Goal: Task Accomplishment & Management: Manage account settings

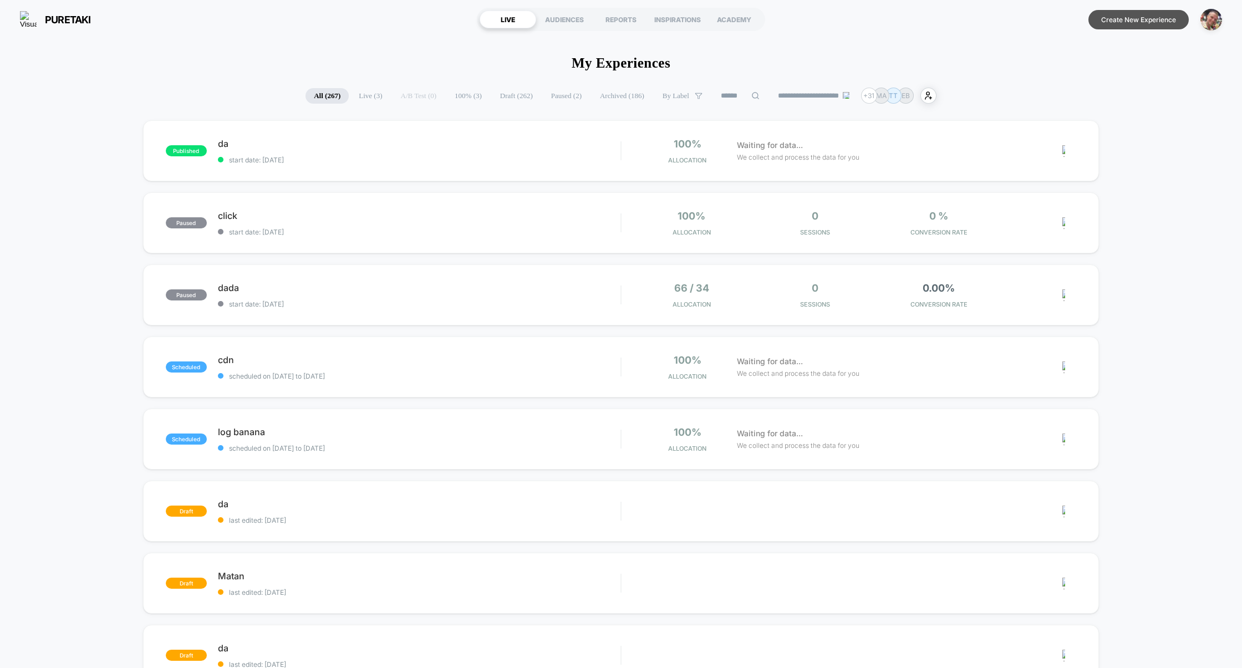
click at [1133, 22] on button "Create New Experience" at bounding box center [1138, 19] width 100 height 19
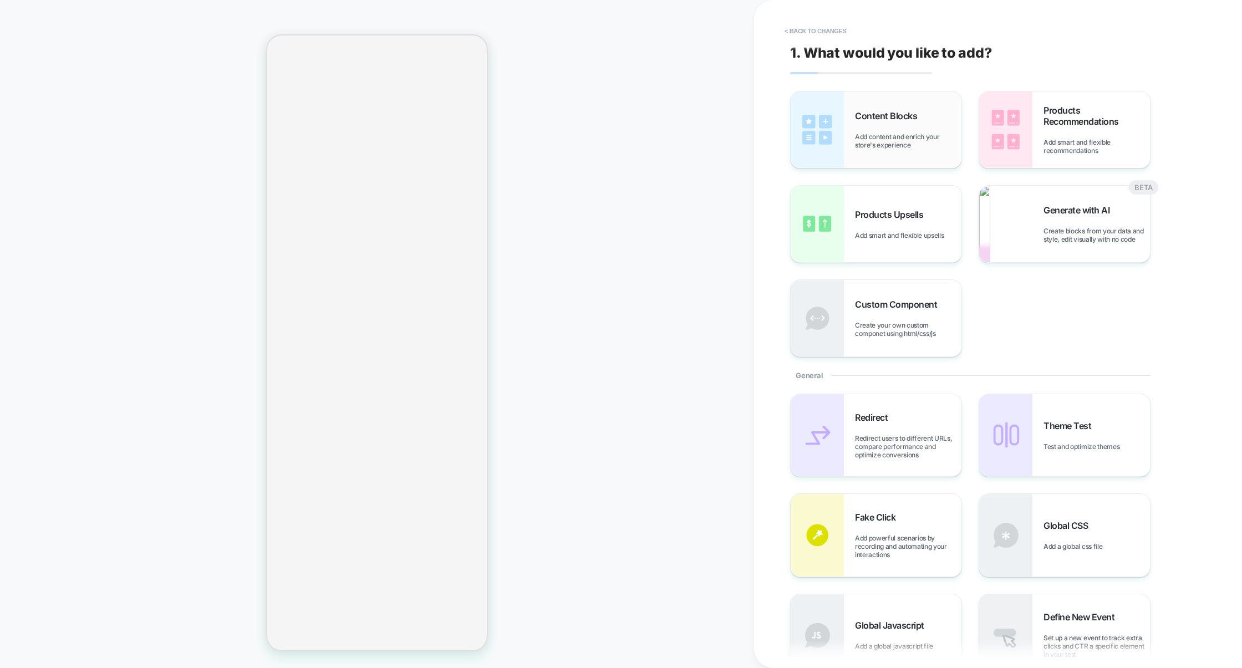
click at [886, 153] on div "Content Blocks Add content and enrich your store's experience" at bounding box center [876, 129] width 171 height 77
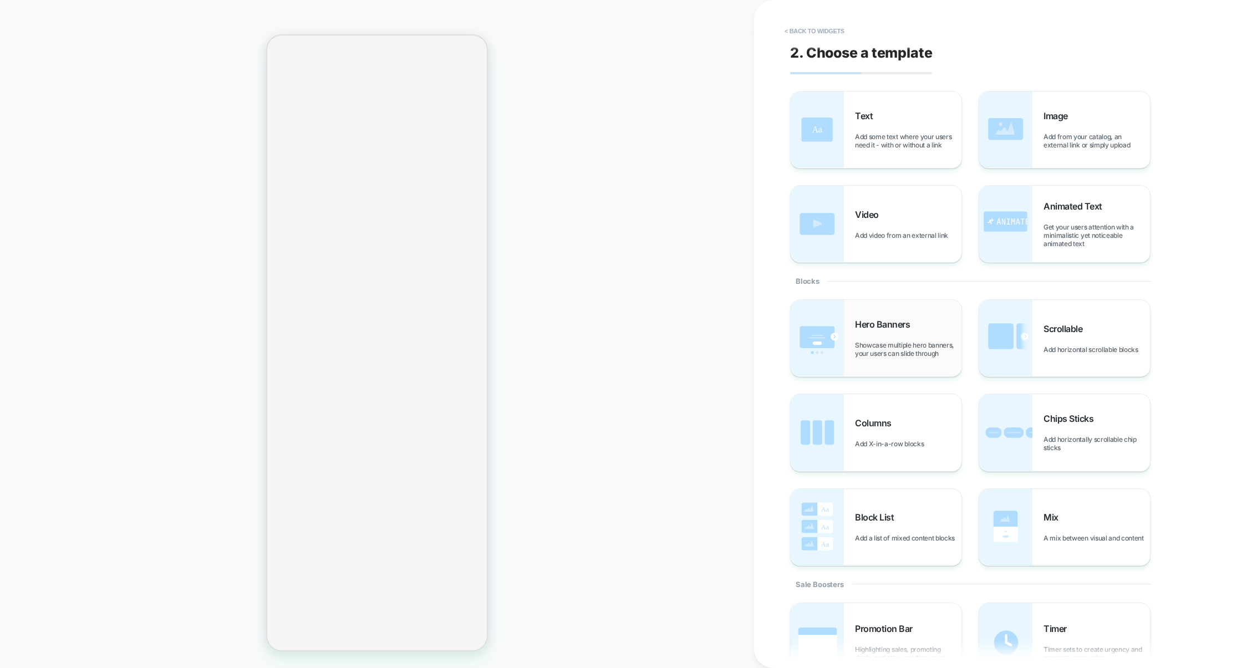
click at [916, 360] on div "Hero Banners Showcase multiple hero banners, your users can slide through" at bounding box center [876, 338] width 171 height 77
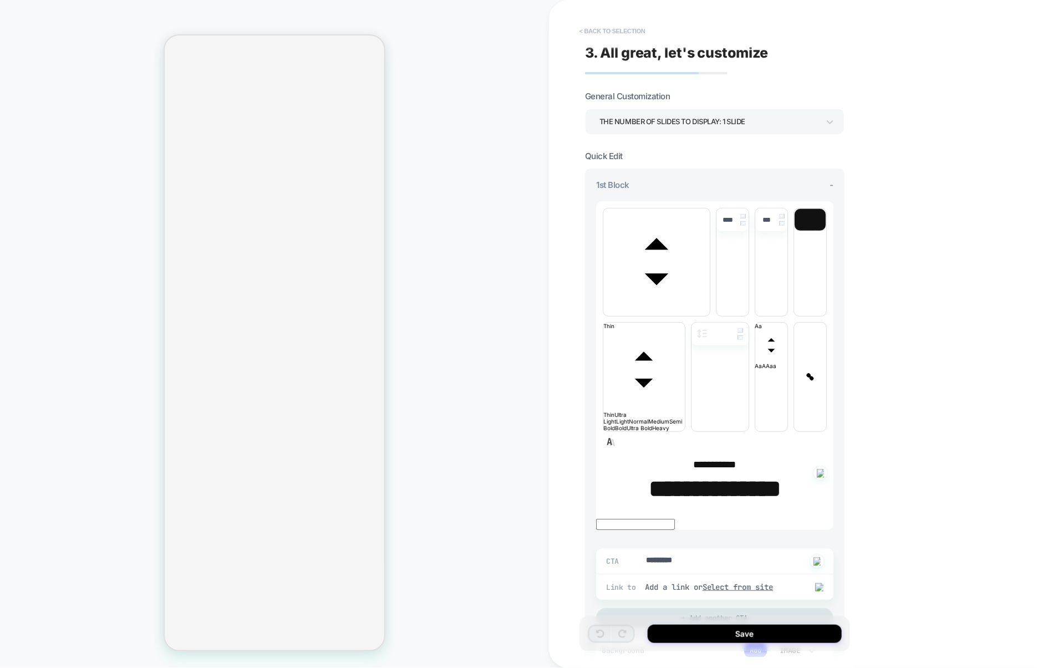
click at [628, 30] on button "< Back to selection" at bounding box center [612, 31] width 77 height 18
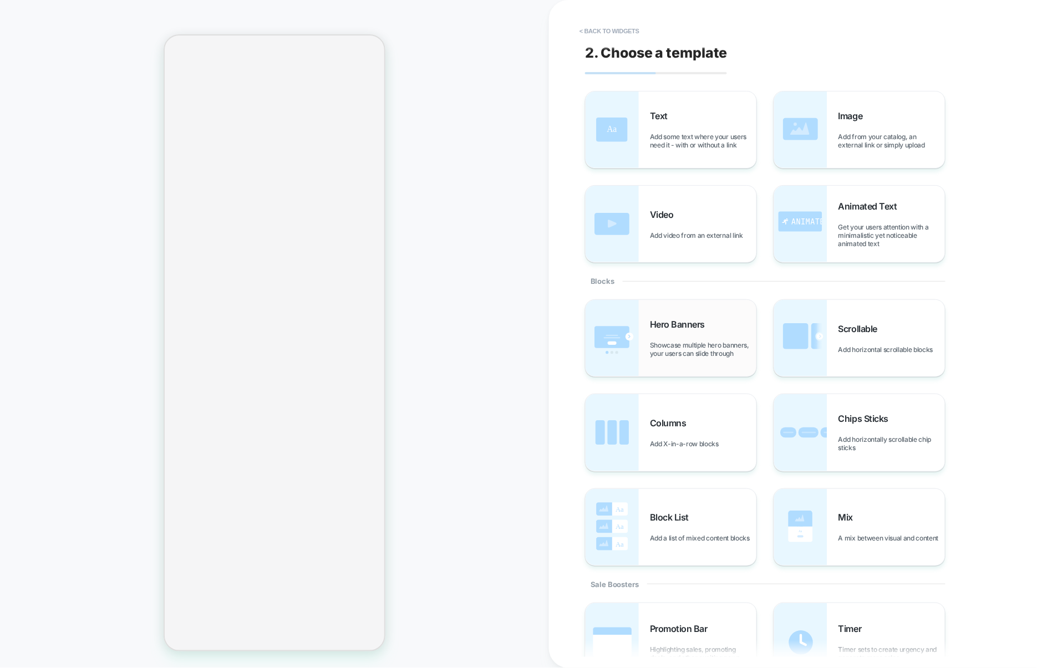
scroll to position [265, 0]
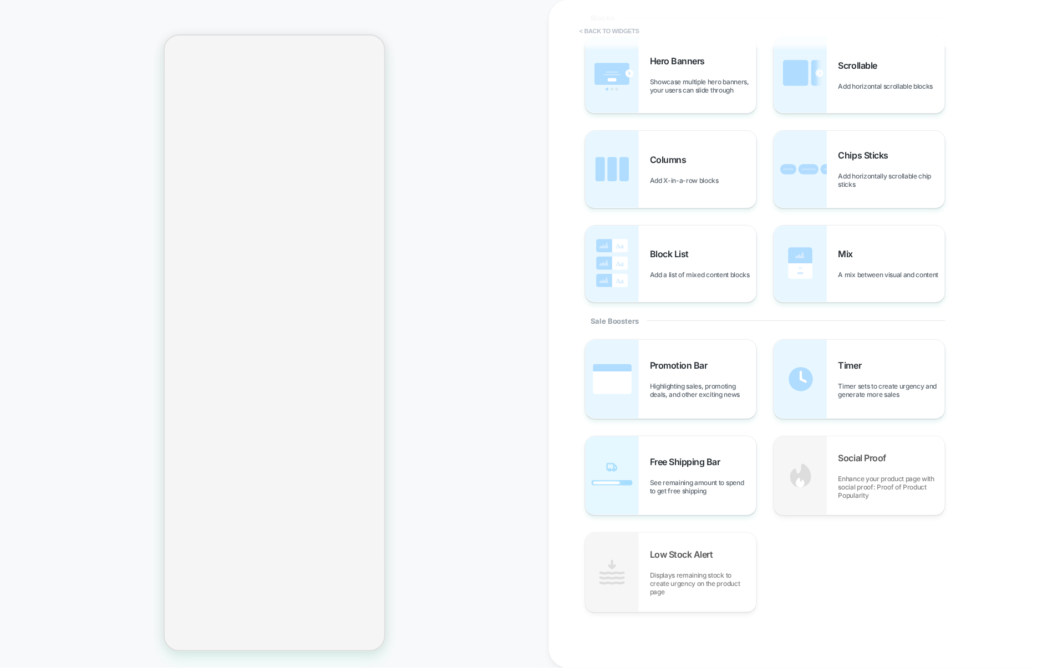
click at [612, 24] on button "< Back to widgets" at bounding box center [609, 31] width 71 height 18
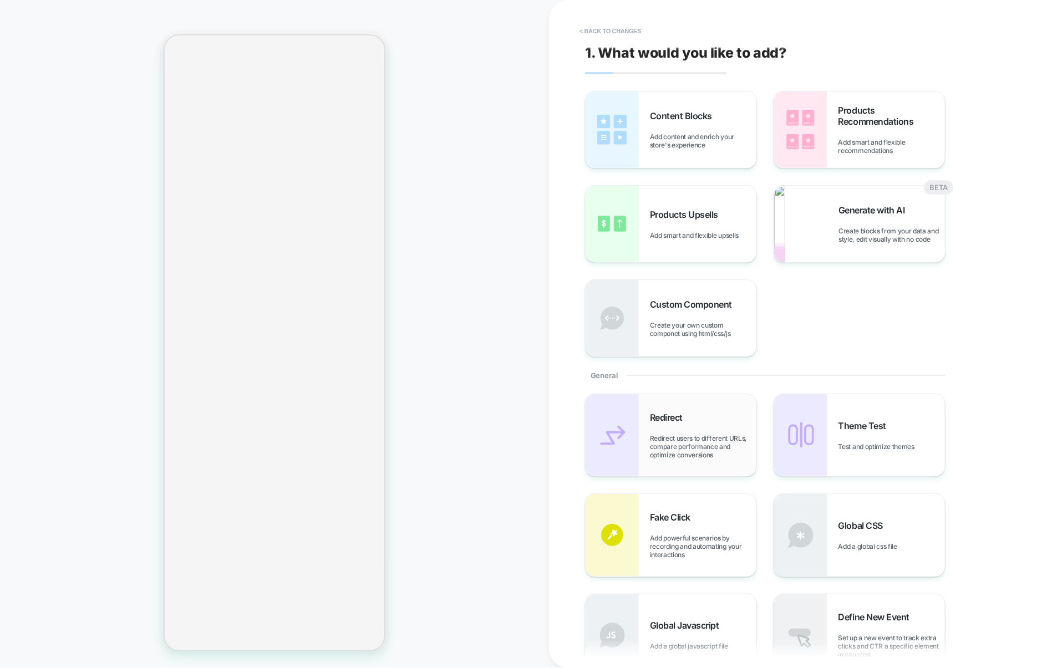
scroll to position [437, 0]
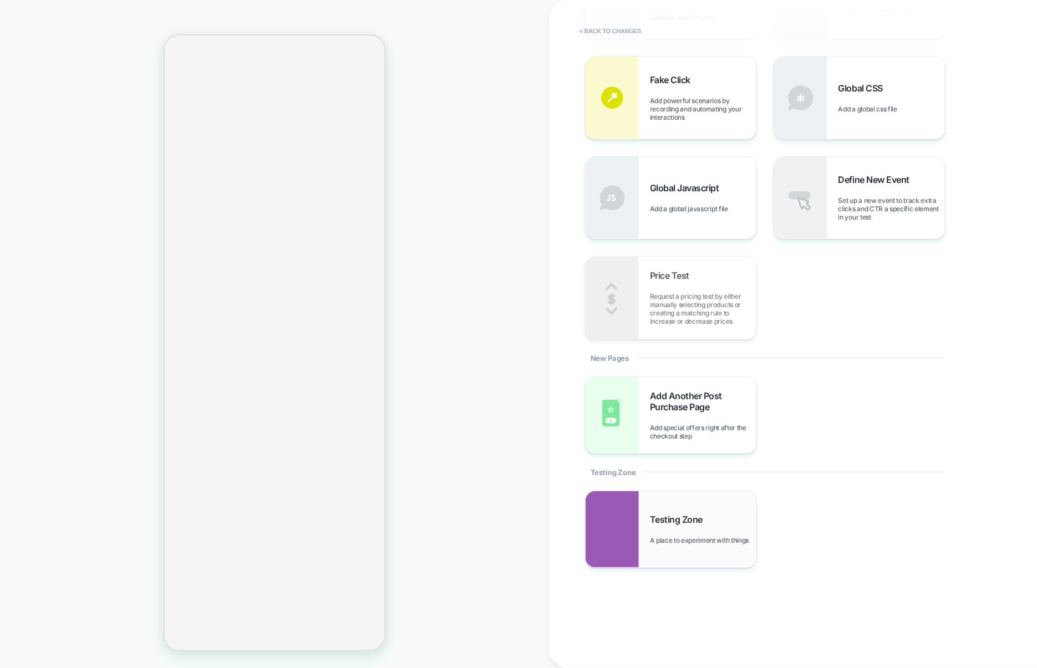
click at [680, 521] on span "Testing Zone" at bounding box center [679, 519] width 58 height 11
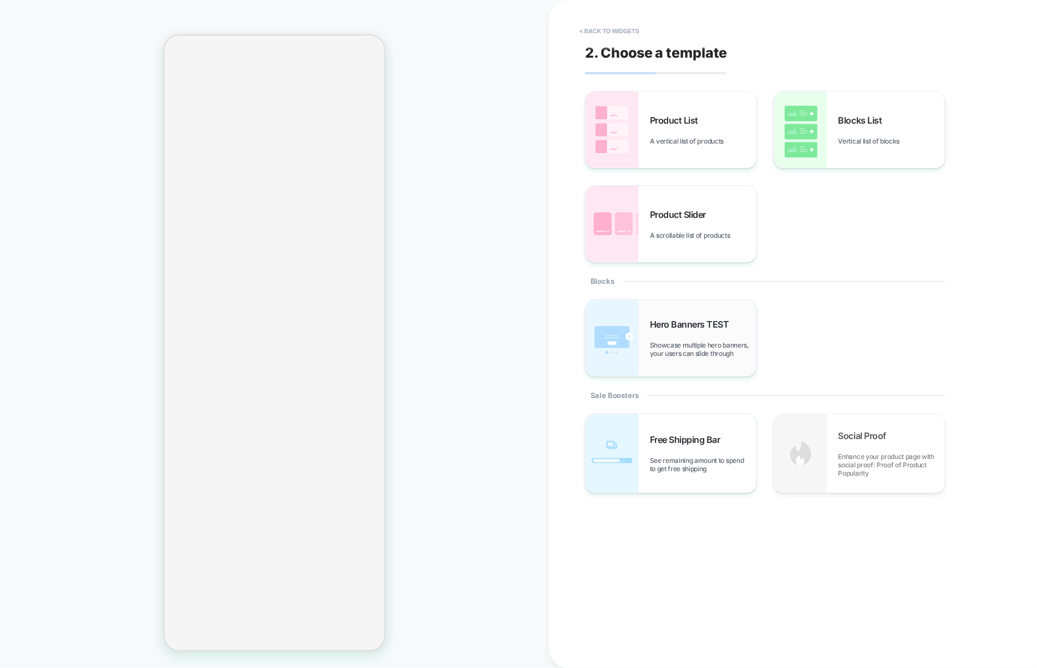
click at [675, 352] on span "Showcase multiple hero banners, your users can slide through" at bounding box center [703, 349] width 106 height 17
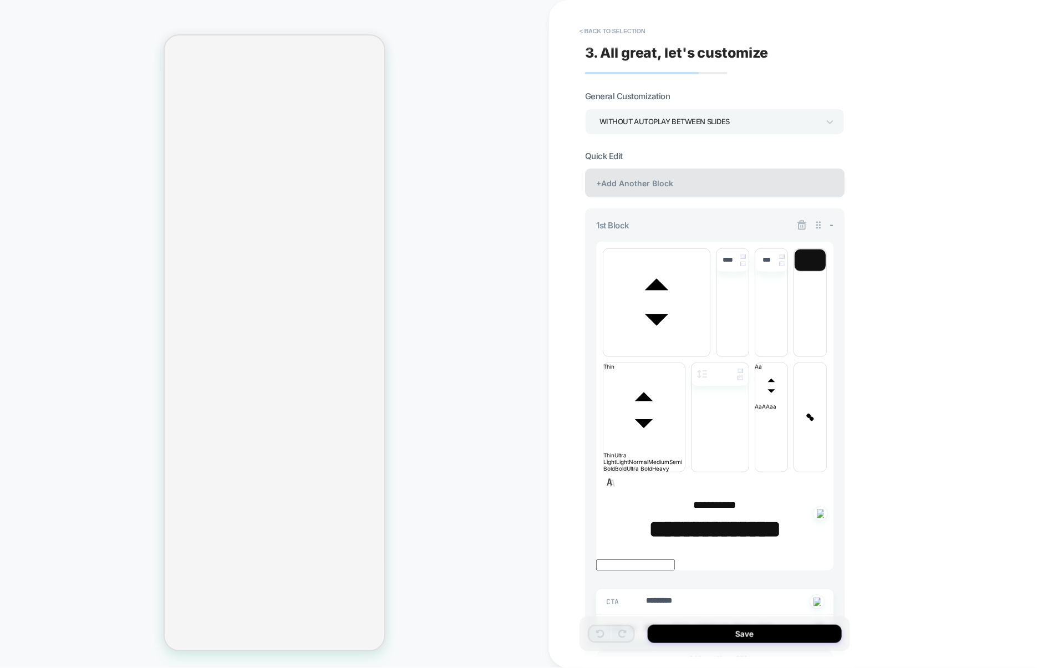
click at [678, 197] on div "+Add Another Block" at bounding box center [714, 183] width 259 height 29
click at [696, 125] on div "WITHOUT AUTOPLAY BETWEEN SLIDES" at bounding box center [709, 121] width 220 height 15
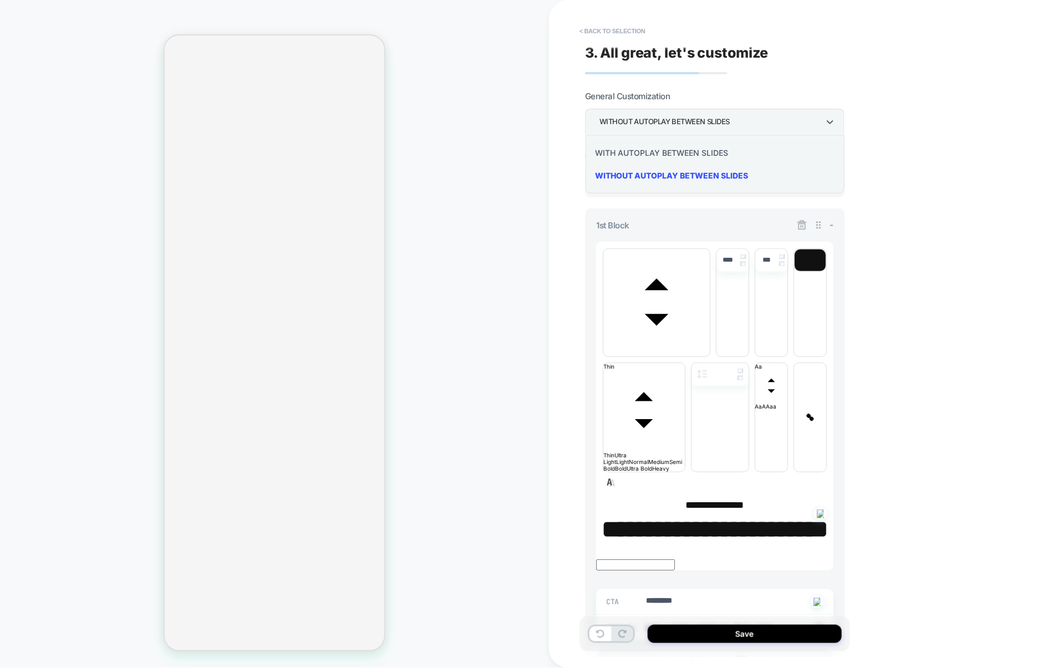
click at [665, 152] on div "WITH AUTOPLAY BETWEEN SLIDES" at bounding box center [715, 152] width 251 height 23
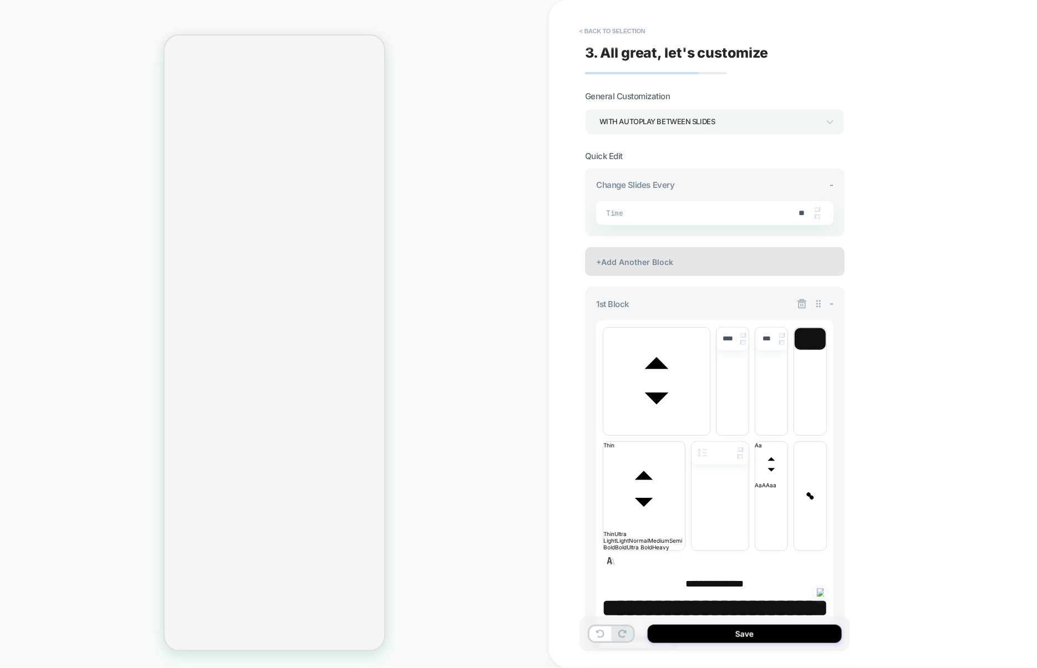
click at [665, 267] on div "+Add Another Block" at bounding box center [714, 261] width 259 height 29
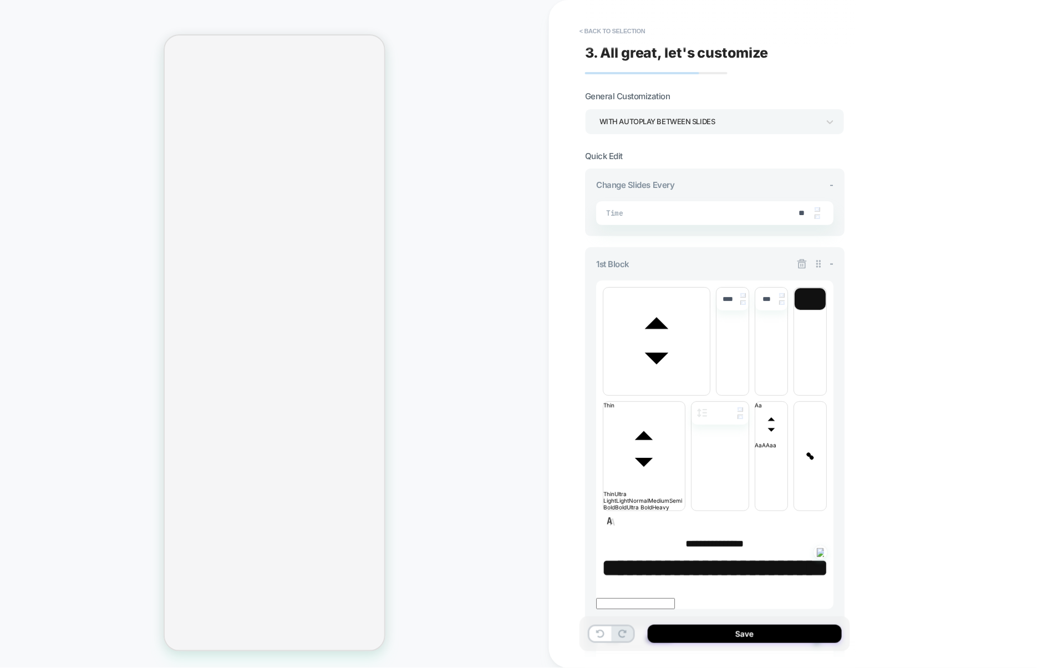
type textarea "*"
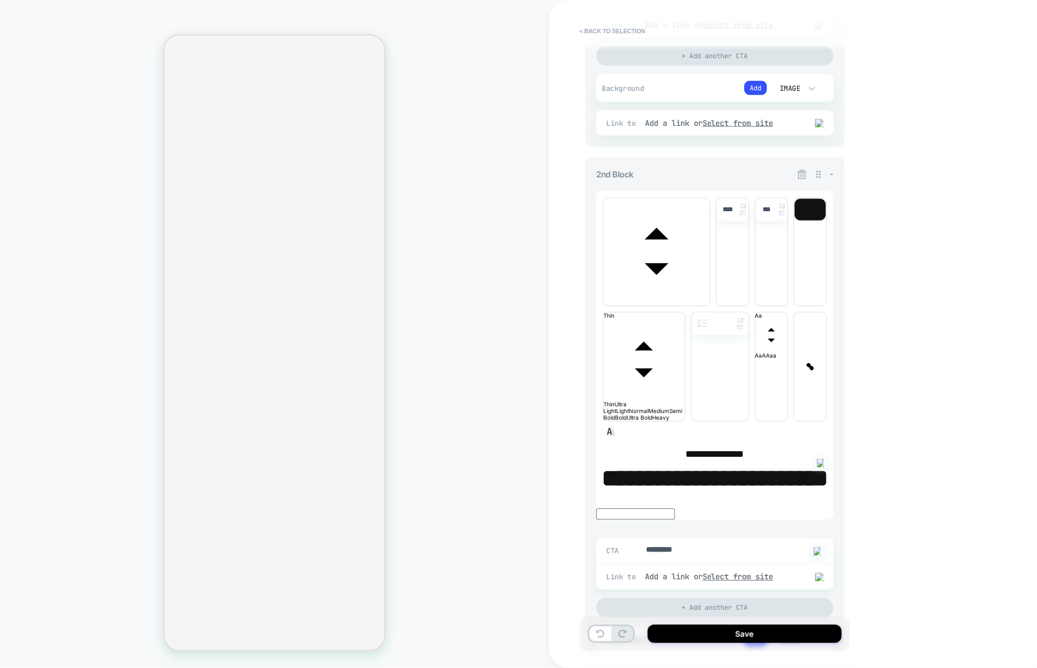
scroll to position [633, 0]
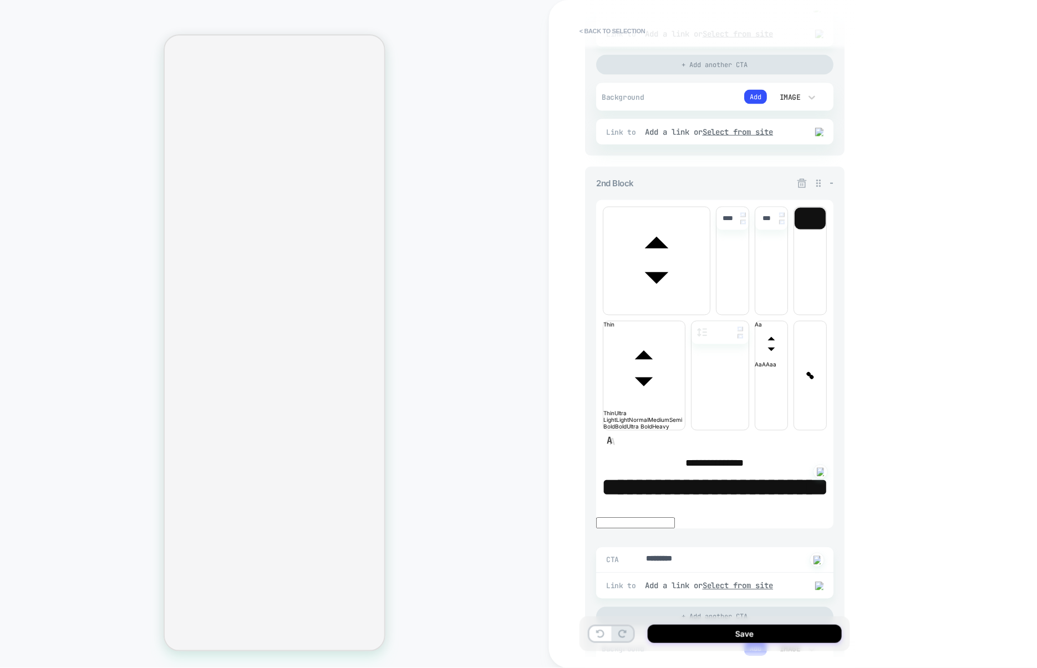
click at [622, 476] on strong "**********" at bounding box center [715, 488] width 226 height 24
type input "****"
type textarea "*"
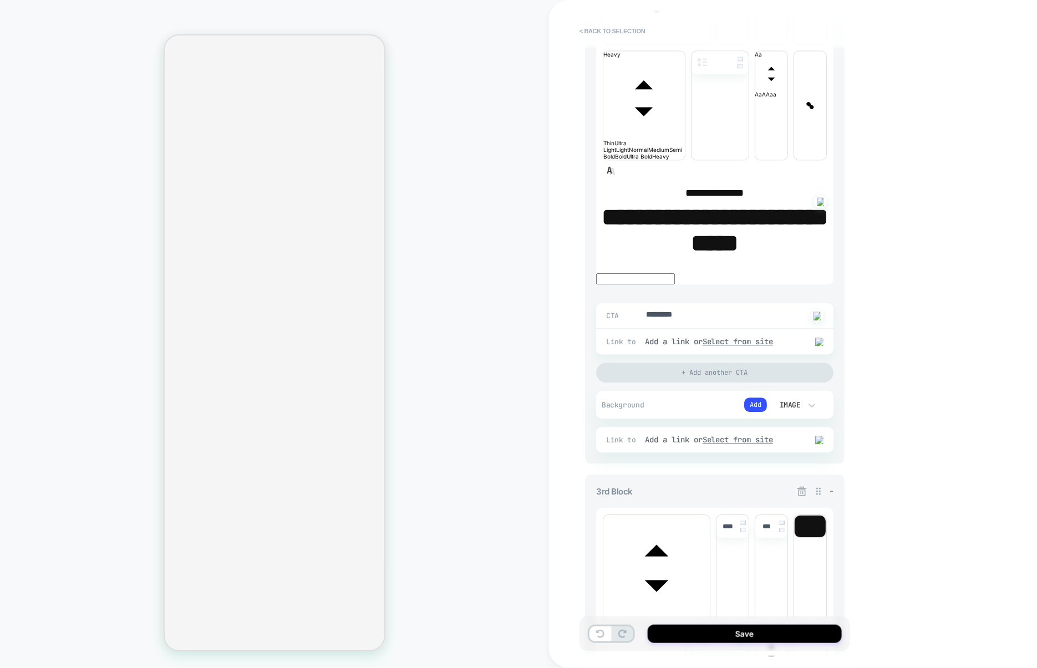
scroll to position [902, 0]
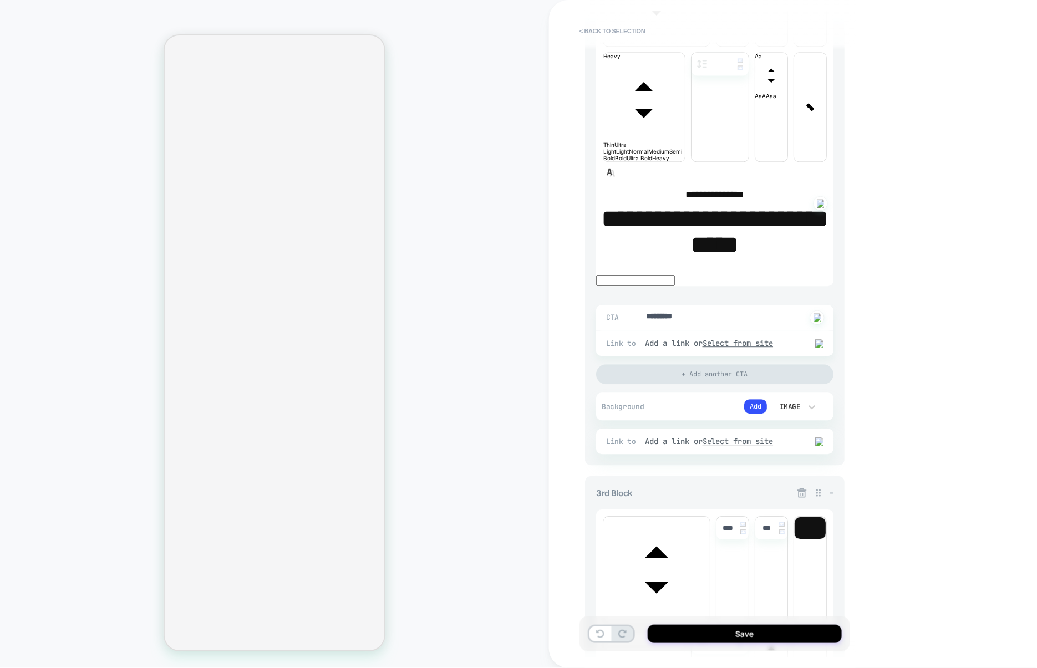
click at [802, 487] on icon at bounding box center [801, 492] width 11 height 11
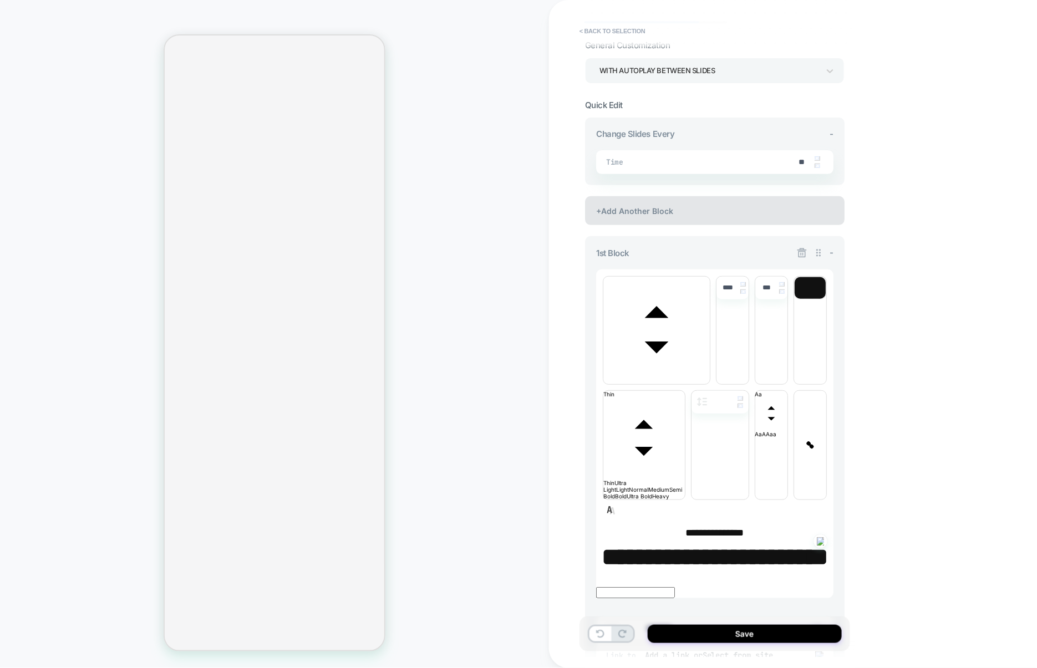
scroll to position [0, 0]
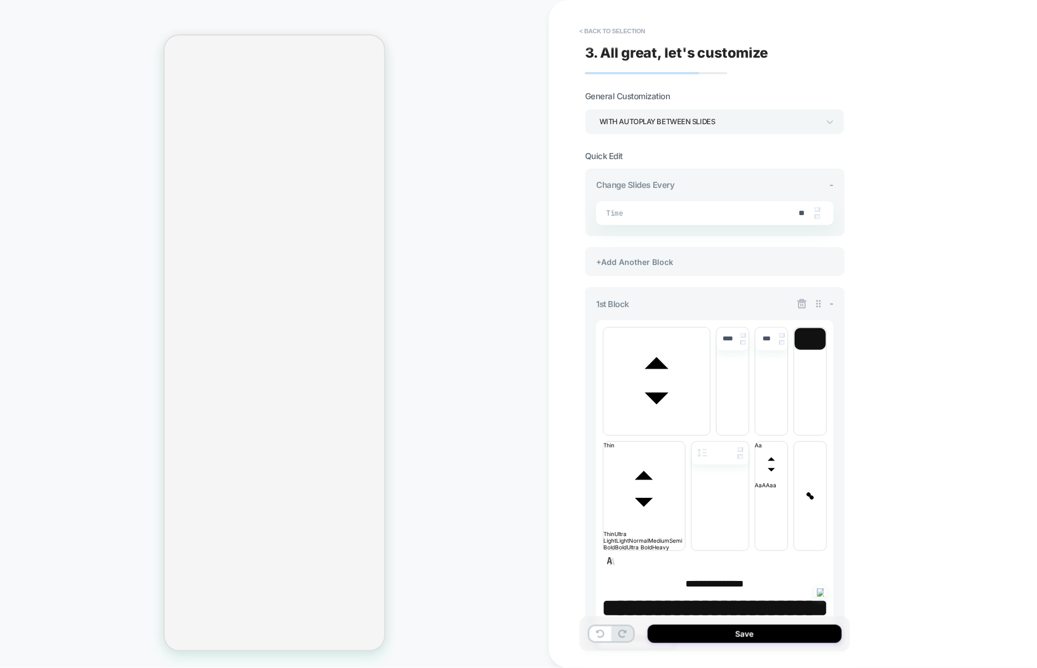
click at [667, 124] on div "WITH AUTOPLAY BETWEEN SLIDES" at bounding box center [709, 121] width 220 height 15
click at [646, 170] on div "WITHOUT AUTOPLAY BETWEEN SLIDES" at bounding box center [715, 175] width 251 height 23
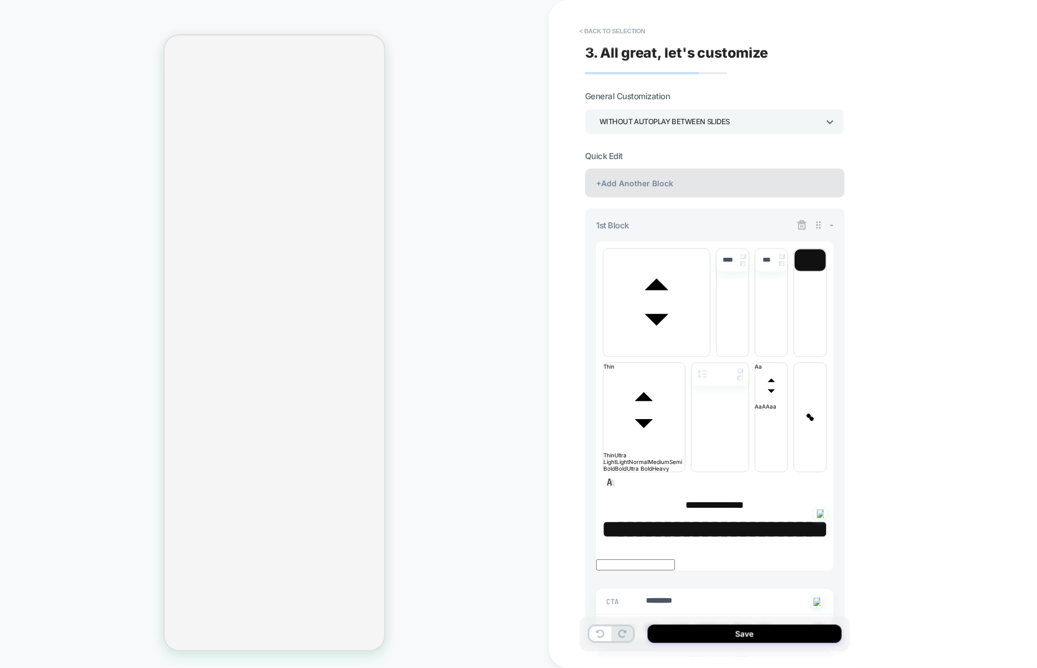
click at [730, 195] on div "+Add Another Block" at bounding box center [714, 183] width 259 height 29
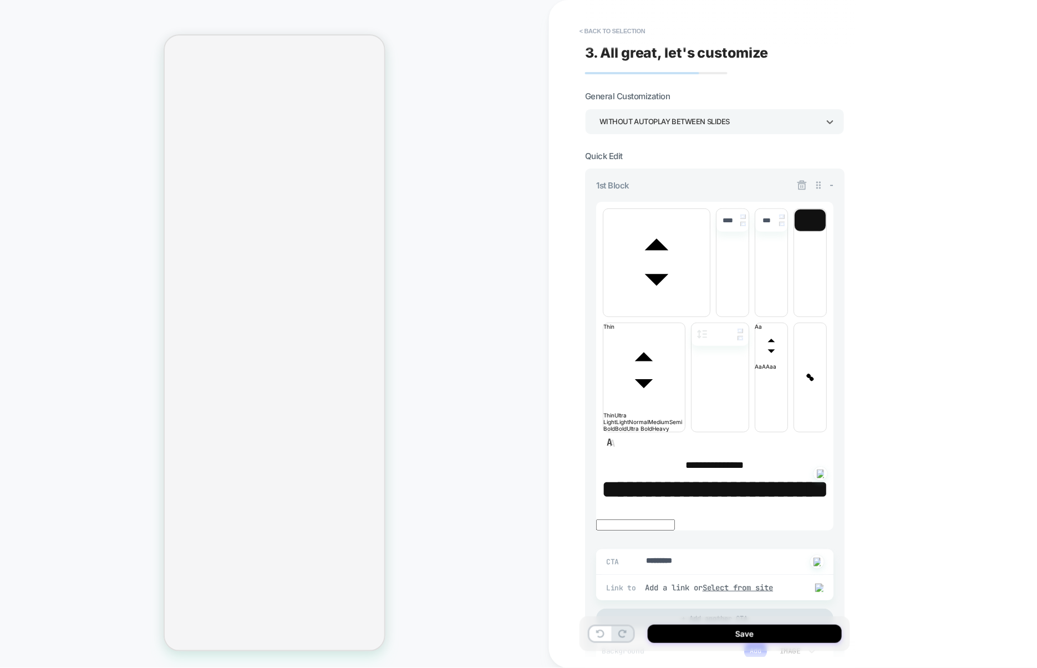
click at [697, 121] on div "WITHOUT AUTOPLAY BETWEEN SLIDES" at bounding box center [709, 121] width 220 height 15
click at [675, 155] on div "WITH AUTOPLAY BETWEEN SLIDES" at bounding box center [715, 152] width 251 height 23
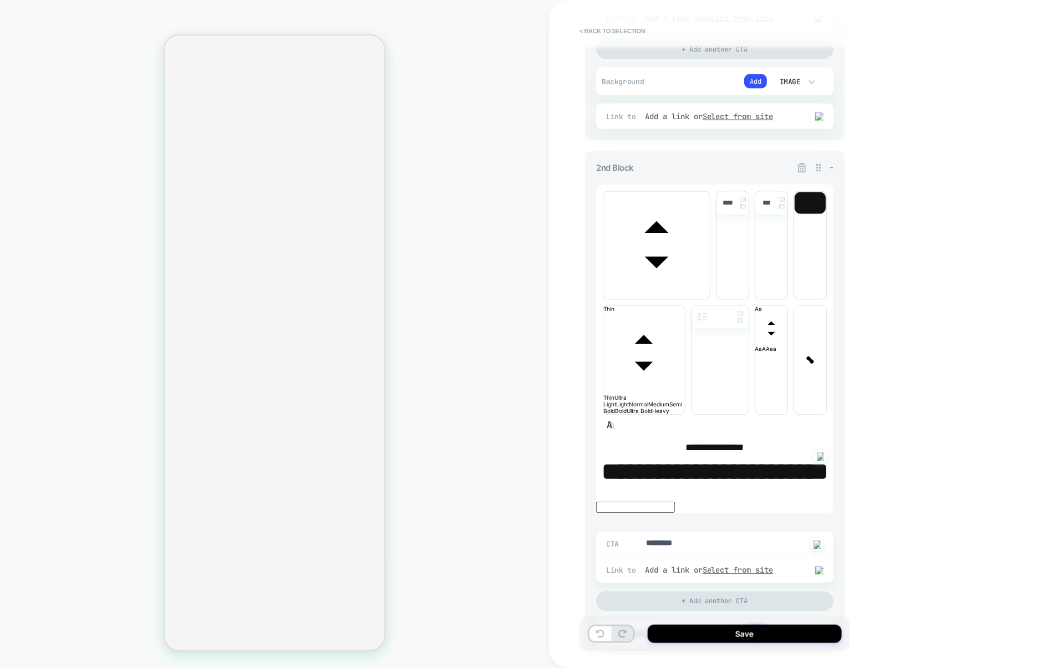
scroll to position [699, 0]
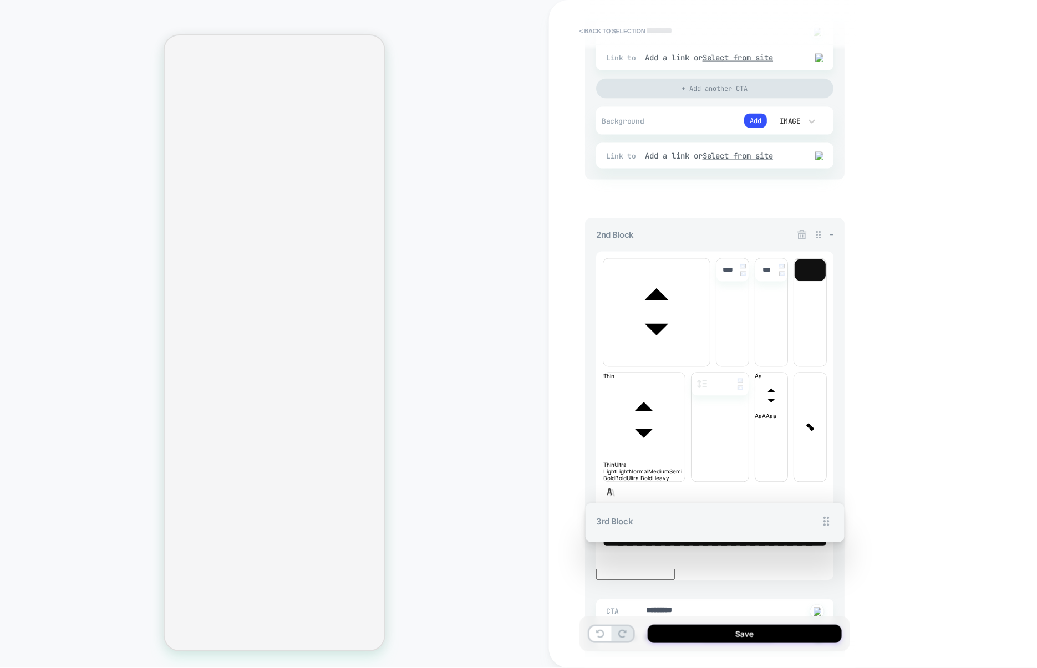
drag, startPoint x: 815, startPoint y: 396, endPoint x: 815, endPoint y: 287, distance: 109.2
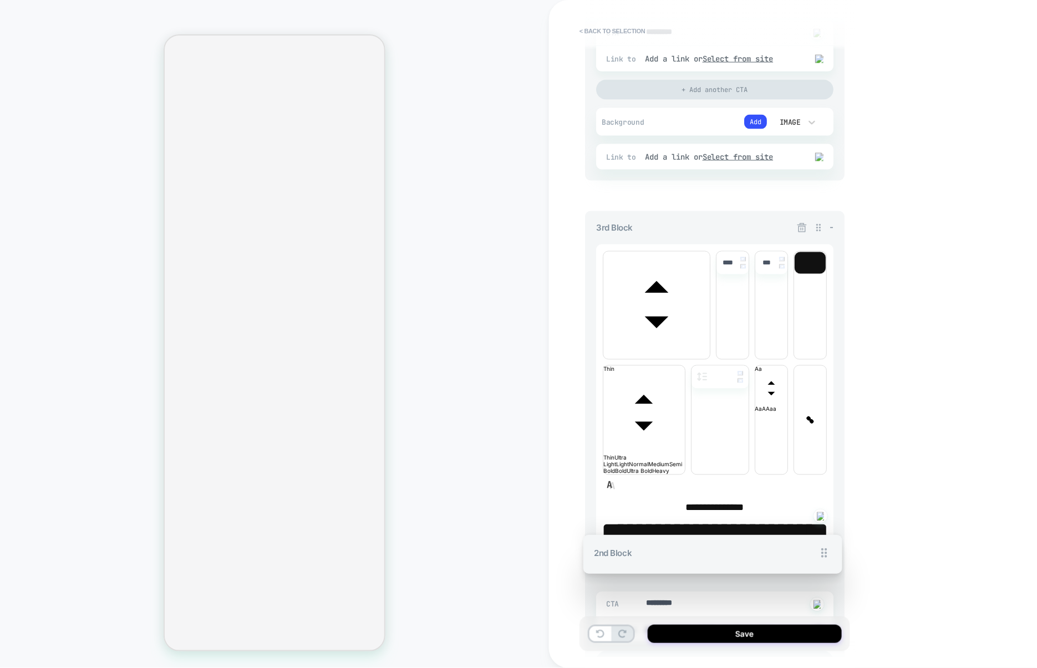
scroll to position [609, 0]
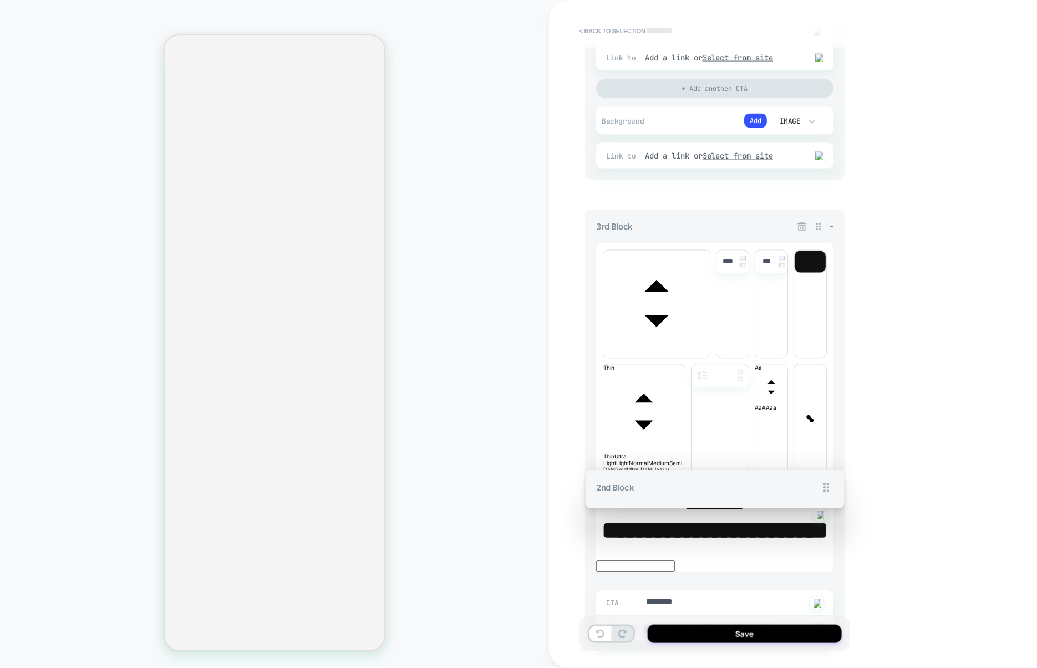
drag, startPoint x: 817, startPoint y: 186, endPoint x: 824, endPoint y: 505, distance: 319.4
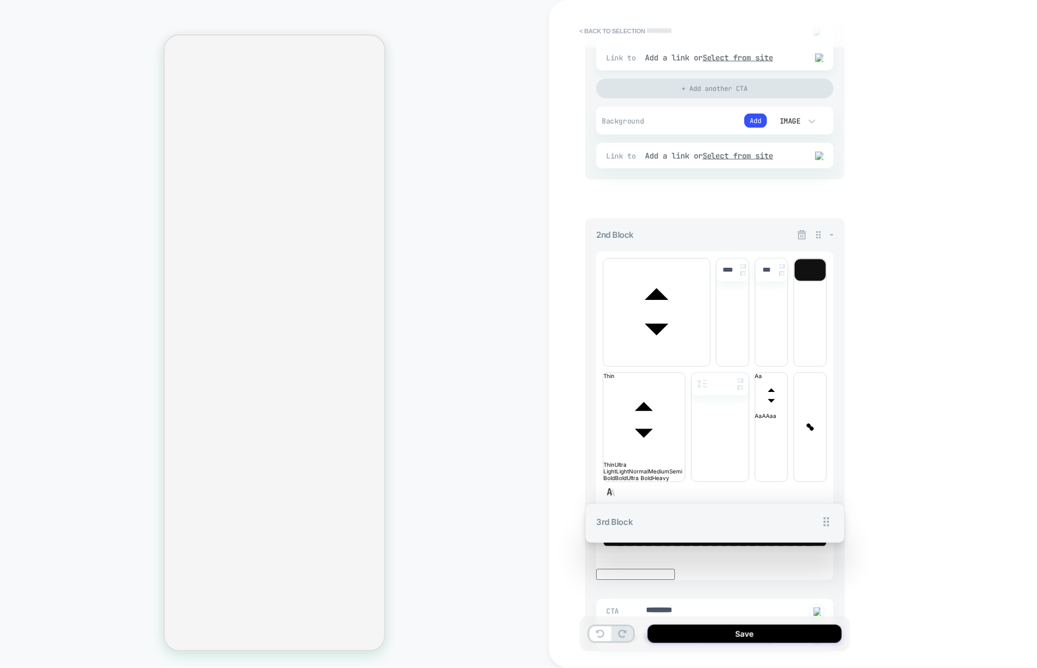
drag, startPoint x: 817, startPoint y: 404, endPoint x: 806, endPoint y: 184, distance: 220.9
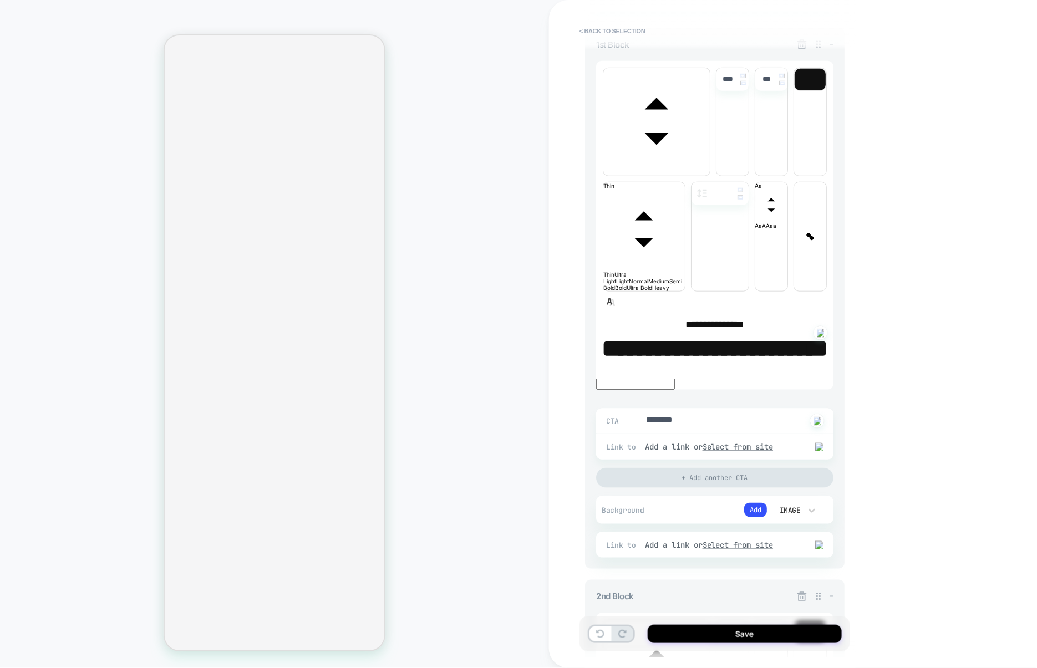
scroll to position [105, 0]
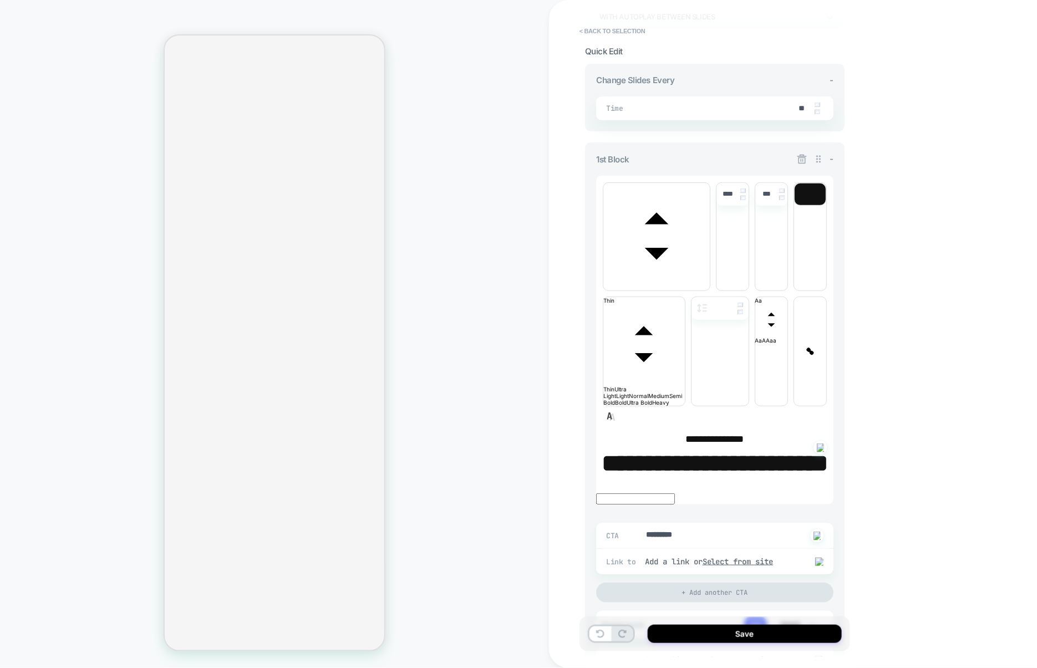
click at [800, 160] on icon at bounding box center [801, 159] width 11 height 11
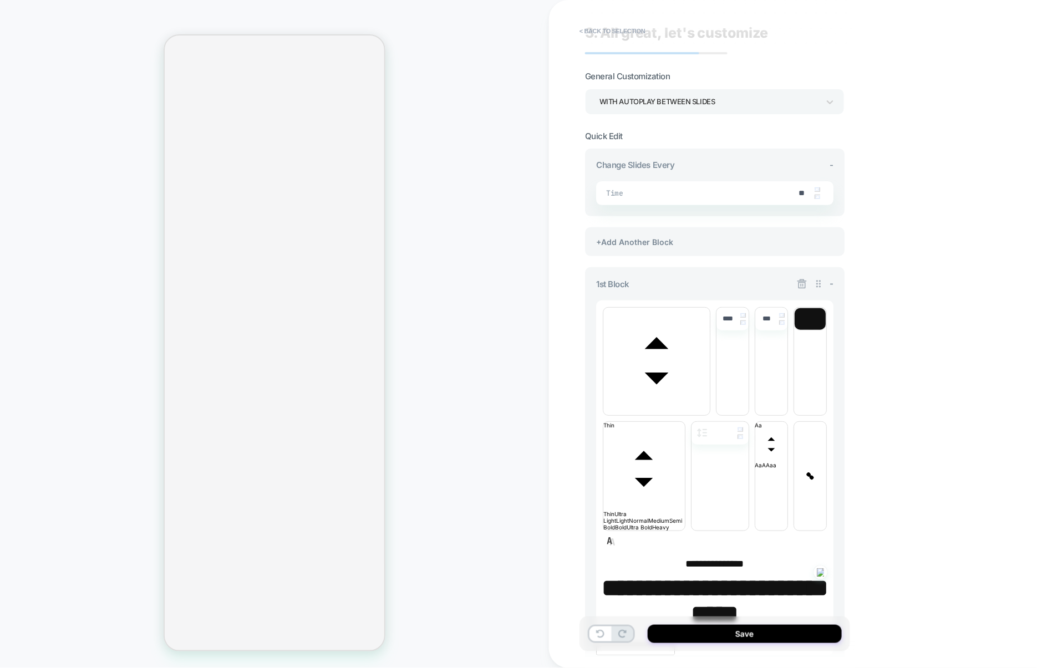
scroll to position [12, 0]
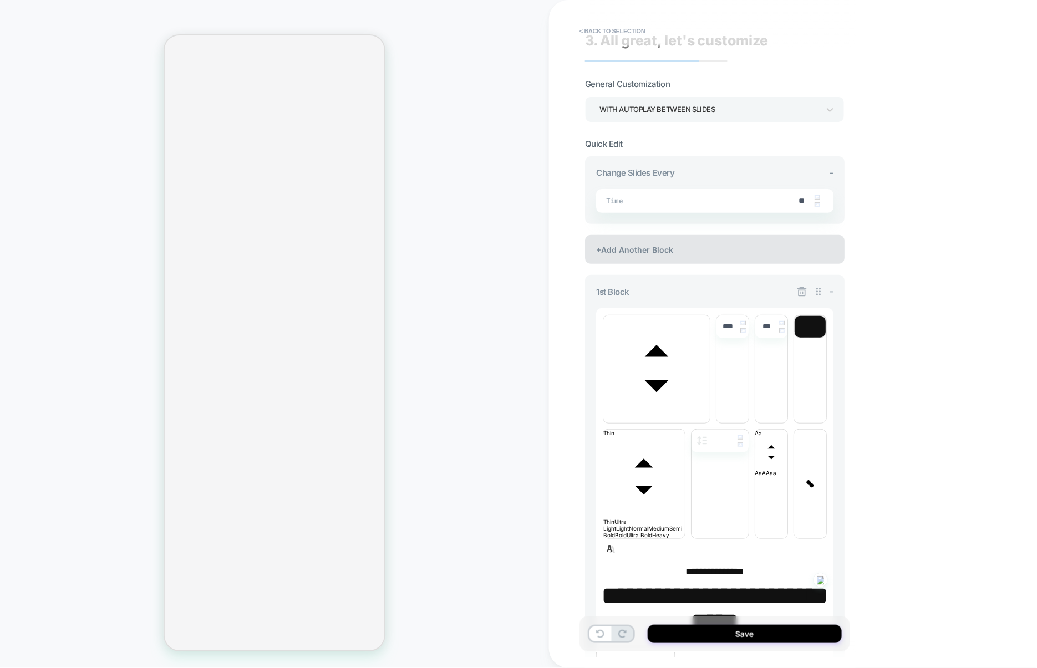
click at [671, 251] on div "+Add Another Block" at bounding box center [714, 249] width 259 height 29
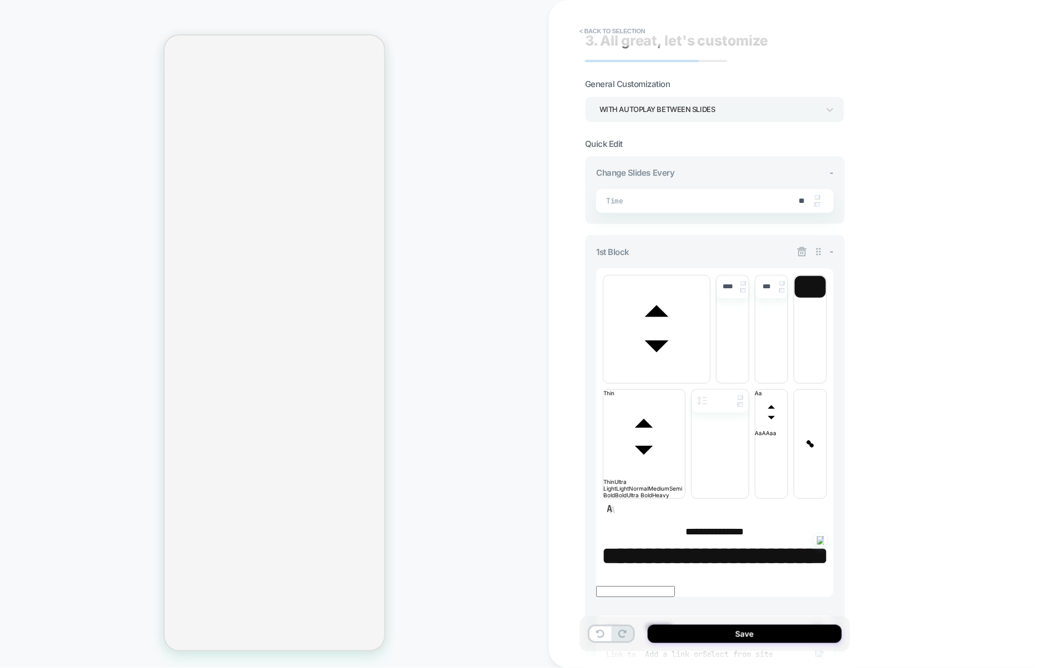
scroll to position [0, 0]
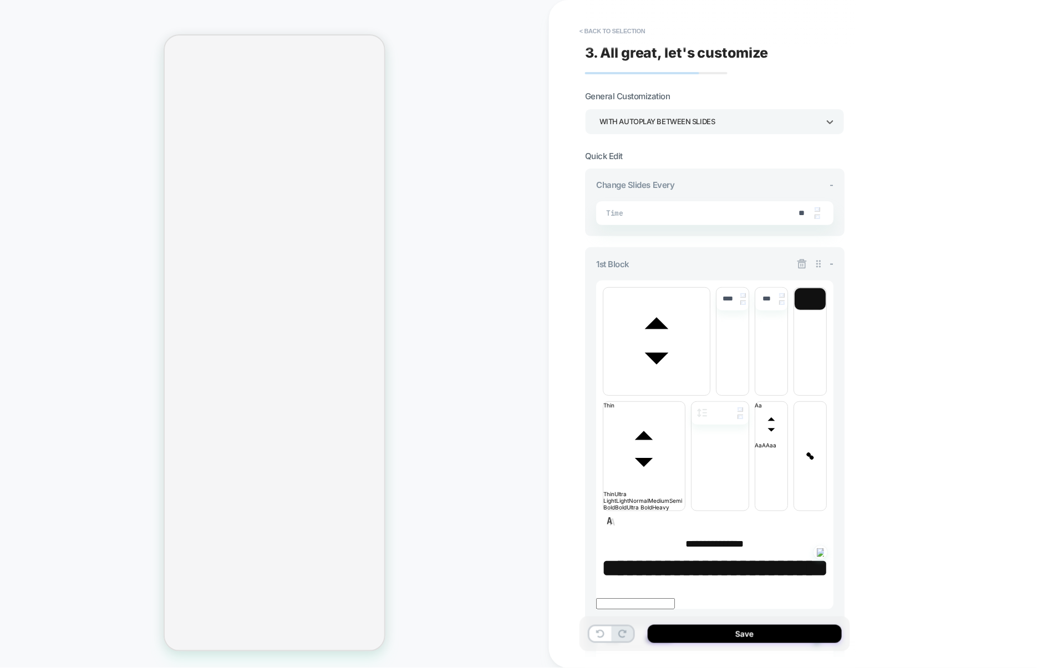
click at [646, 118] on div "WITH AUTOPLAY BETWEEN SLIDES" at bounding box center [709, 121] width 220 height 15
click at [640, 177] on div "WITHOUT AUTOPLAY BETWEEN SLIDES" at bounding box center [715, 175] width 251 height 23
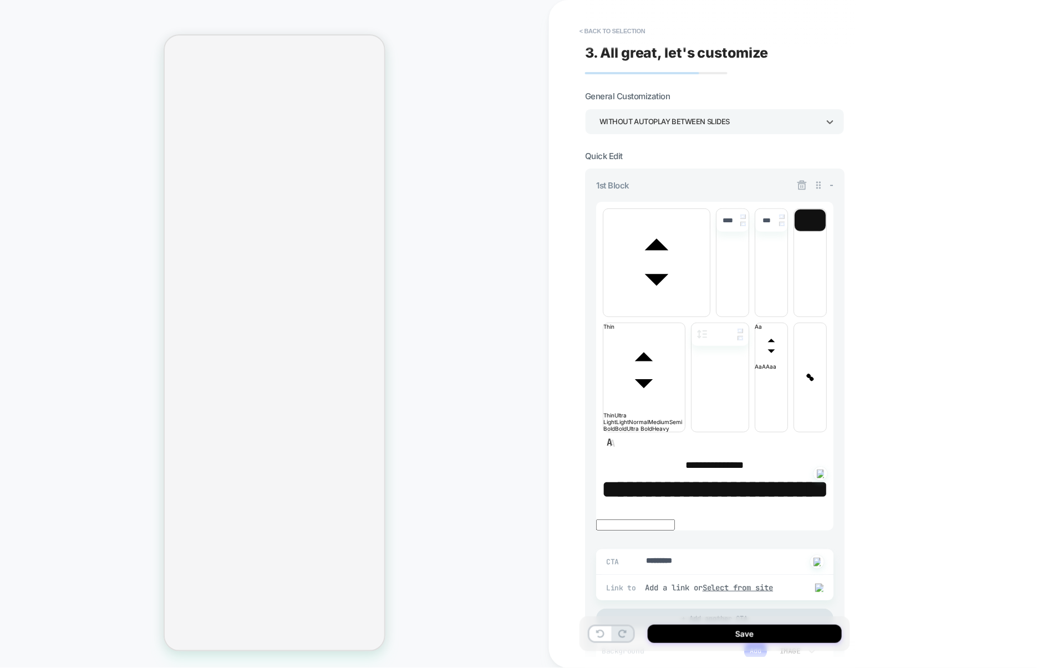
click at [803, 184] on icon at bounding box center [801, 185] width 11 height 11
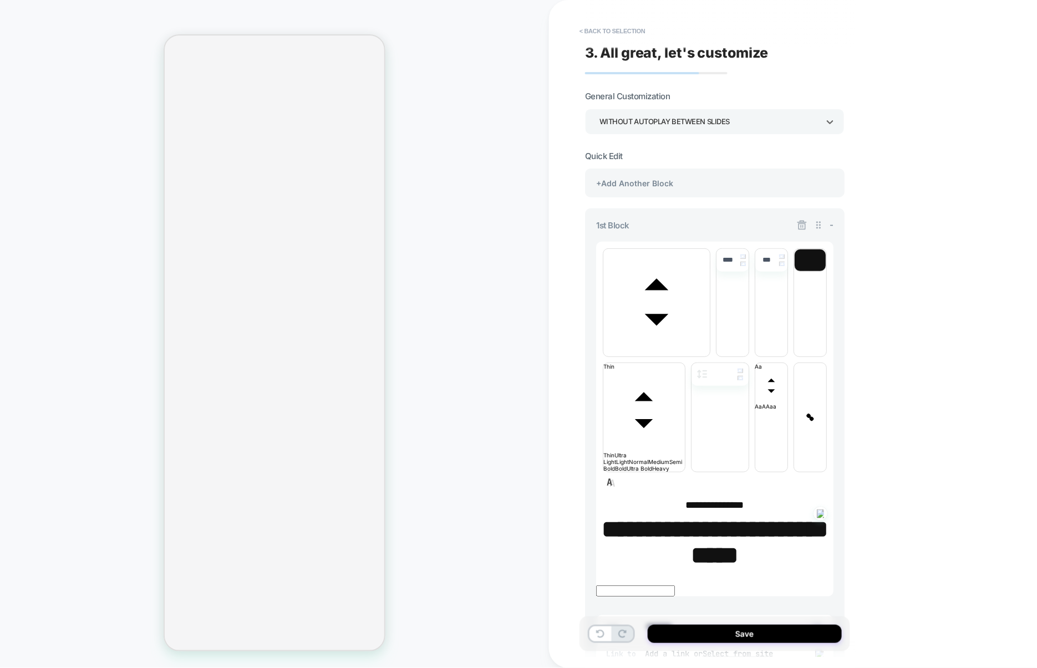
click at [655, 119] on div "WITHOUT AUTOPLAY BETWEEN SLIDES" at bounding box center [709, 121] width 220 height 15
click at [643, 151] on div "WITH AUTOPLAY BETWEEN SLIDES" at bounding box center [715, 152] width 251 height 23
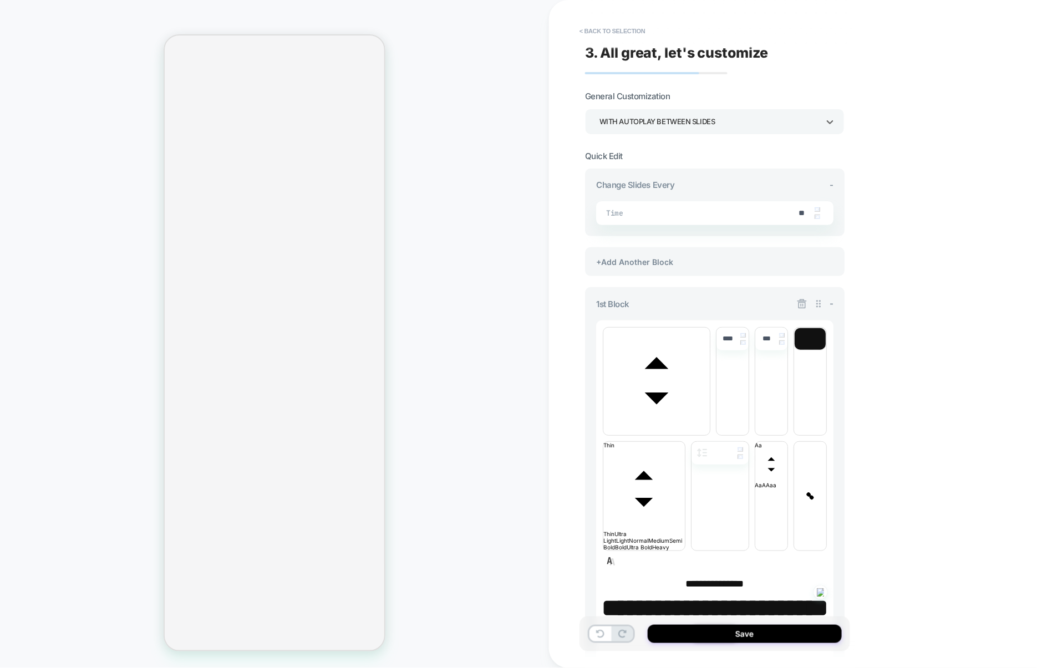
click at [678, 120] on div "WITH AUTOPLAY BETWEEN SLIDES" at bounding box center [709, 121] width 220 height 15
click at [657, 179] on div "WITHOUT AUTOPLAY BETWEEN SLIDES" at bounding box center [715, 175] width 251 height 23
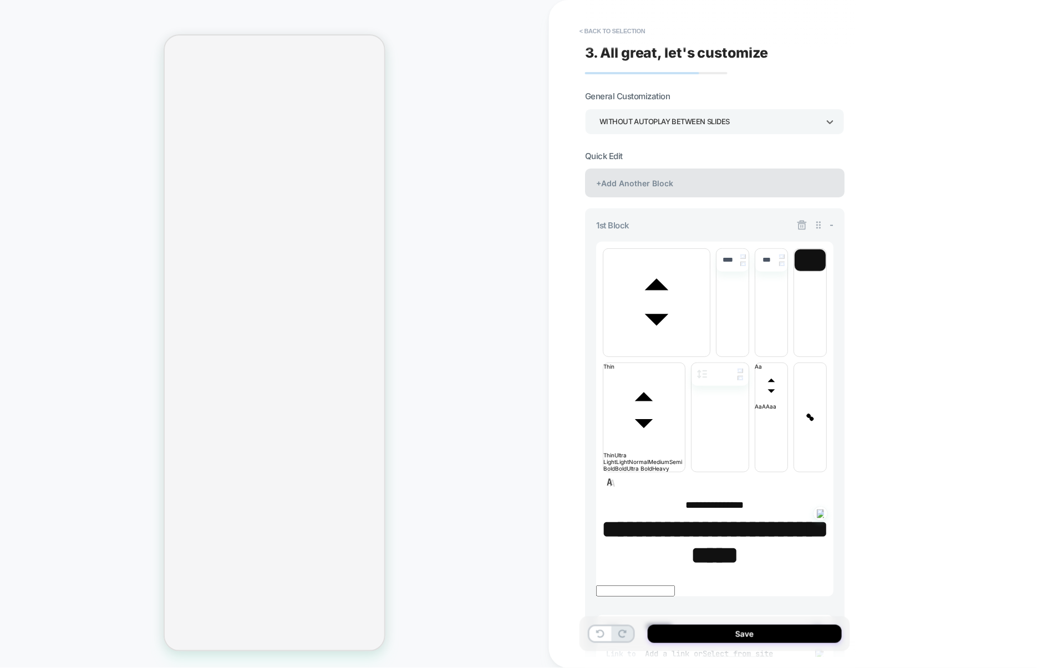
click at [686, 185] on div "+Add Another Block" at bounding box center [714, 183] width 259 height 29
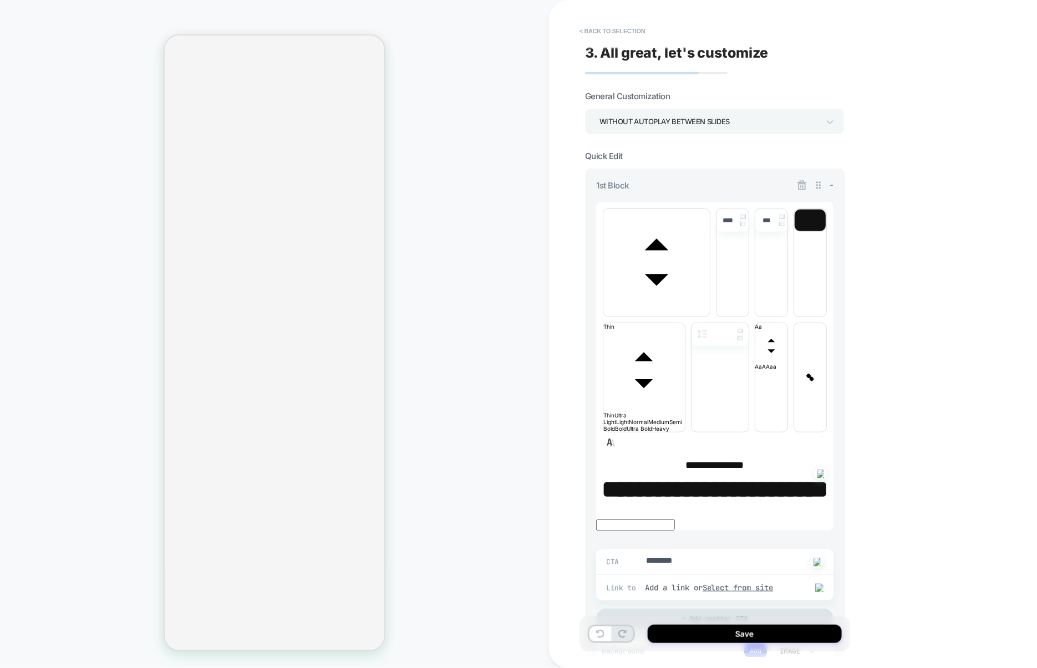
click at [801, 186] on icon at bounding box center [801, 185] width 9 height 9
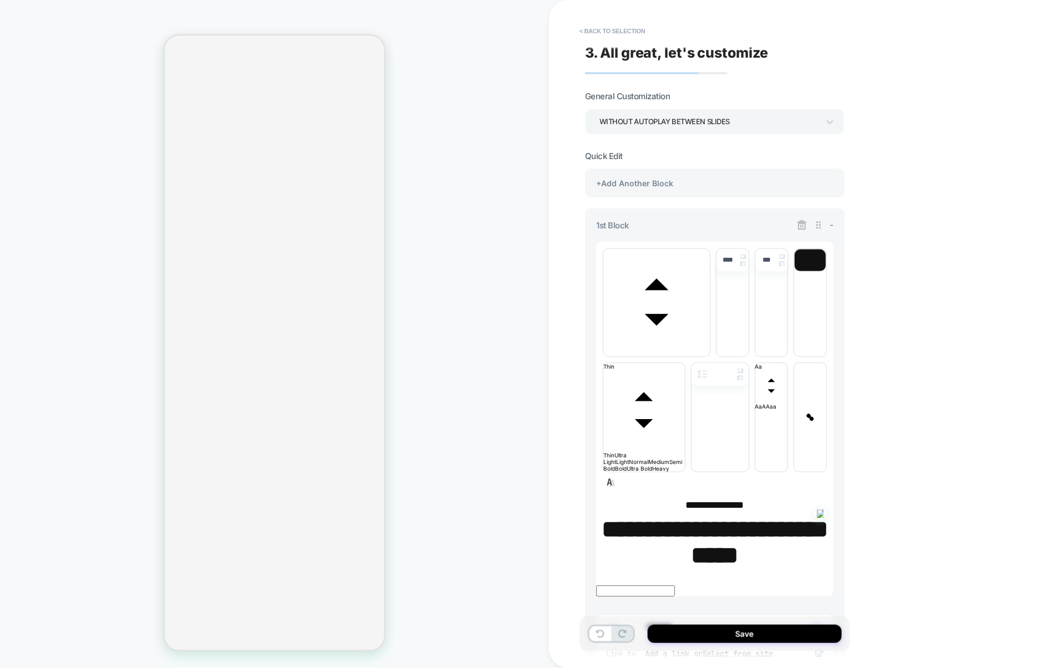
click at [680, 111] on div "WITHOUT AUTOPLAY BETWEEN SLIDES" at bounding box center [714, 122] width 259 height 26
click at [662, 149] on div "WITH AUTOPLAY BETWEEN SLIDES" at bounding box center [715, 152] width 251 height 23
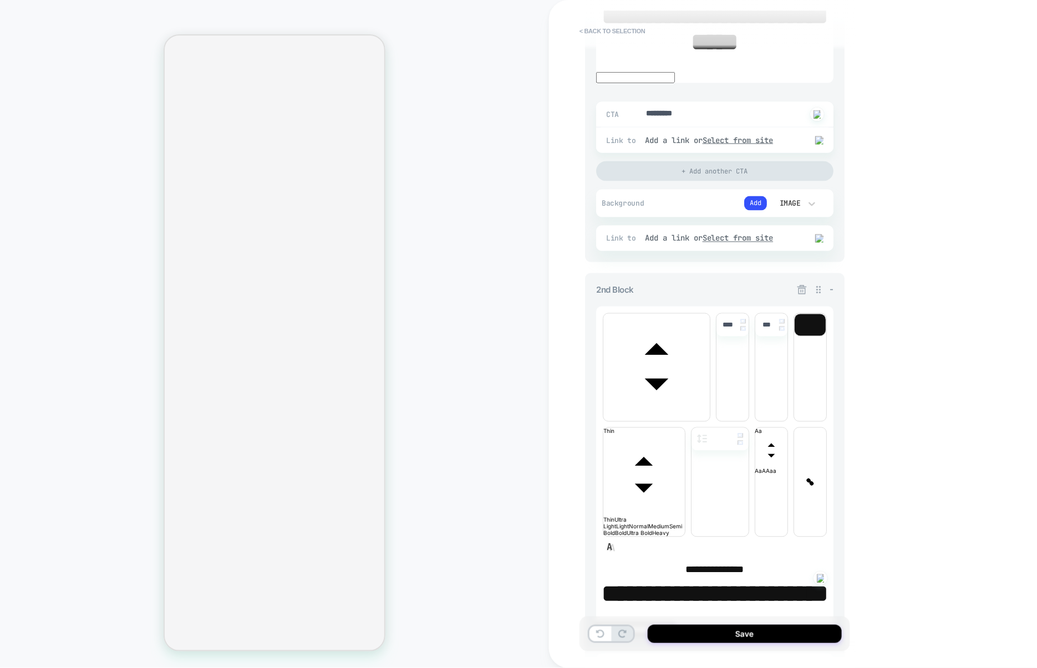
scroll to position [588, 0]
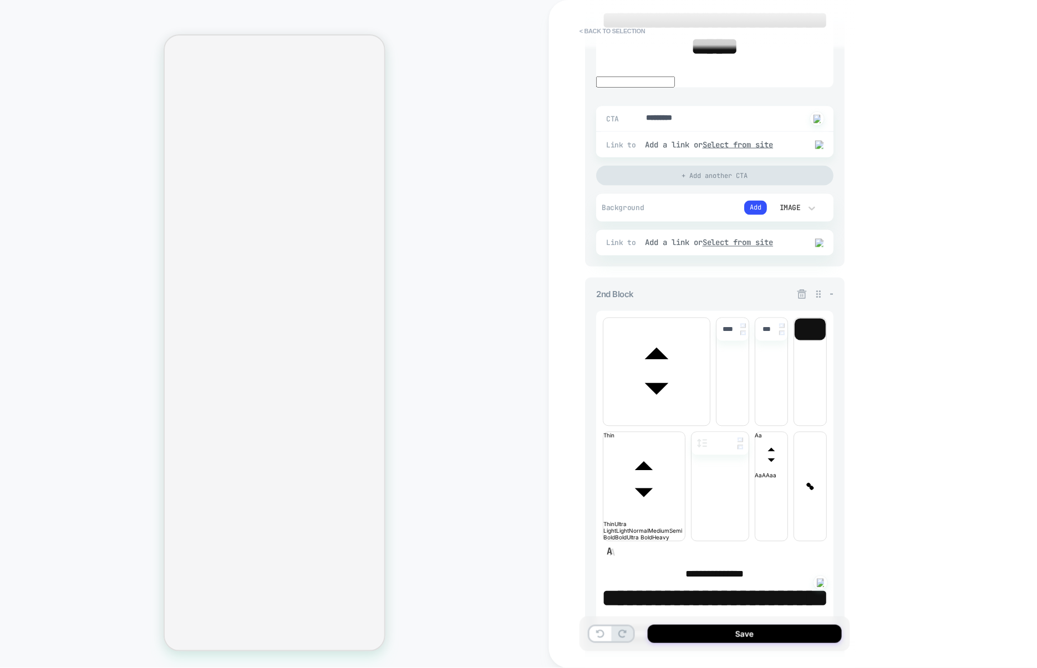
click at [802, 289] on icon at bounding box center [801, 294] width 11 height 11
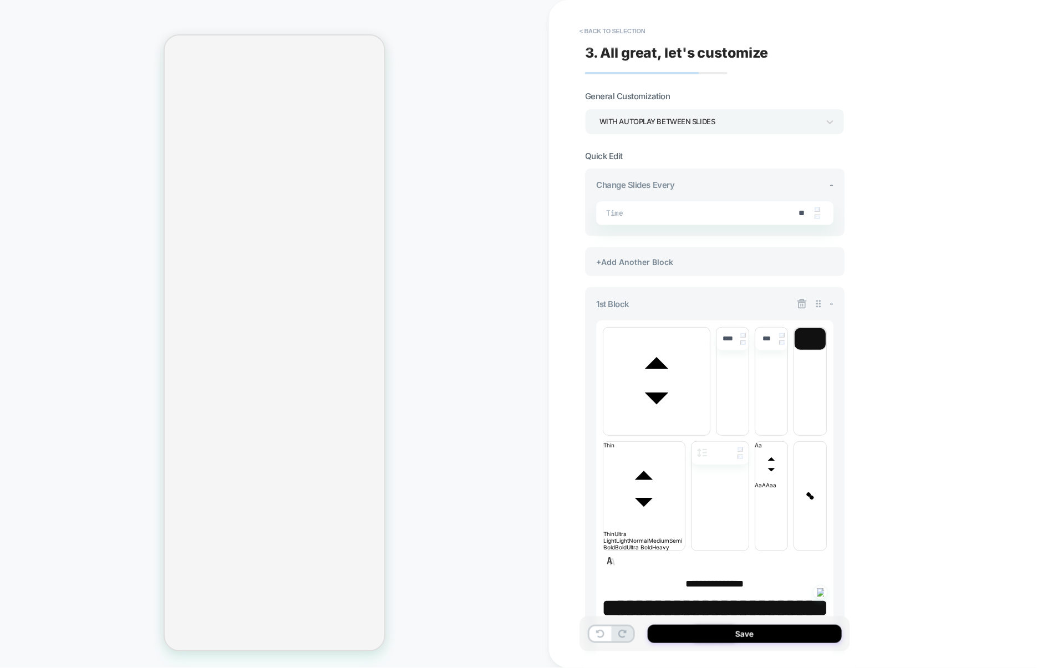
scroll to position [225, 0]
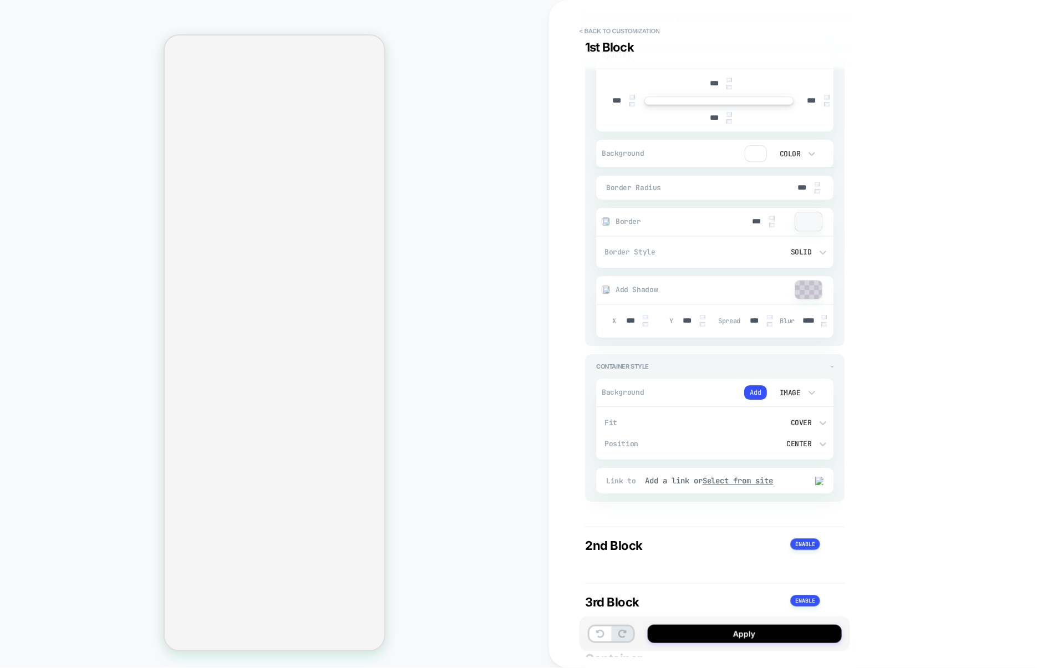
scroll to position [1116, 0]
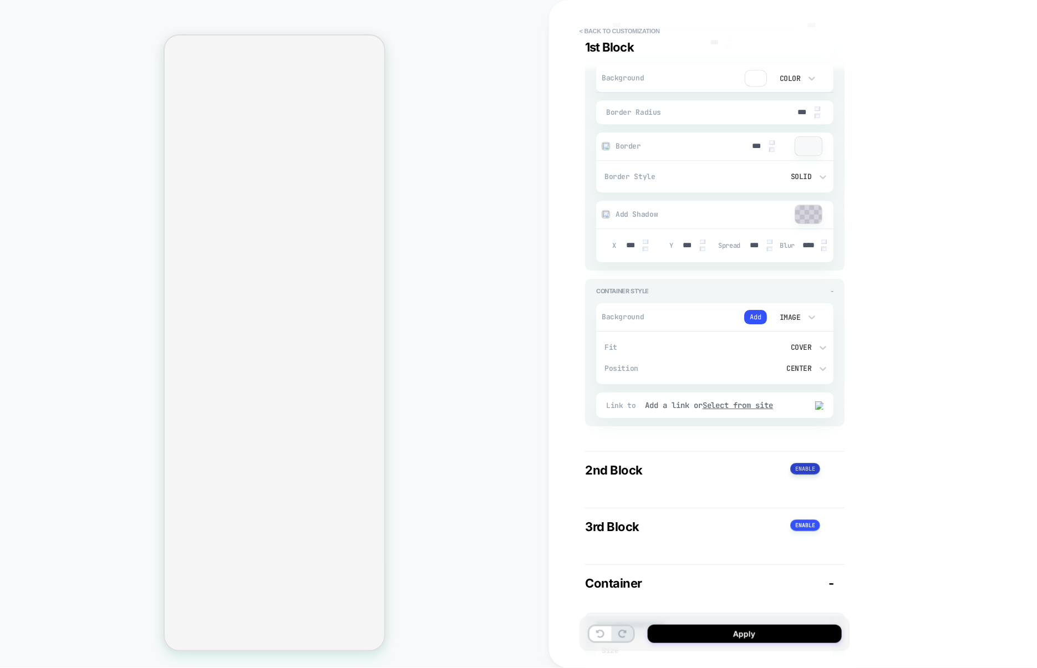
click at [808, 463] on button at bounding box center [805, 469] width 30 height 12
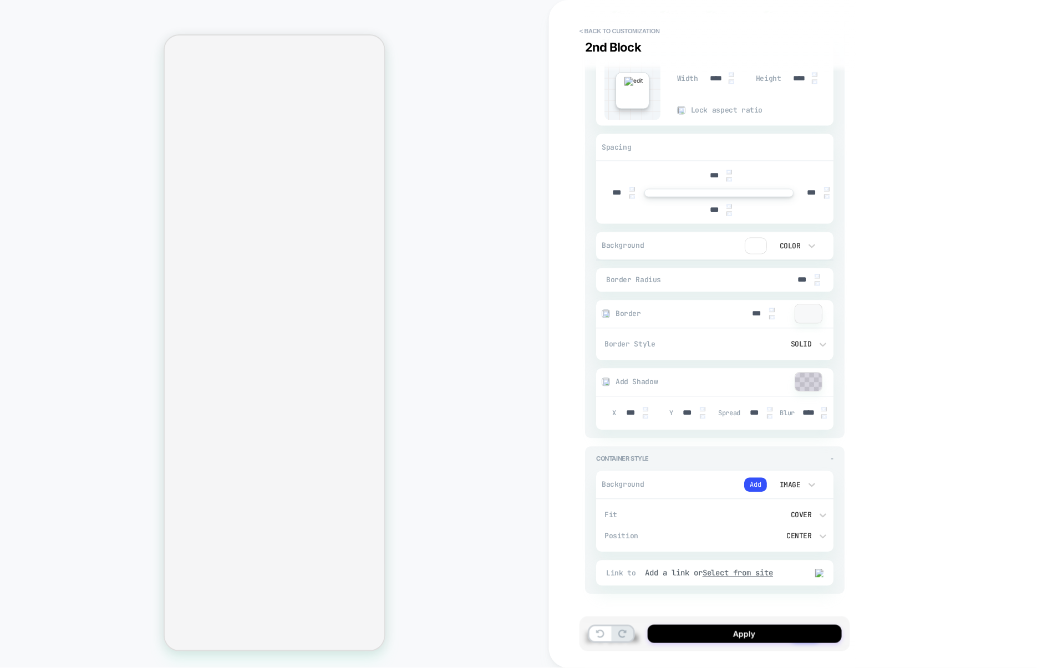
scroll to position [2275, 0]
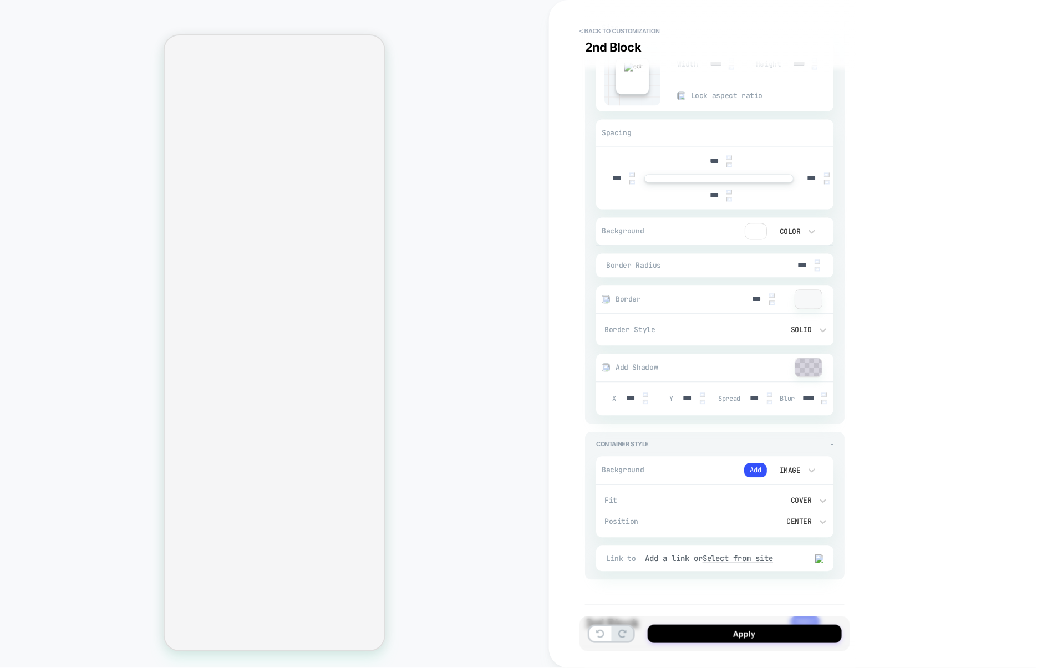
click at [811, 617] on button at bounding box center [805, 623] width 30 height 12
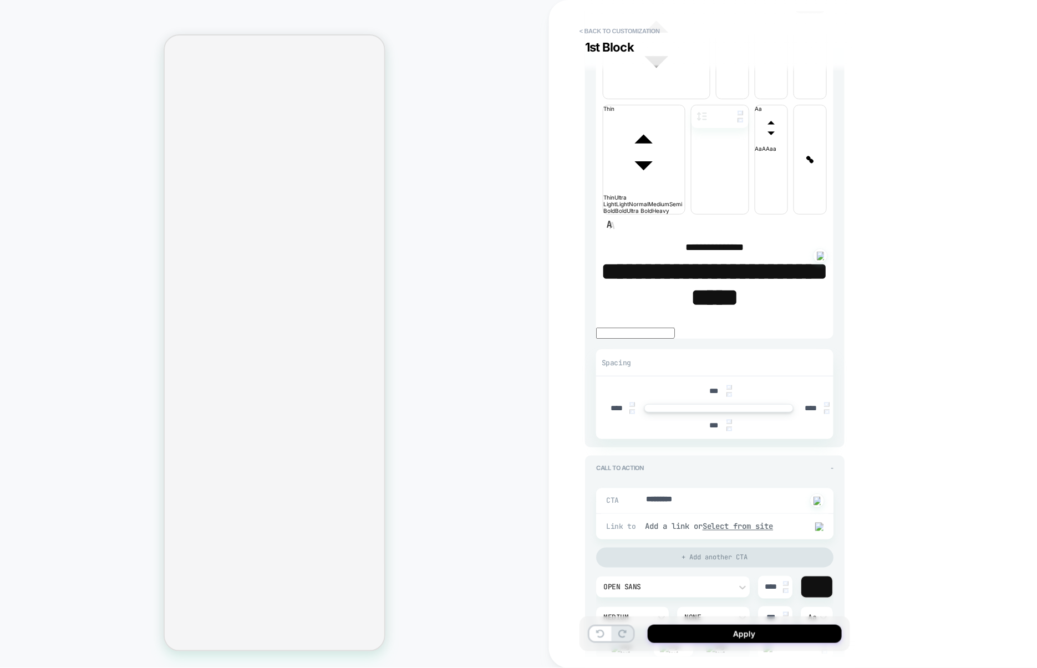
scroll to position [0, 0]
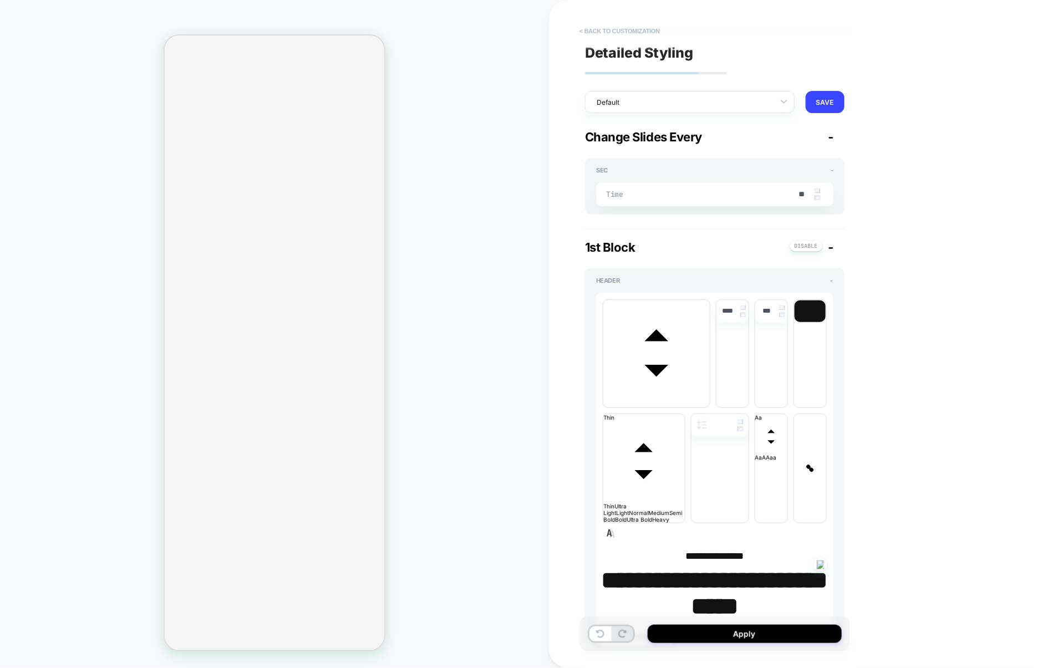
click at [642, 32] on button "< Back to customization" at bounding box center [619, 31] width 91 height 18
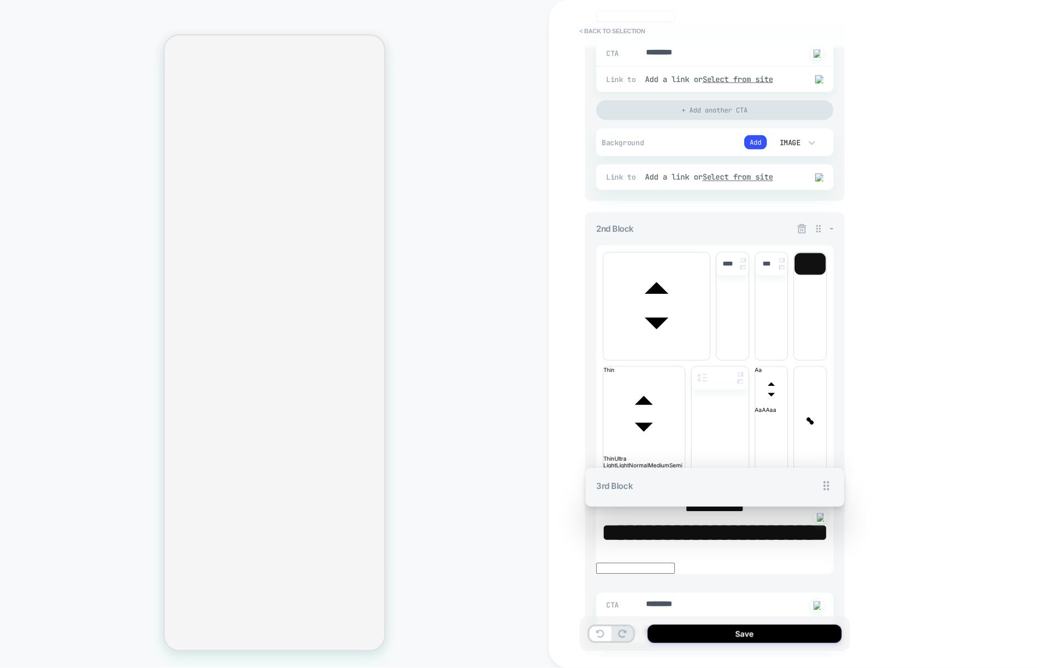
scroll to position [609, 0]
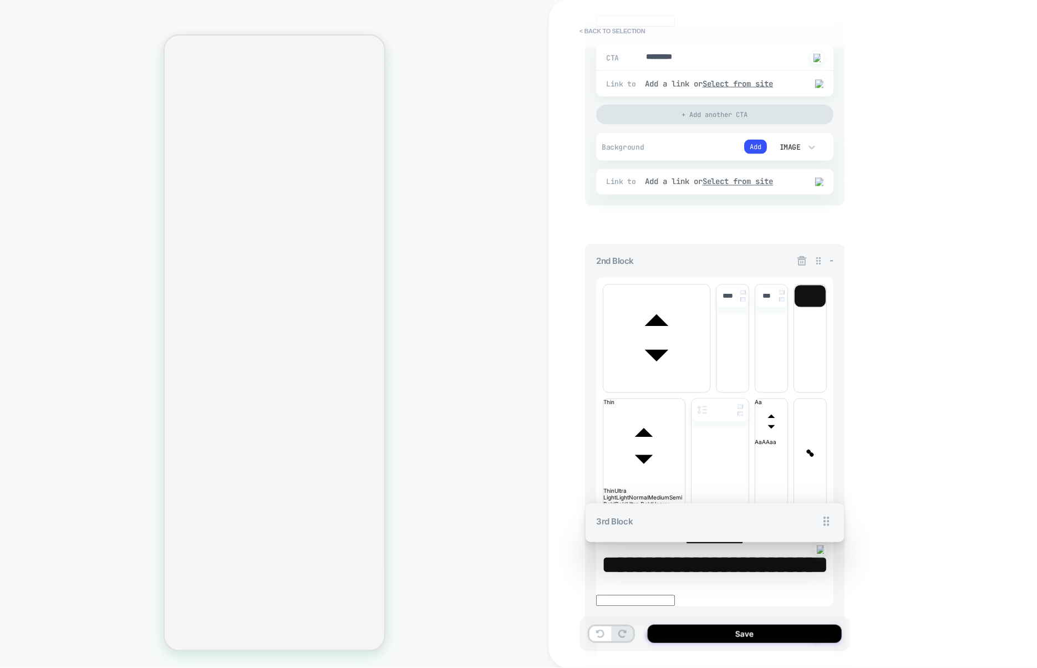
drag, startPoint x: 819, startPoint y: 483, endPoint x: 818, endPoint y: 137, distance: 345.4
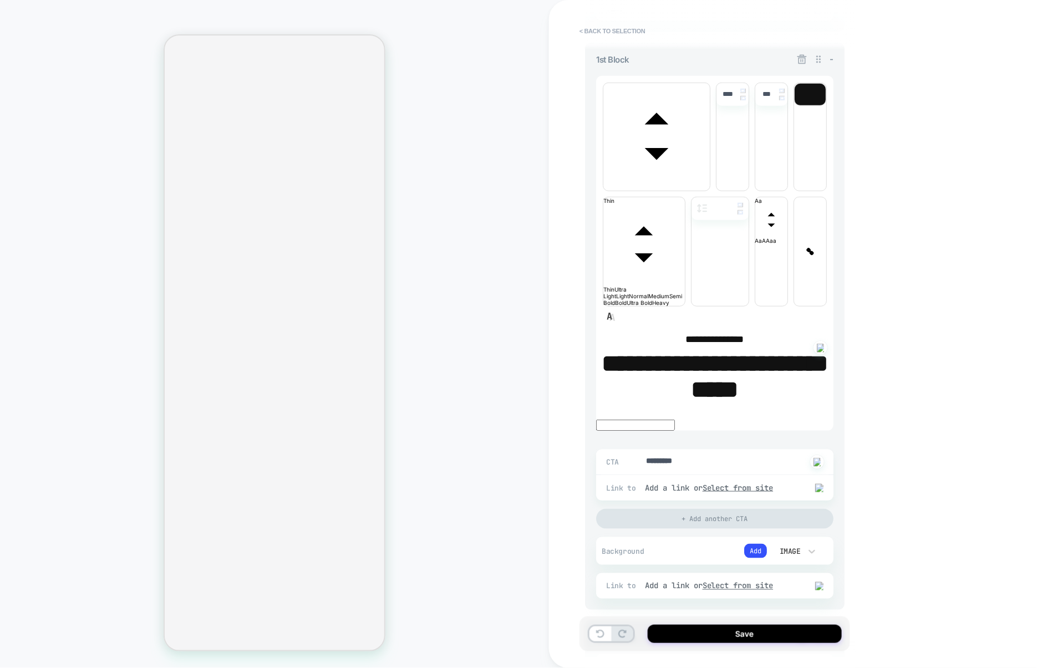
scroll to position [210, 0]
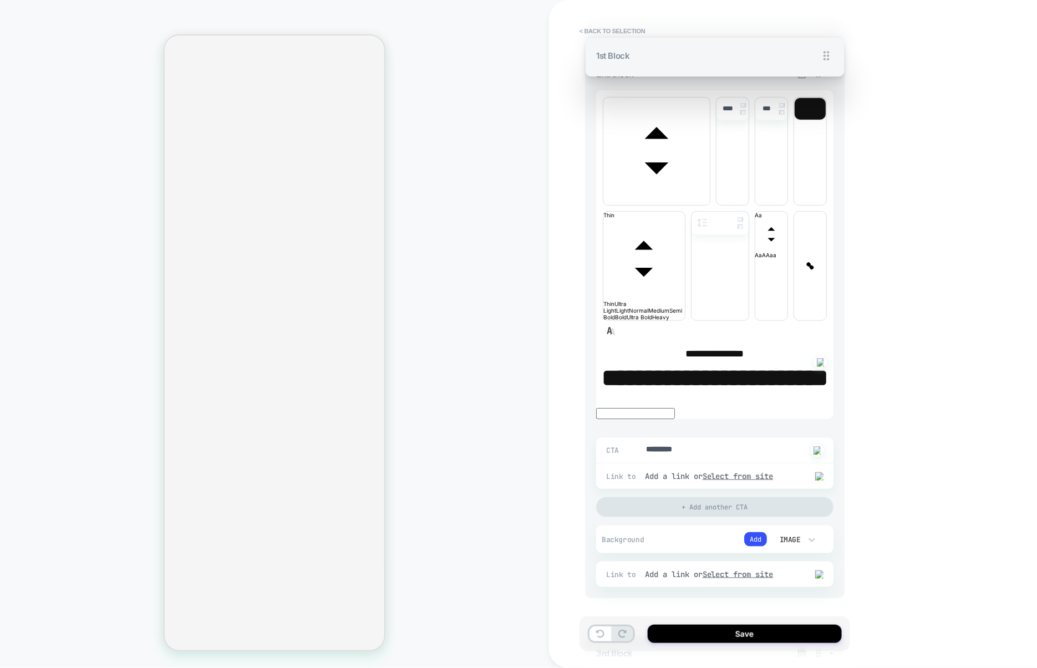
drag, startPoint x: 819, startPoint y: 55, endPoint x: 802, endPoint y: 509, distance: 454.4
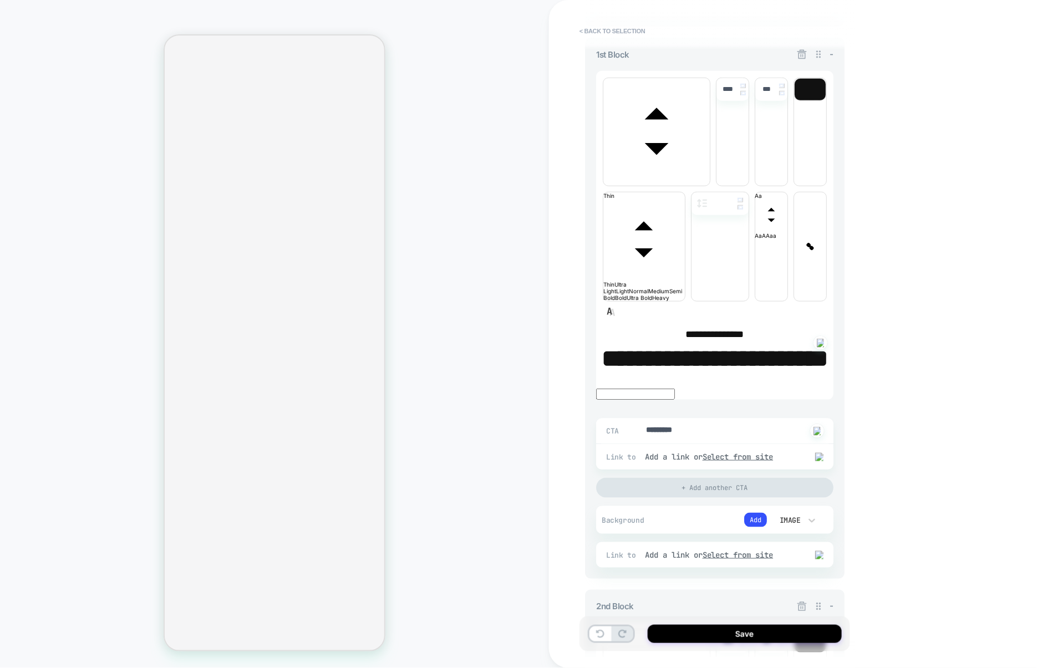
scroll to position [0, 0]
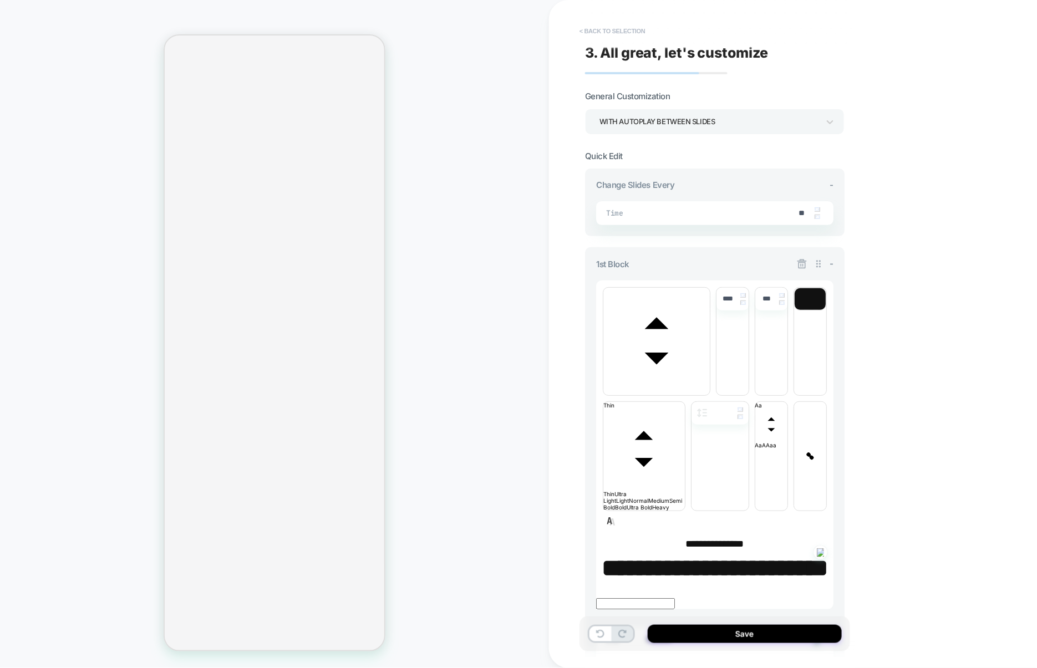
click at [639, 27] on button "< Back to selection" at bounding box center [612, 31] width 77 height 18
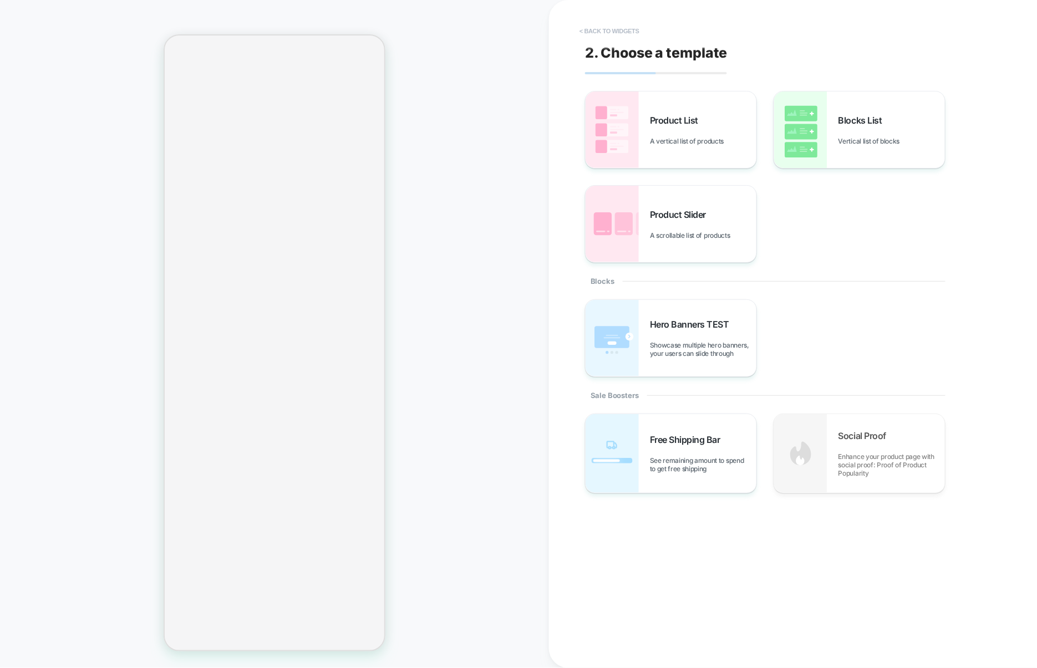
click at [590, 28] on button "< Back to widgets" at bounding box center [609, 31] width 71 height 18
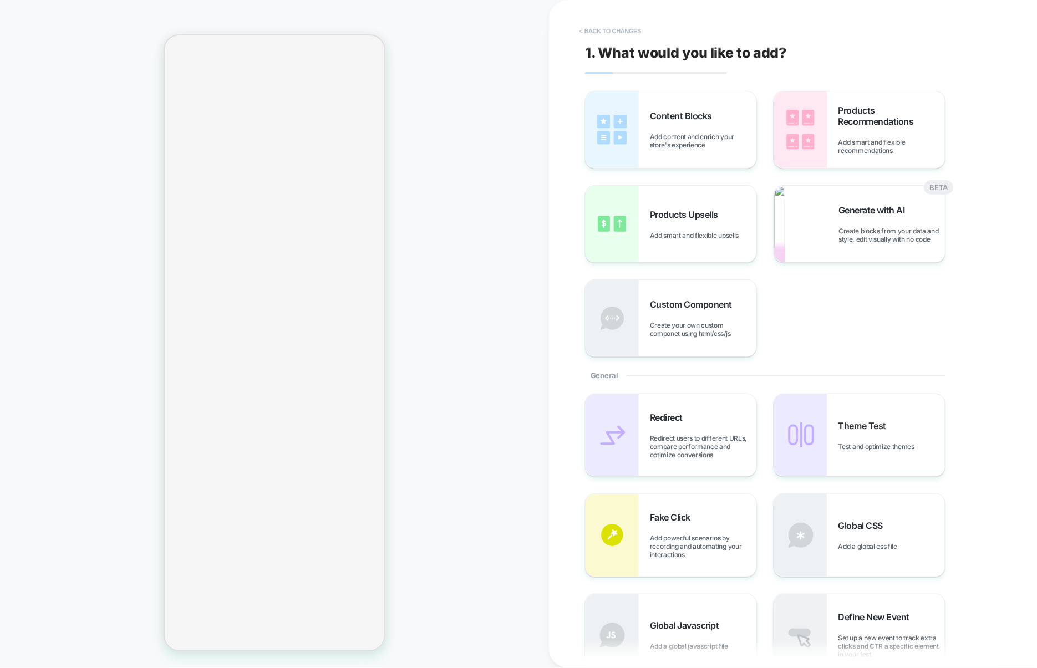
click at [623, 27] on button "< Back to changes" at bounding box center [610, 31] width 73 height 18
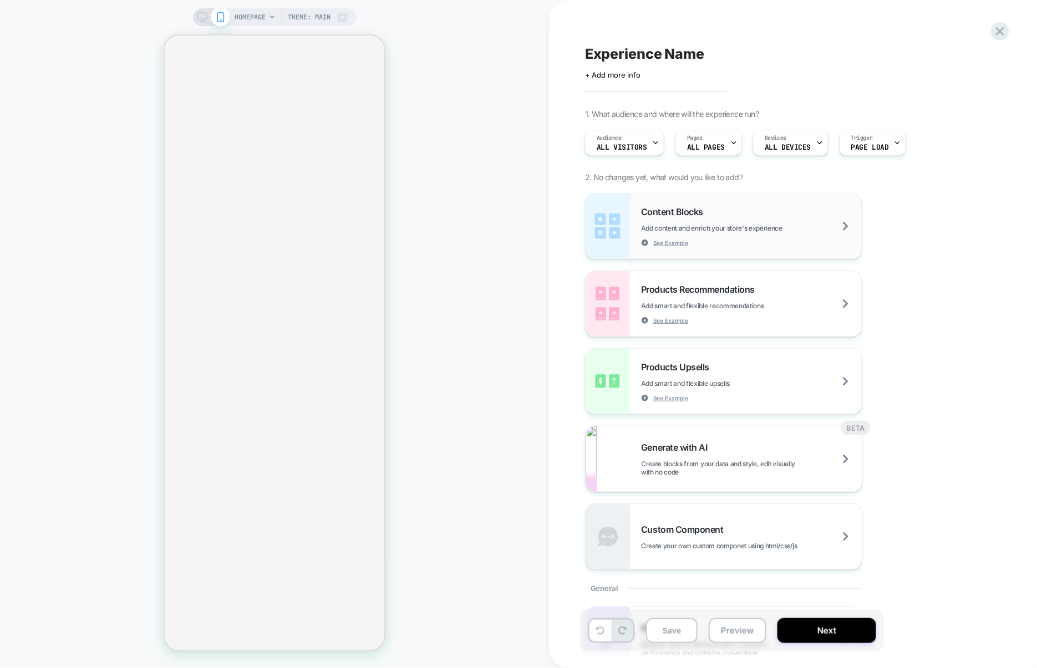
click at [727, 215] on div "Content Blocks Add content and enrich your store's experience See Example" at bounding box center [751, 226] width 221 height 40
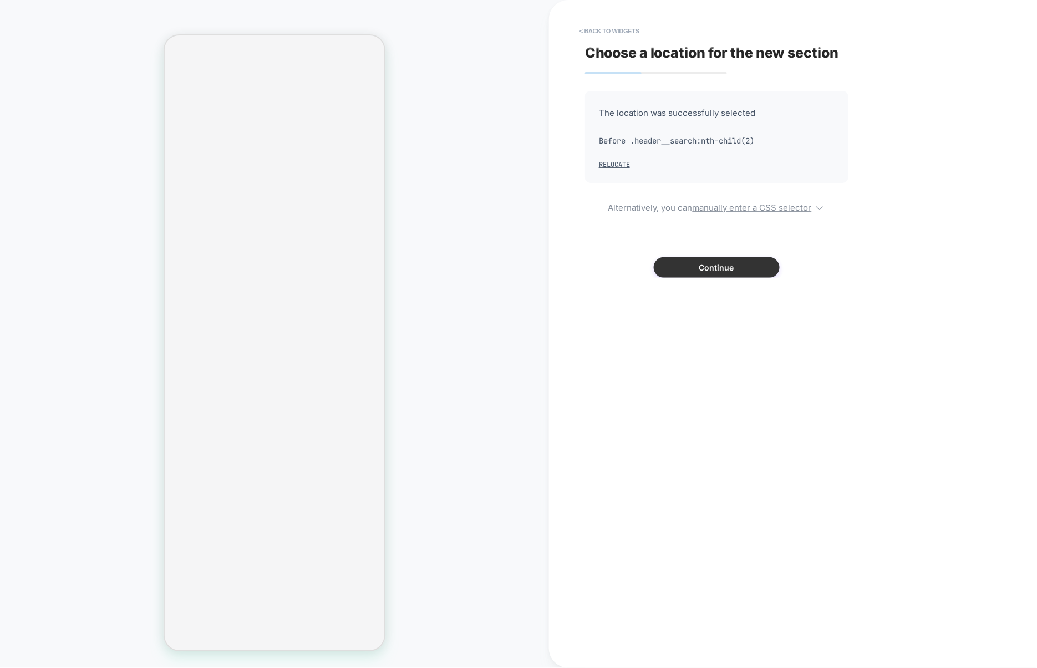
click at [734, 269] on button "Continue" at bounding box center [717, 267] width 126 height 21
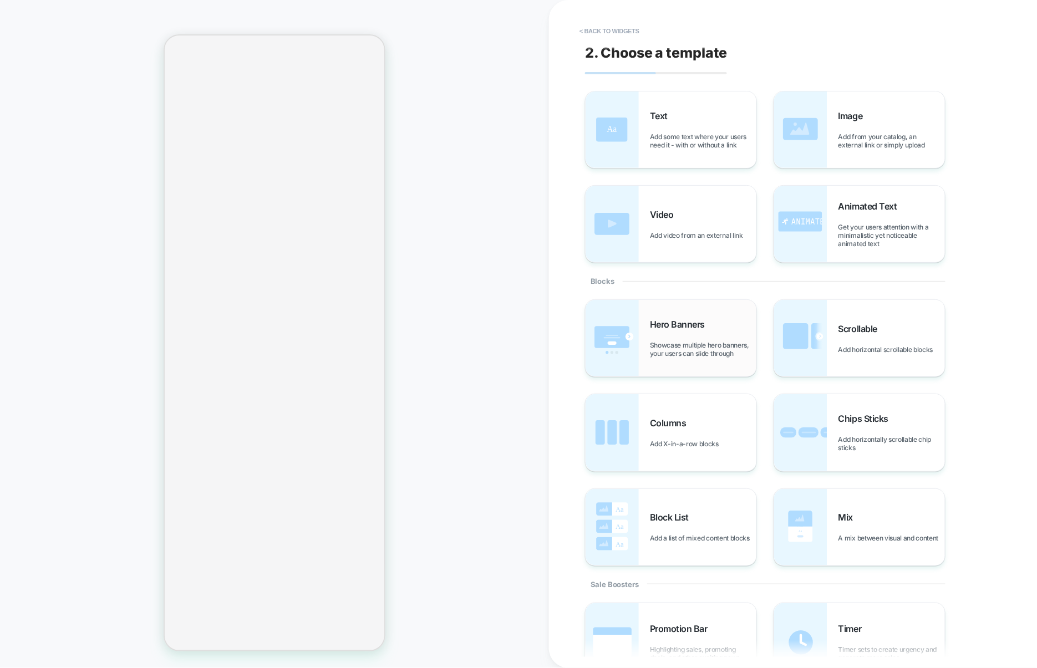
click at [730, 355] on span "Showcase multiple hero banners, your users can slide through" at bounding box center [703, 349] width 106 height 17
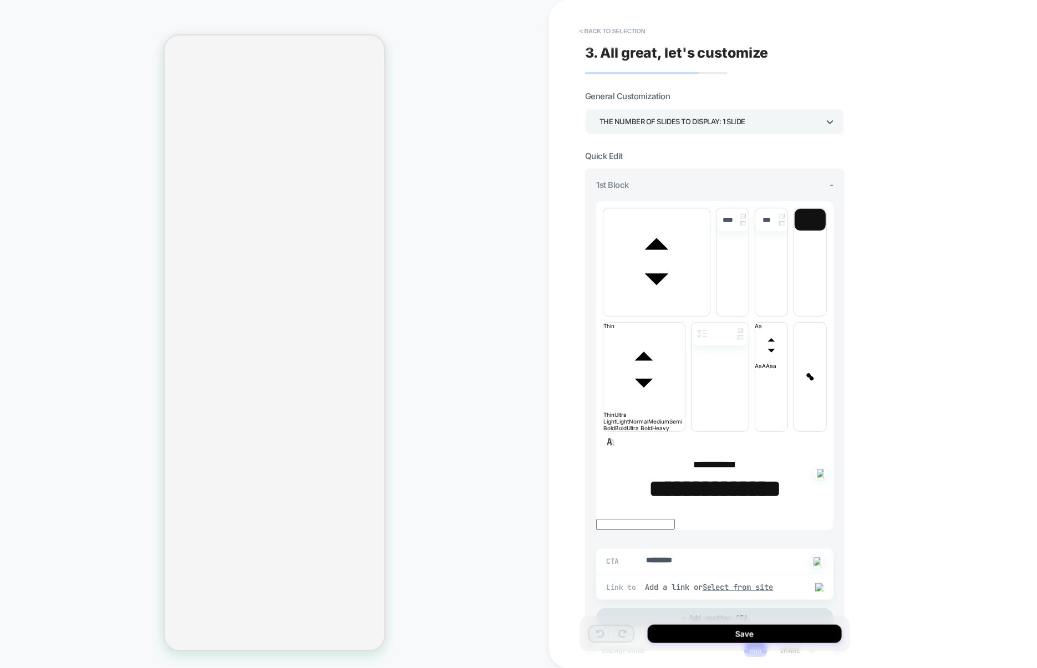
click at [698, 131] on div "THE NUMBER OF SLIDES TO DISPLAY: 1 SLIDE" at bounding box center [714, 122] width 259 height 26
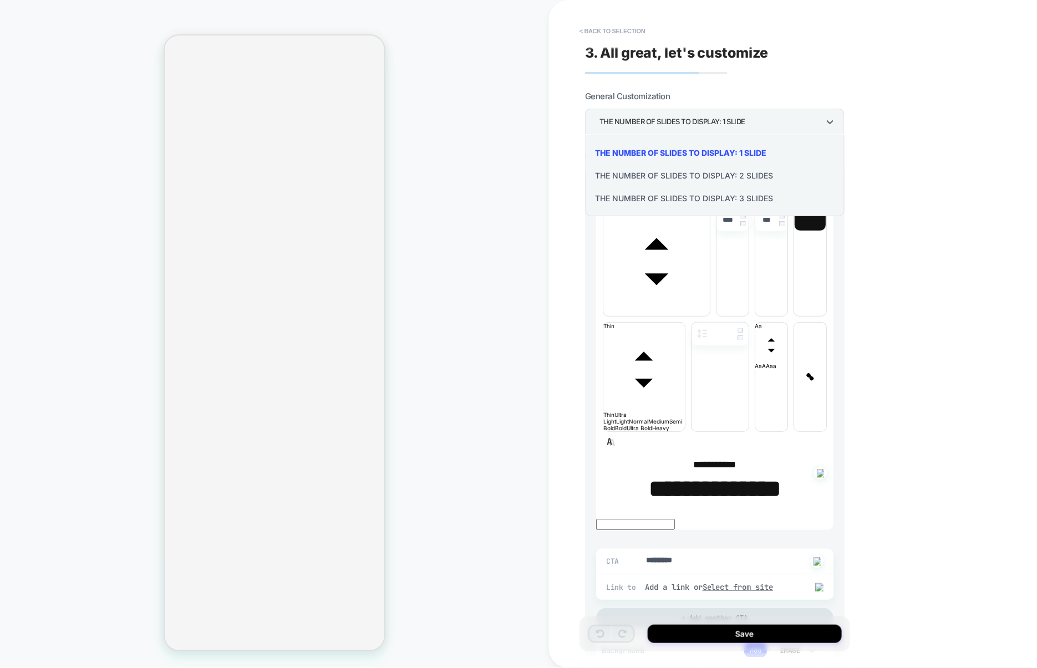
click at [658, 204] on div "THE NUMBER OF SLIDES TO DISPLAY: 3 SLIDES" at bounding box center [715, 198] width 251 height 23
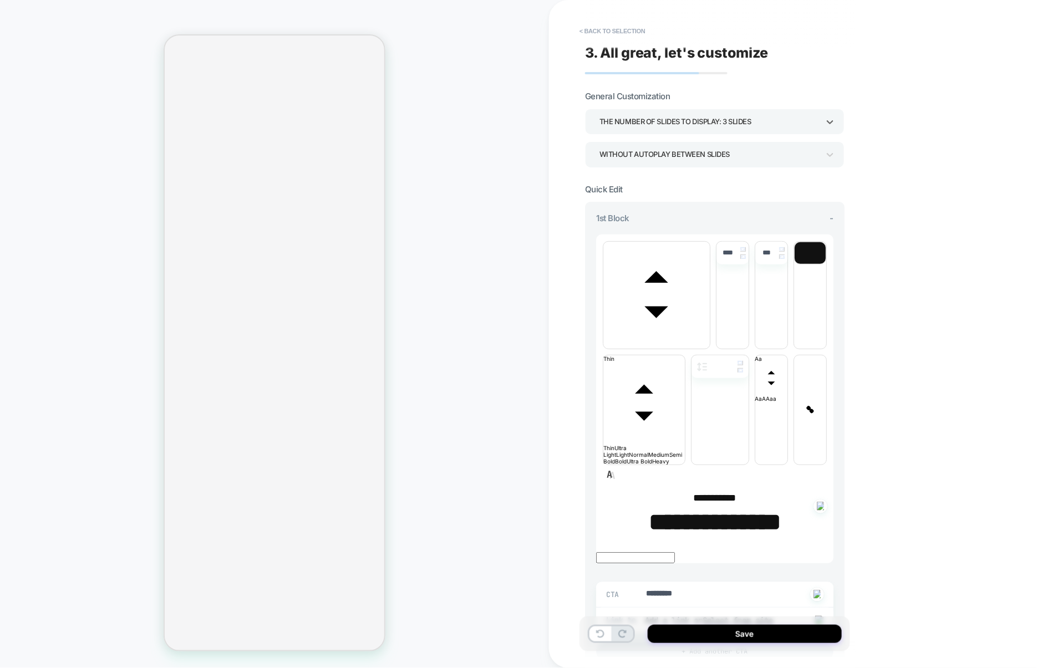
type textarea "*"
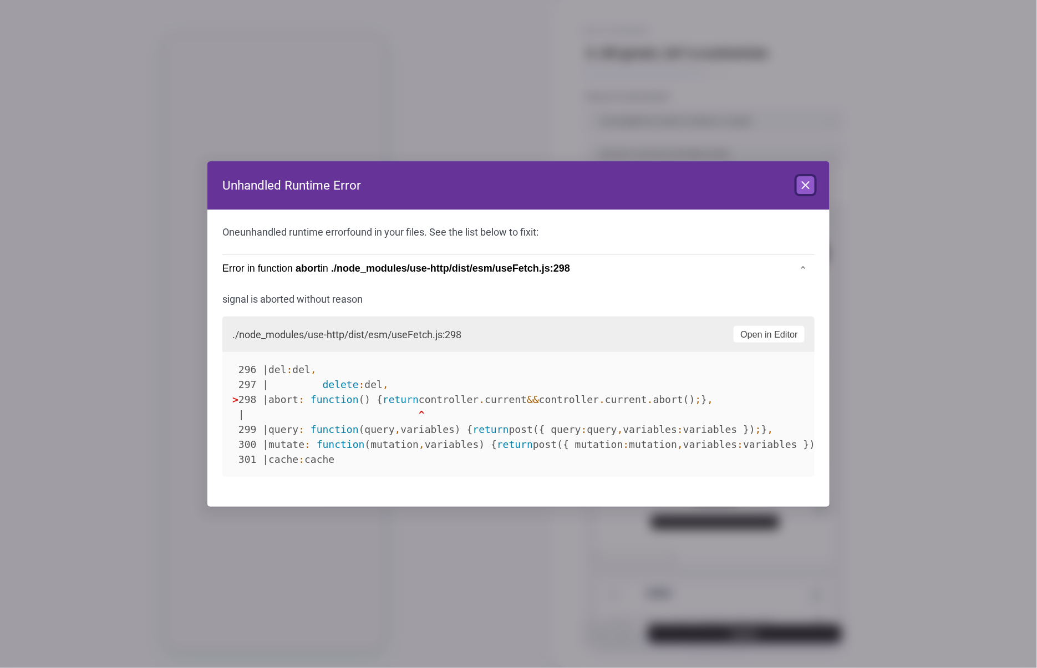
click at [811, 189] on icon at bounding box center [805, 185] width 13 height 13
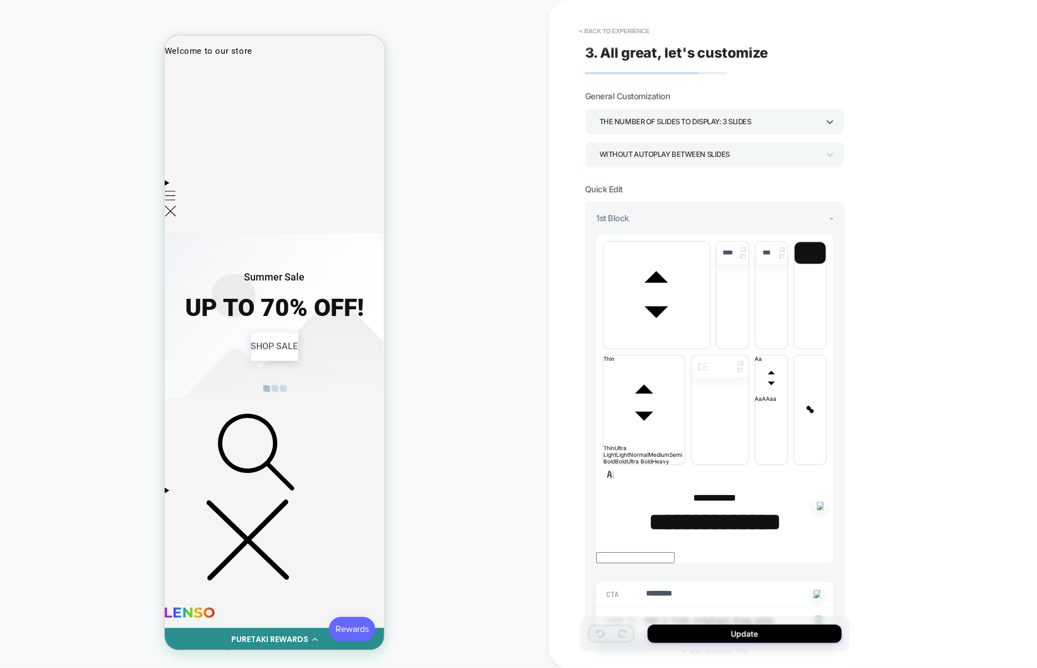
click at [662, 125] on div "THE NUMBER OF SLIDES TO DISPLAY: 3 SLIDES" at bounding box center [709, 121] width 220 height 15
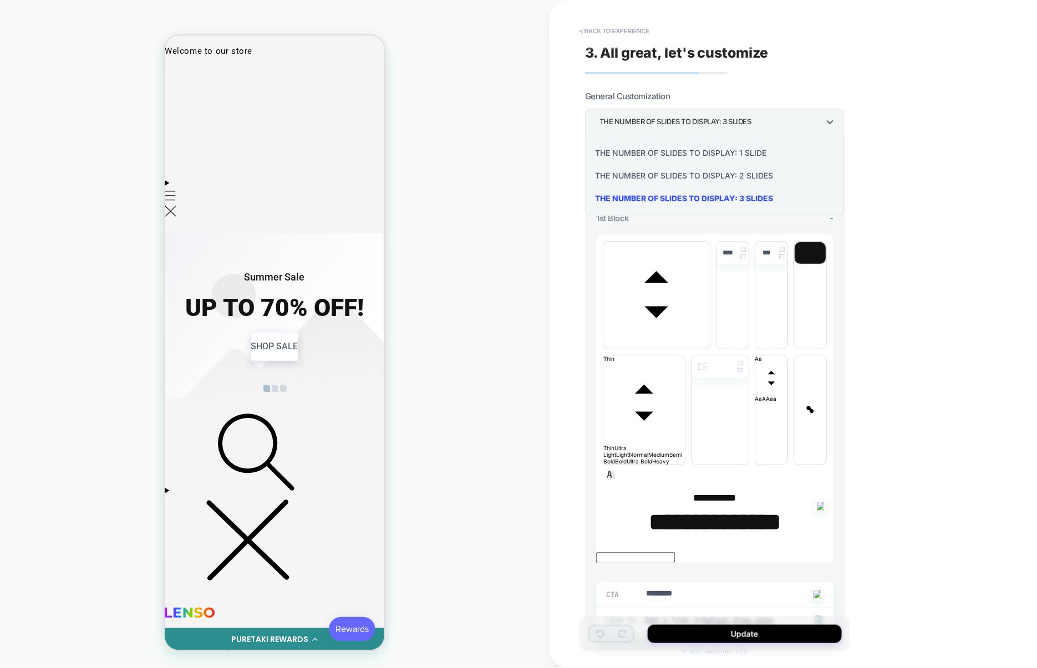
click at [662, 125] on div at bounding box center [518, 334] width 1037 height 668
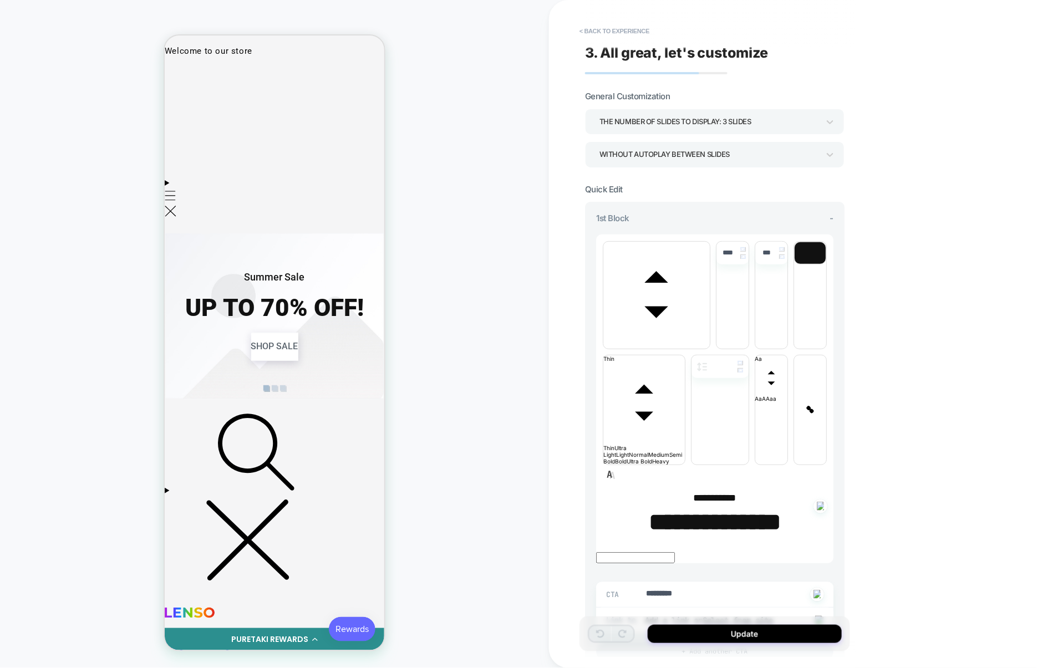
click at [650, 149] on div "WITHOUT AUTOPLAY BETWEEN SLIDES" at bounding box center [709, 154] width 220 height 15
click at [648, 190] on div "WITH AUTOPLAY BETWEEN SLIDES" at bounding box center [715, 186] width 251 height 23
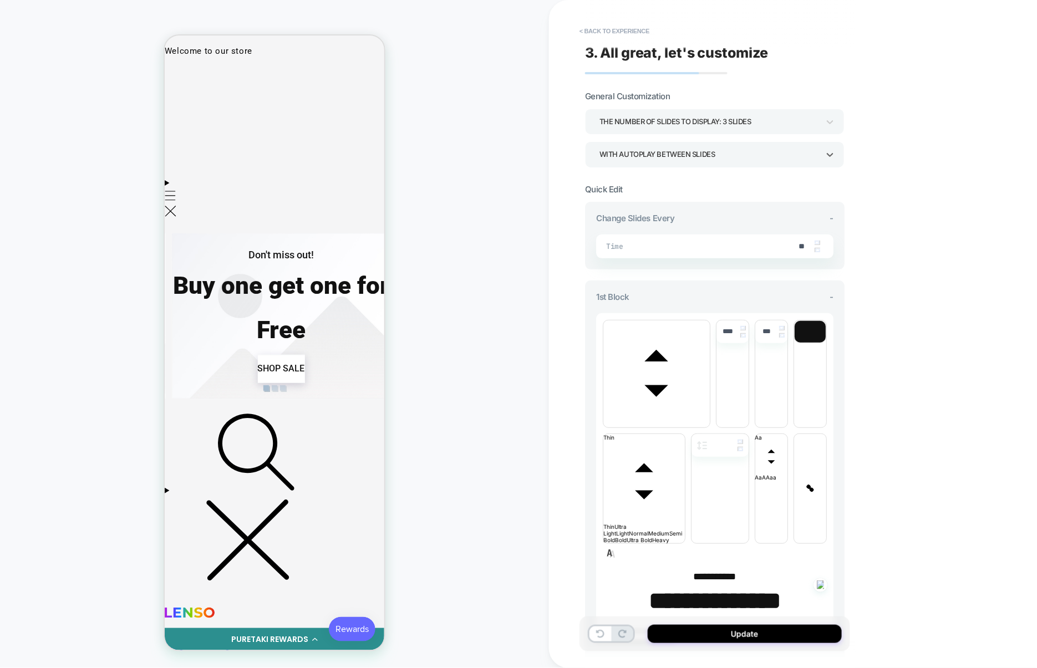
scroll to position [0, 903]
click at [649, 127] on div "THE NUMBER OF SLIDES TO DISPLAY: 3 SLIDES" at bounding box center [709, 121] width 220 height 15
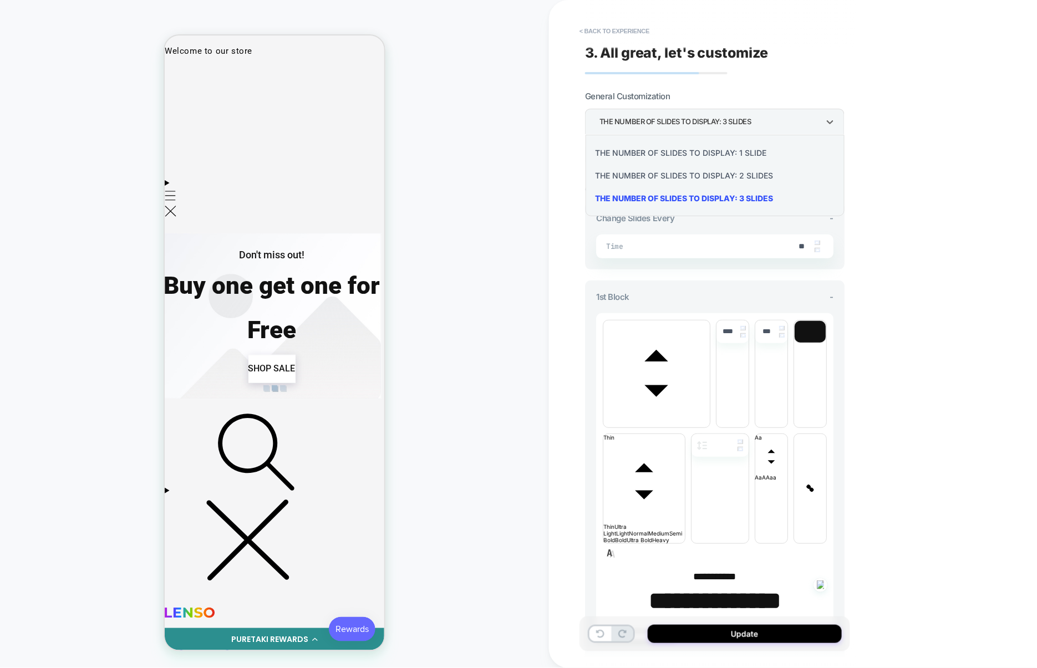
click at [648, 177] on div "THE NUMBER OF SLIDES TO DISPLAY: 2 SLIDES" at bounding box center [715, 175] width 251 height 23
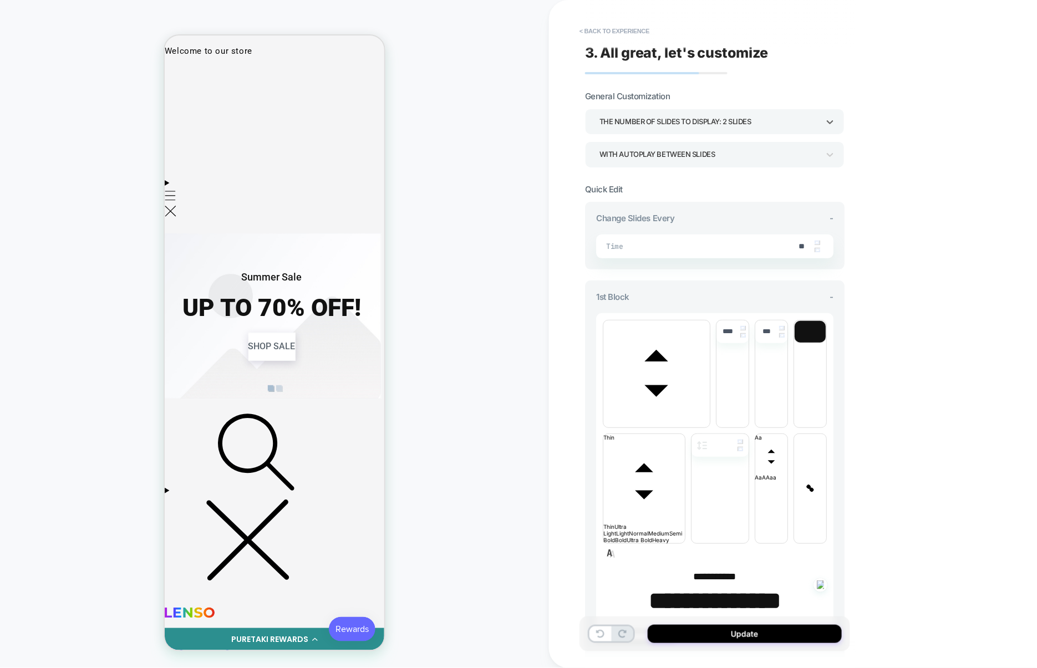
click at [671, 129] on div "THE NUMBER OF SLIDES TO DISPLAY: 2 SLIDES" at bounding box center [709, 121] width 220 height 15
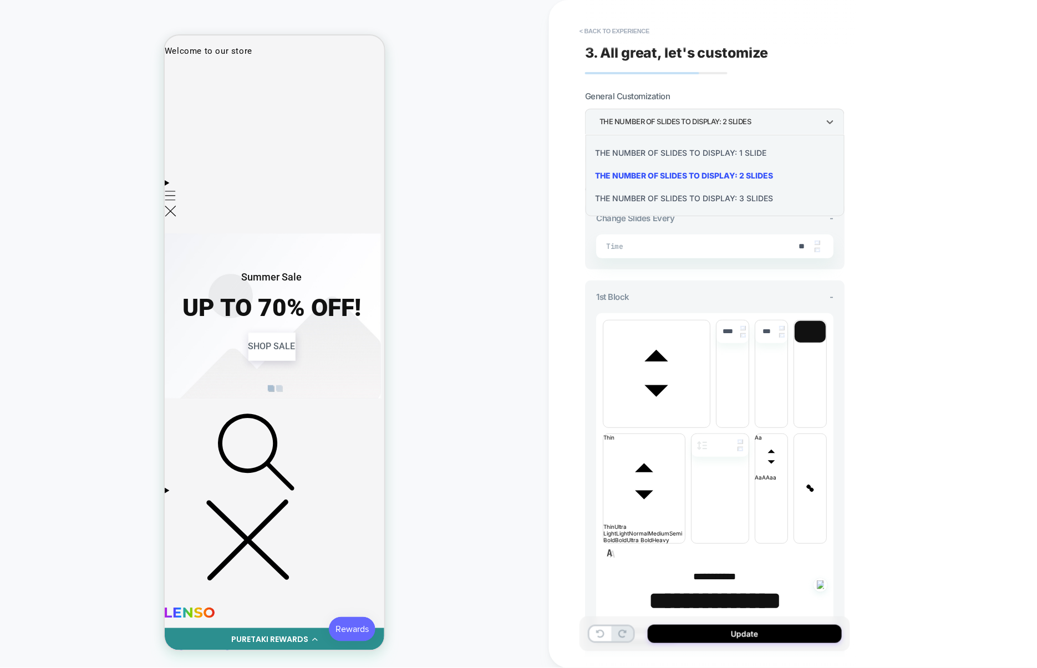
click at [655, 202] on div "THE NUMBER OF SLIDES TO DISPLAY: 3 SLIDES" at bounding box center [715, 198] width 251 height 23
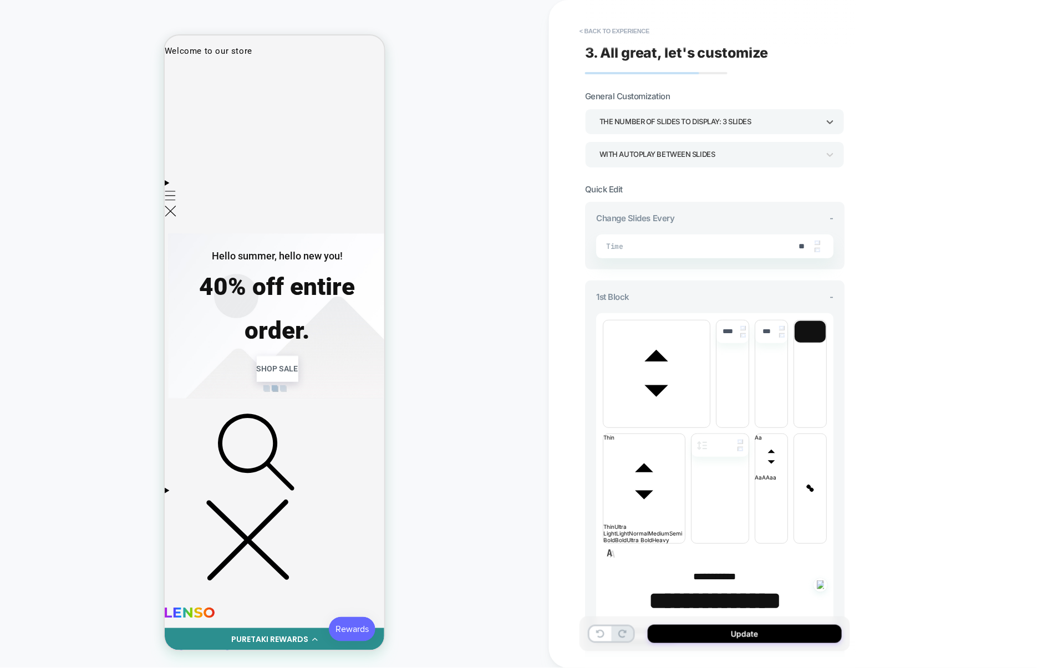
scroll to position [0, 1129]
click at [755, 638] on button "Update" at bounding box center [745, 634] width 194 height 18
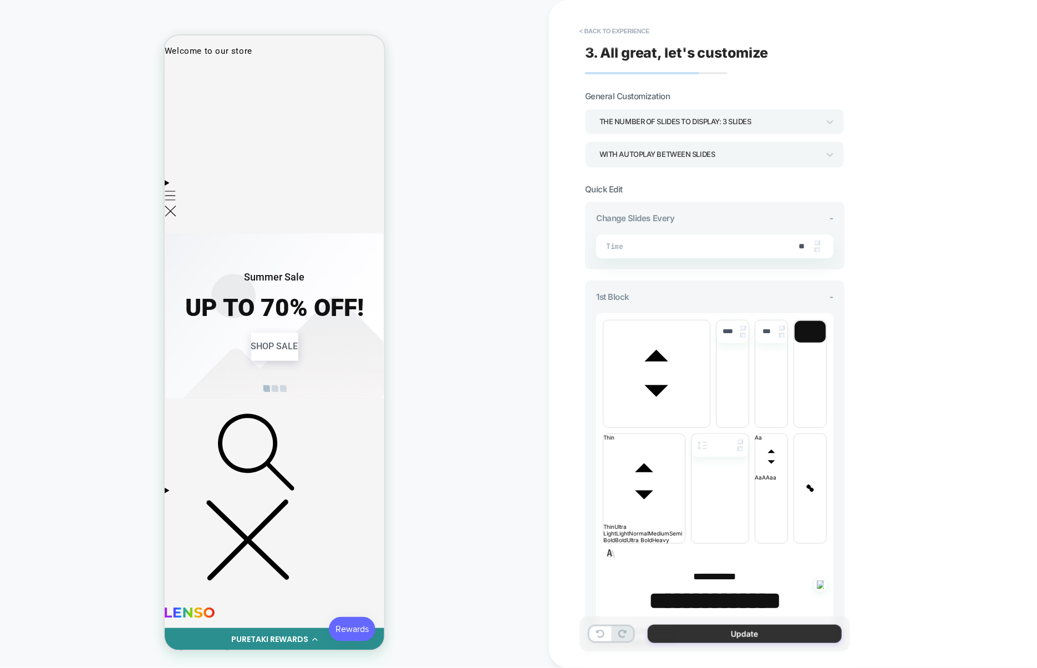
type textarea "*"
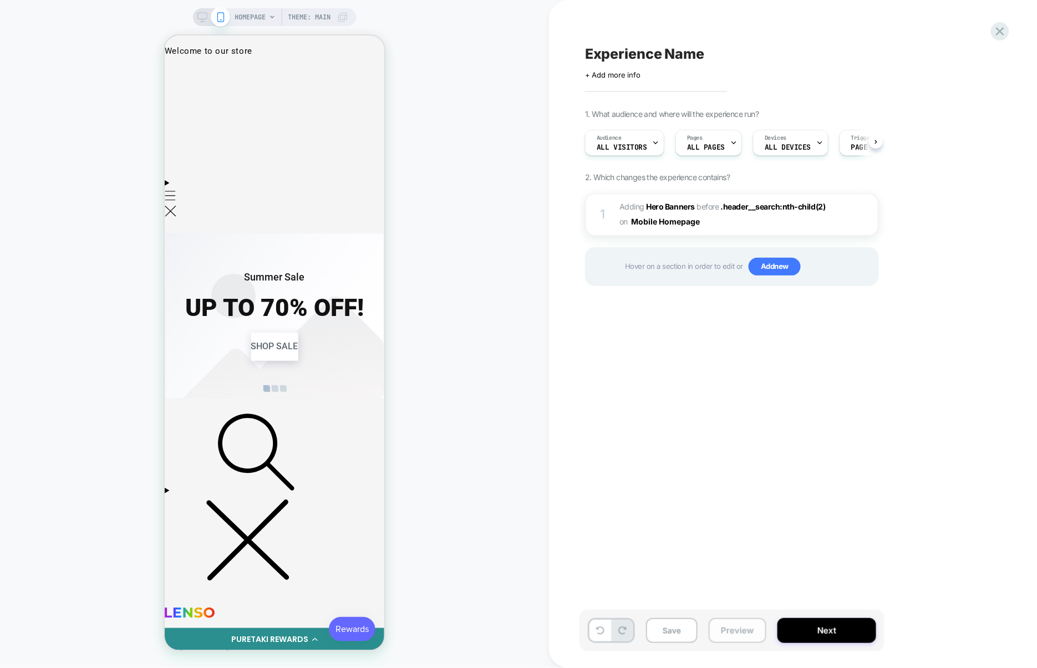
scroll to position [0, 678]
click at [736, 629] on button "Preview" at bounding box center [738, 630] width 58 height 25
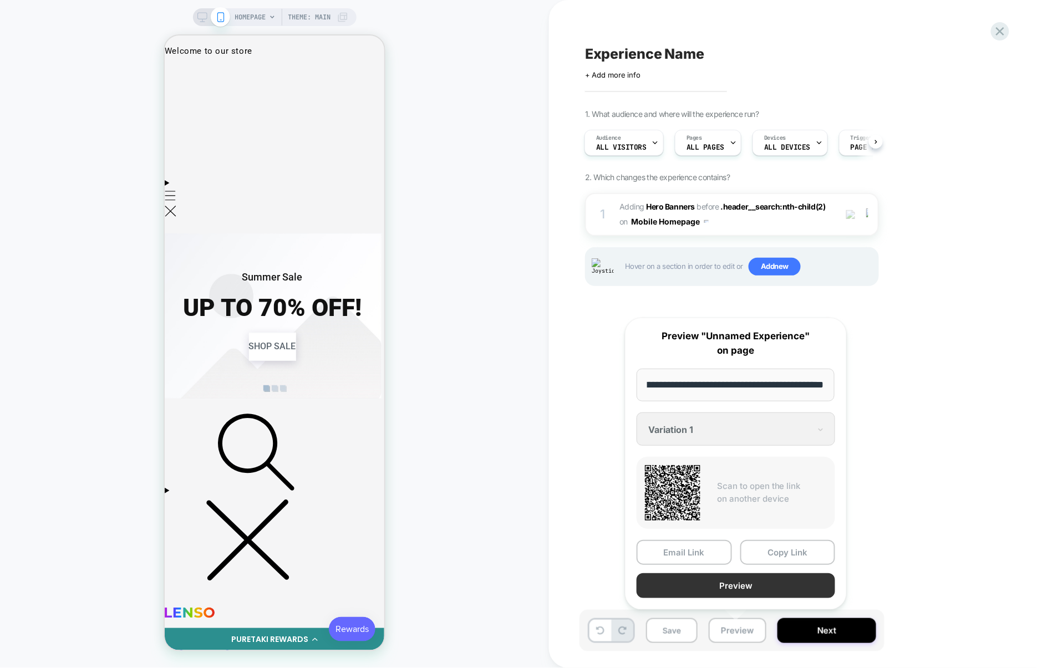
scroll to position [0, 0]
click at [756, 584] on button "Preview" at bounding box center [735, 585] width 198 height 25
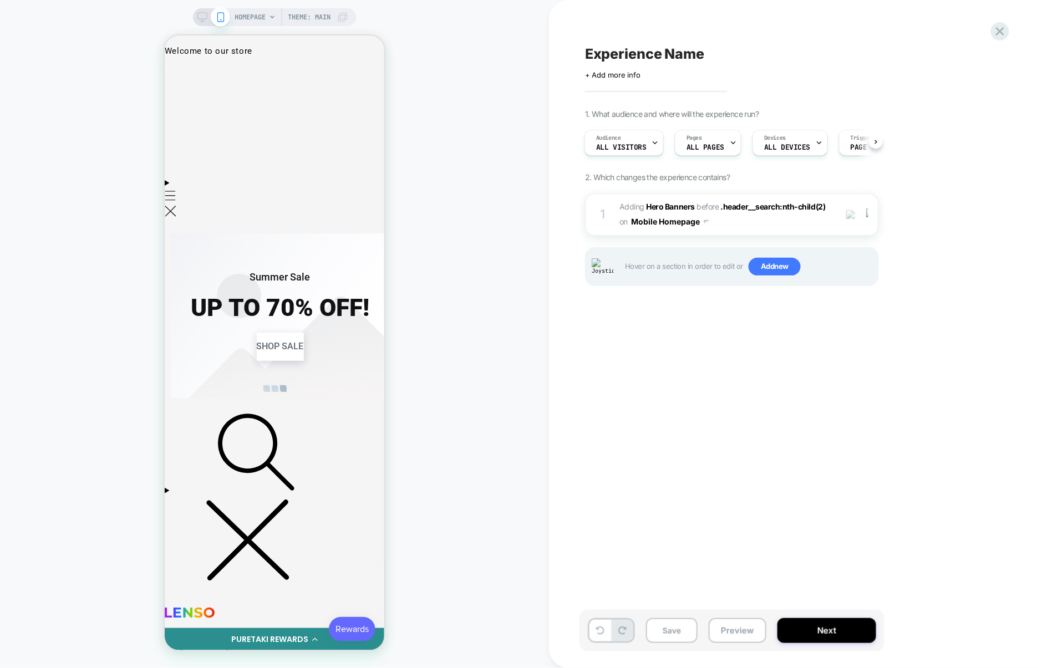
scroll to position [0, 1355]
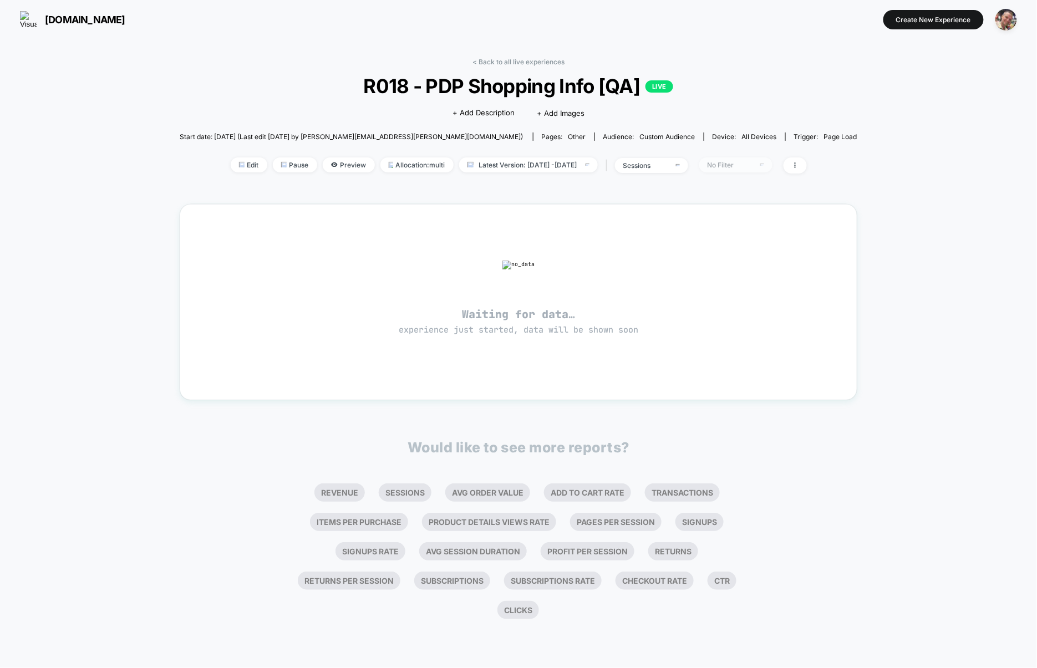
click at [739, 165] on div "No Filter" at bounding box center [729, 165] width 44 height 8
click at [752, 166] on div "No Filter" at bounding box center [729, 165] width 44 height 8
click at [798, 167] on icon at bounding box center [795, 165] width 7 height 7
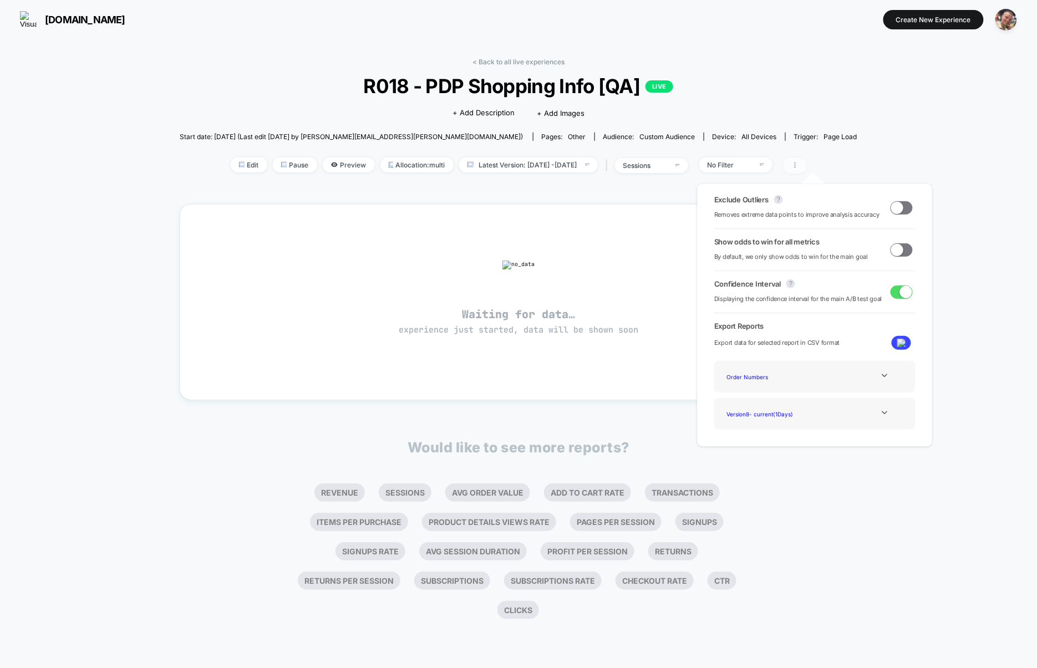
click at [798, 167] on icon at bounding box center [795, 165] width 7 height 7
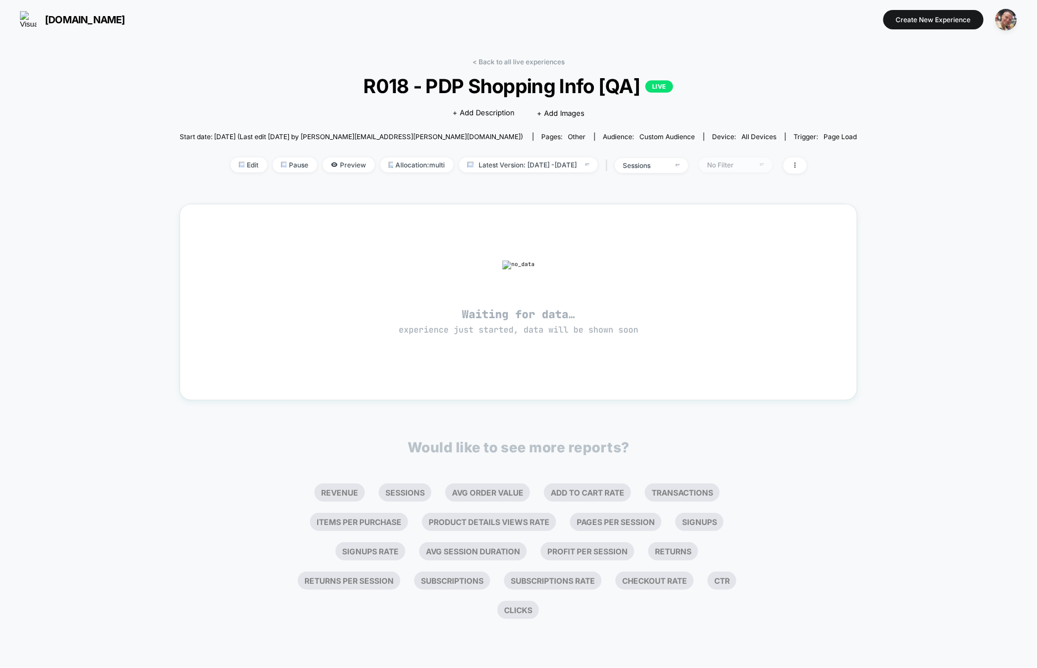
click at [772, 167] on span "No Filter" at bounding box center [735, 164] width 73 height 15
click at [543, 62] on link "< Back to all live experiences" at bounding box center [518, 62] width 92 height 8
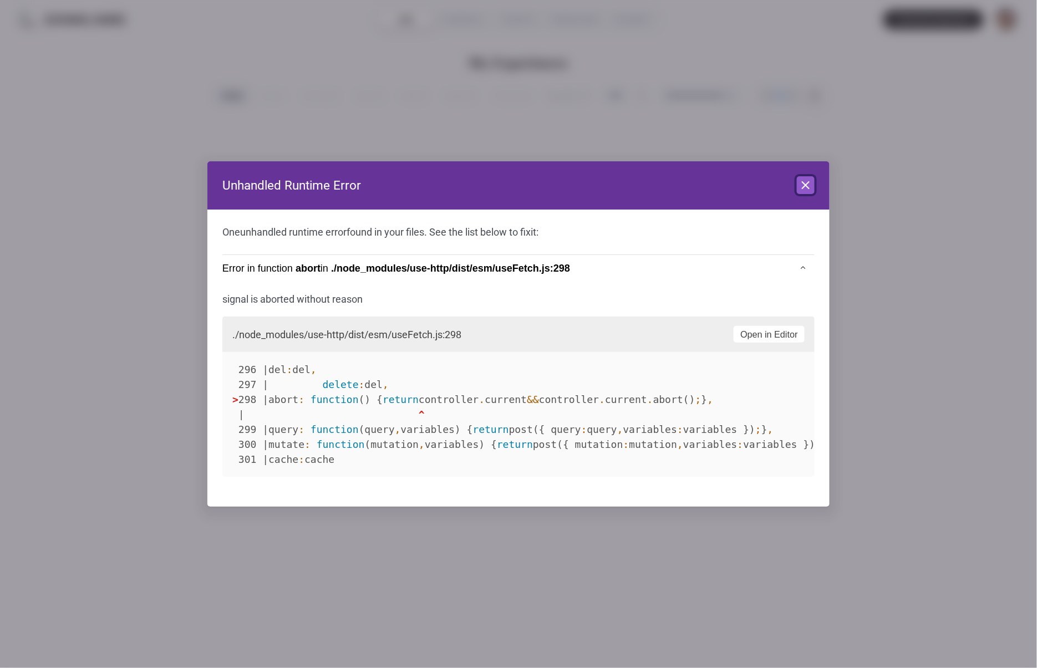
click at [805, 184] on icon at bounding box center [805, 185] width 13 height 13
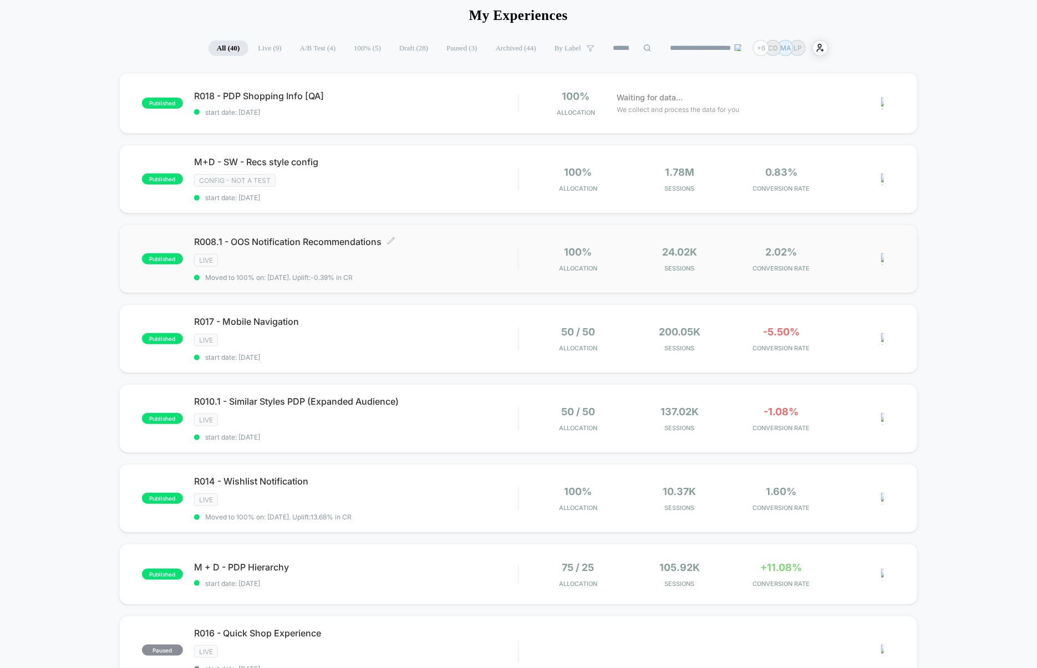
scroll to position [54, 0]
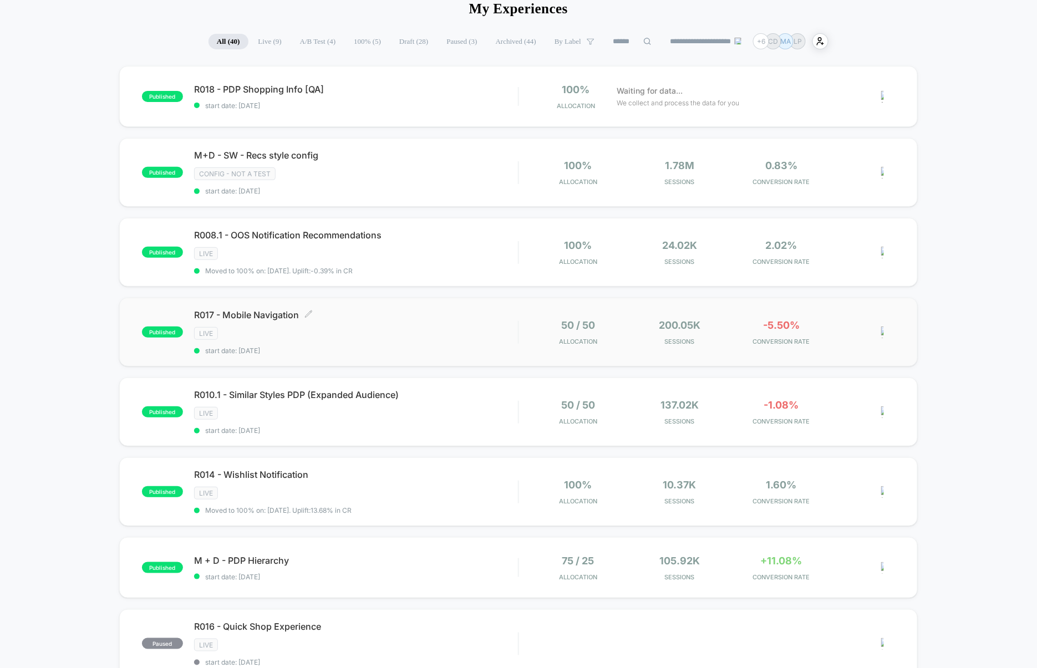
click at [478, 330] on div "LIVE" at bounding box center [356, 333] width 324 height 13
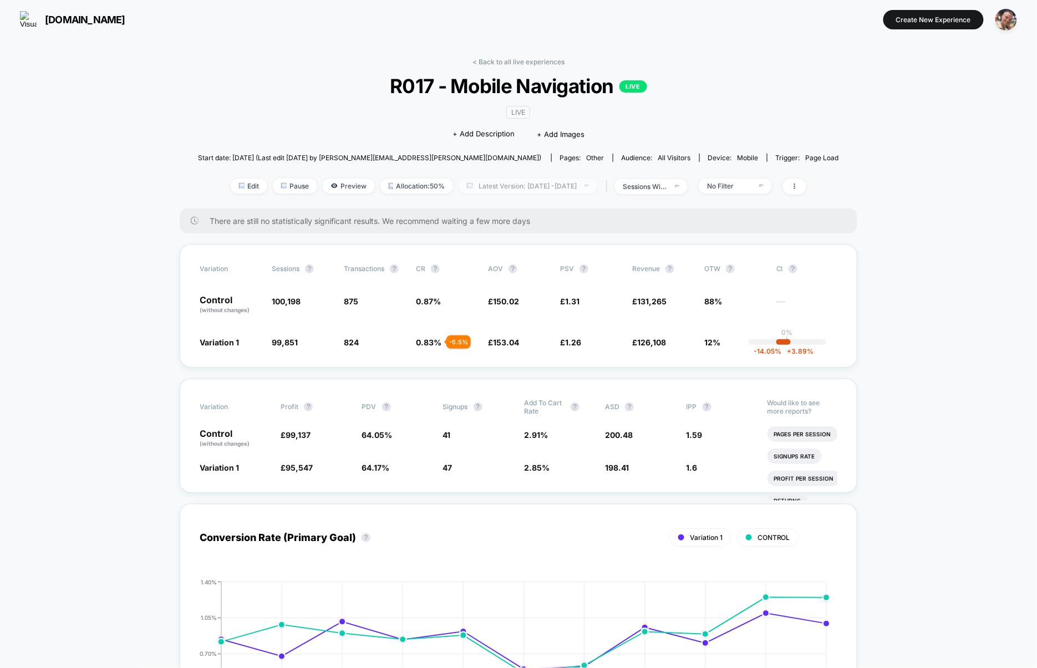
click at [537, 187] on span "Latest Version: [DATE] - [DATE]" at bounding box center [528, 186] width 139 height 15
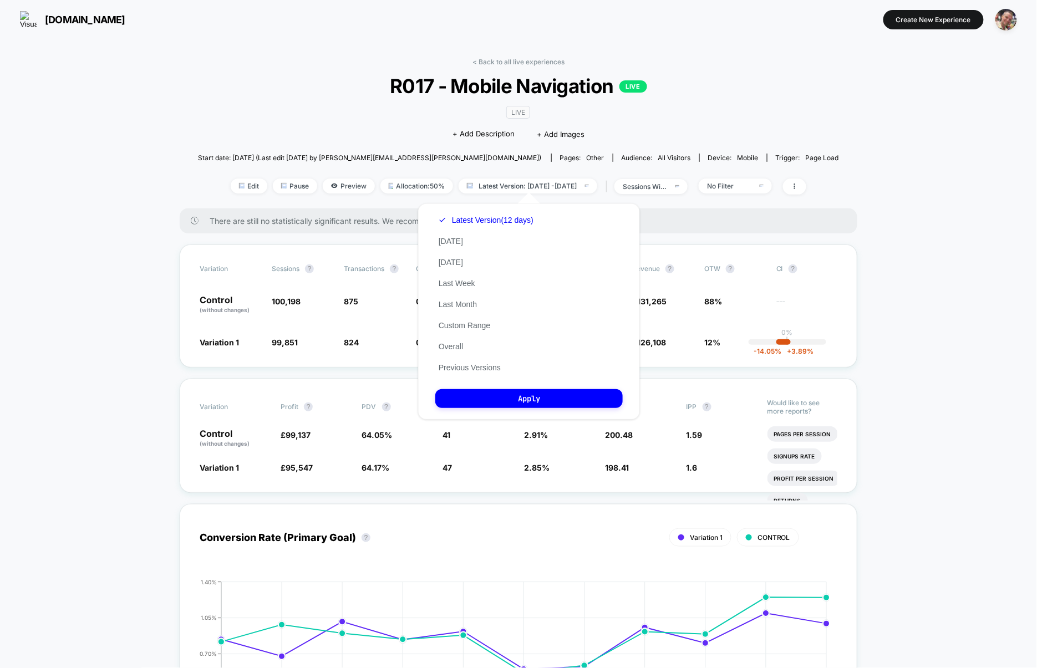
click at [681, 176] on div "< Back to all live experiences R017 - Mobile Navigation LIVE LIVE Click to edit…" at bounding box center [518, 133] width 641 height 151
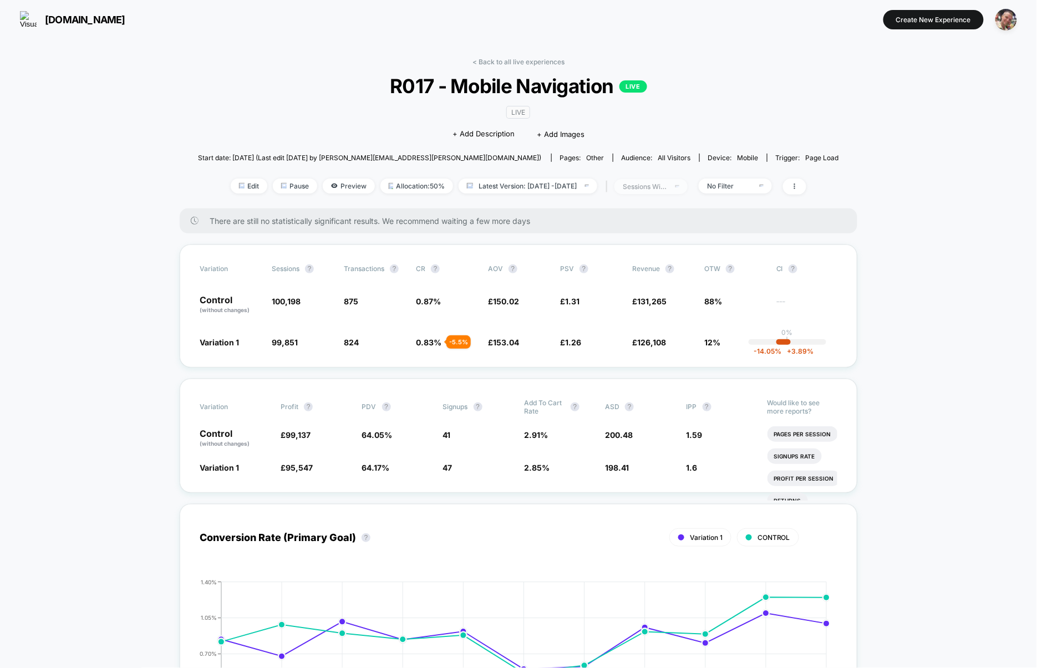
click at [667, 183] on div "sessions with impression" at bounding box center [645, 186] width 44 height 8
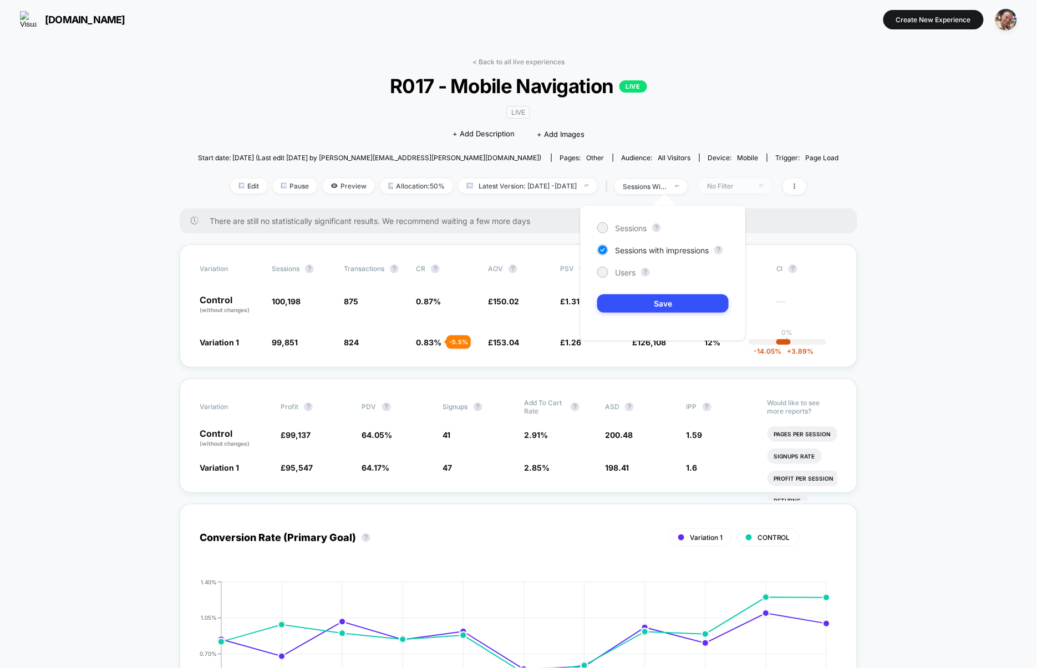
click at [767, 179] on span "No Filter" at bounding box center [735, 186] width 73 height 15
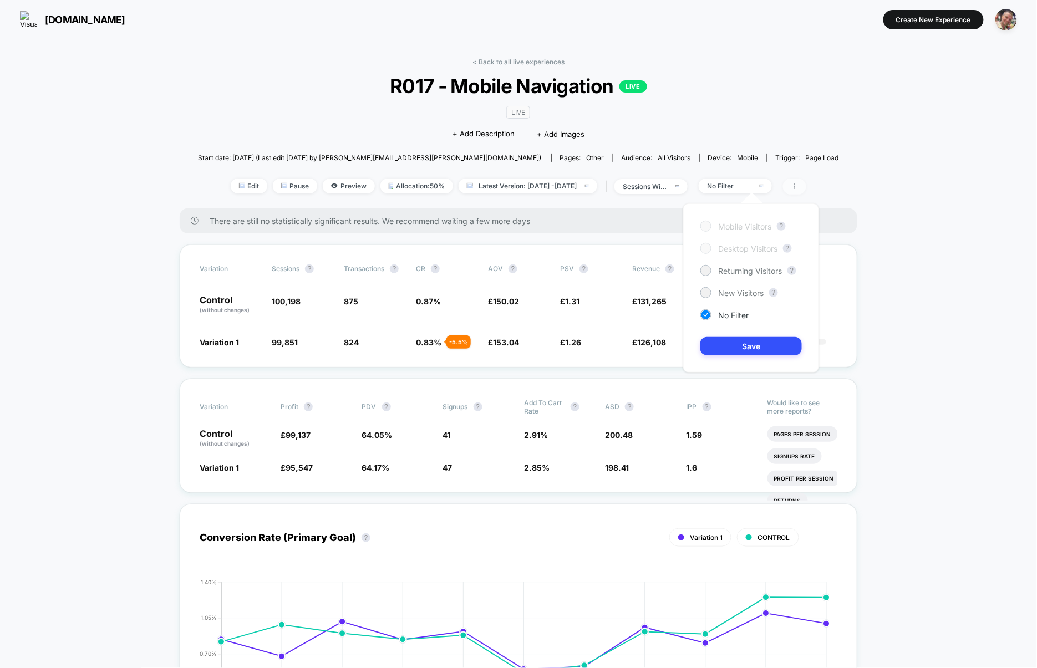
click at [806, 188] on span at bounding box center [794, 187] width 23 height 16
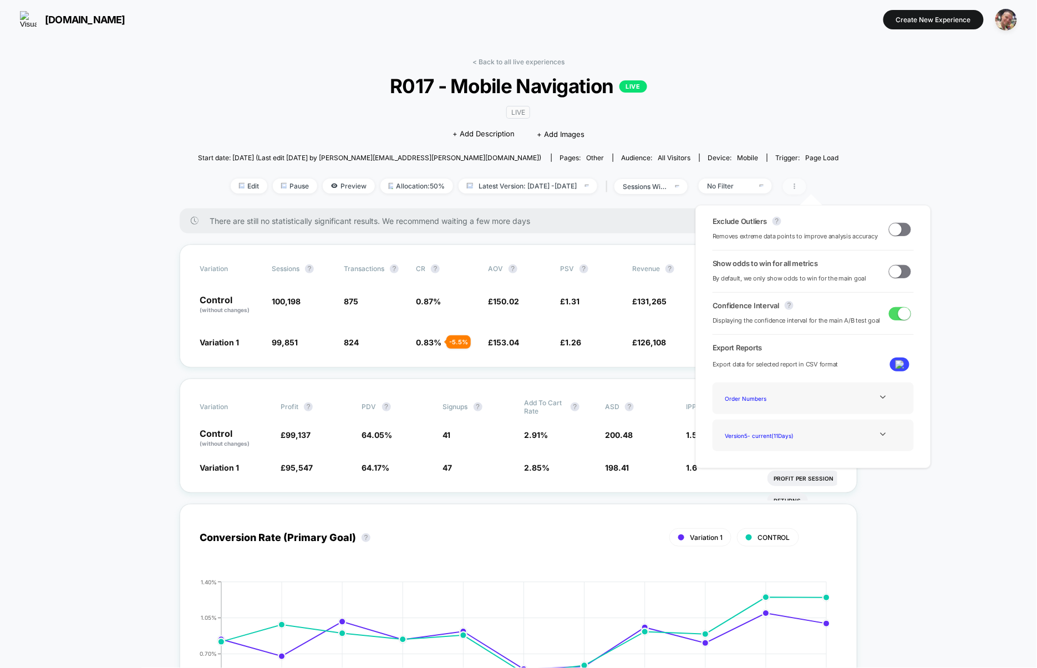
click at [806, 185] on span at bounding box center [794, 187] width 23 height 16
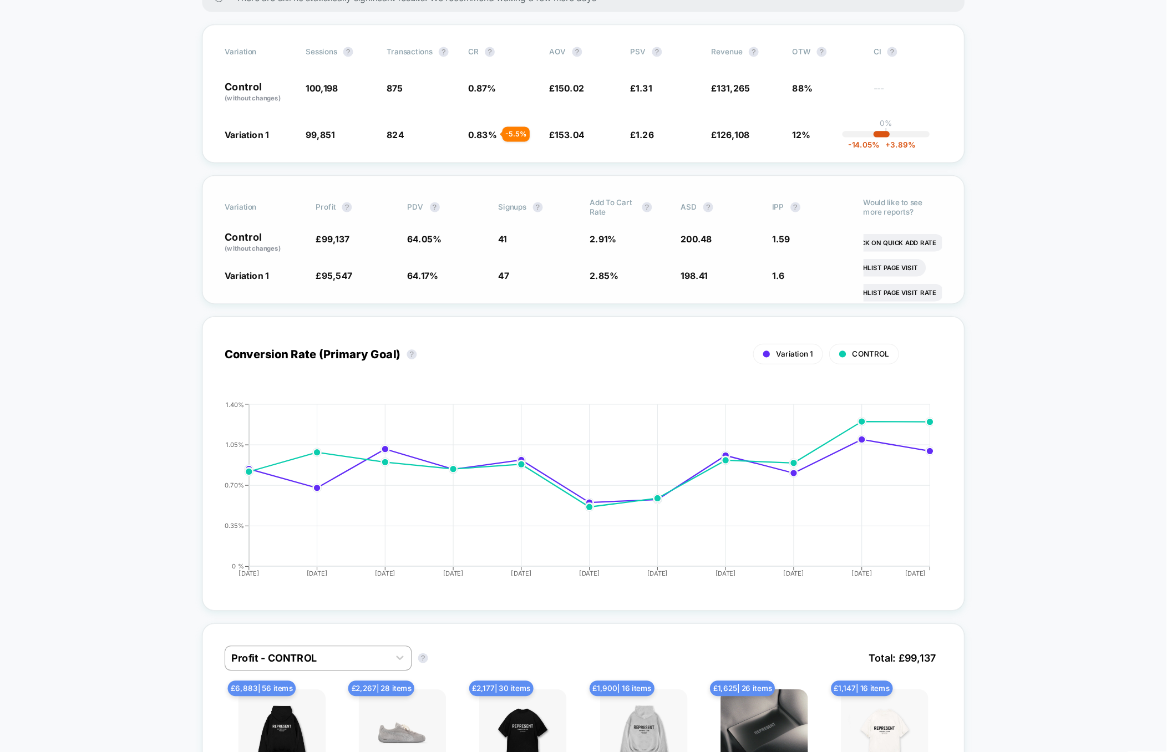
scroll to position [217, 0]
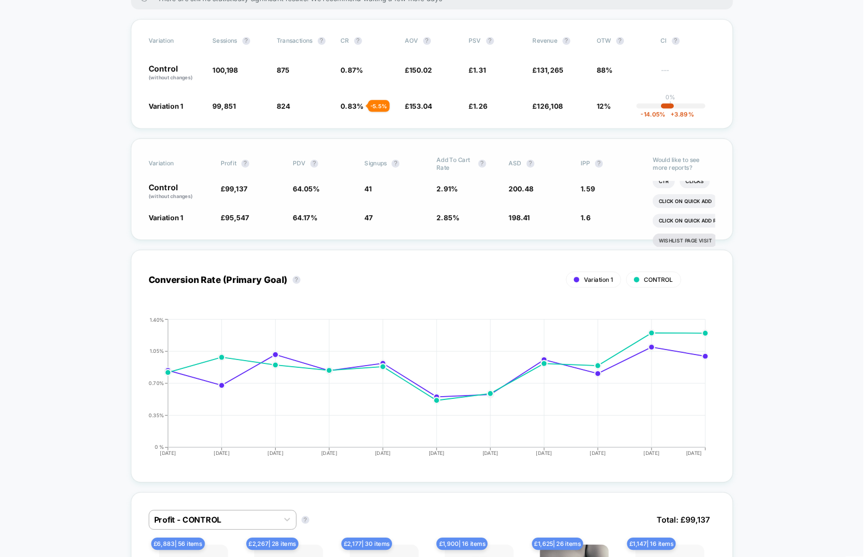
scroll to position [180, 0]
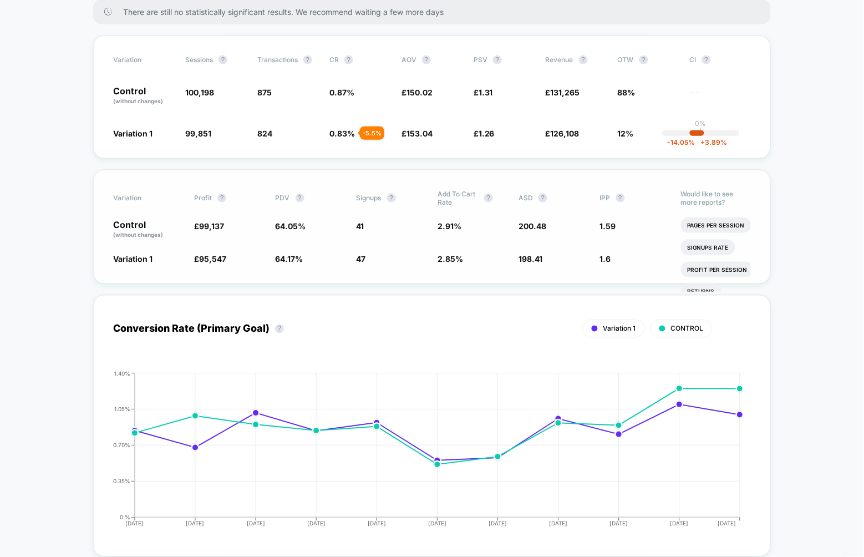
scroll to position [0, 0]
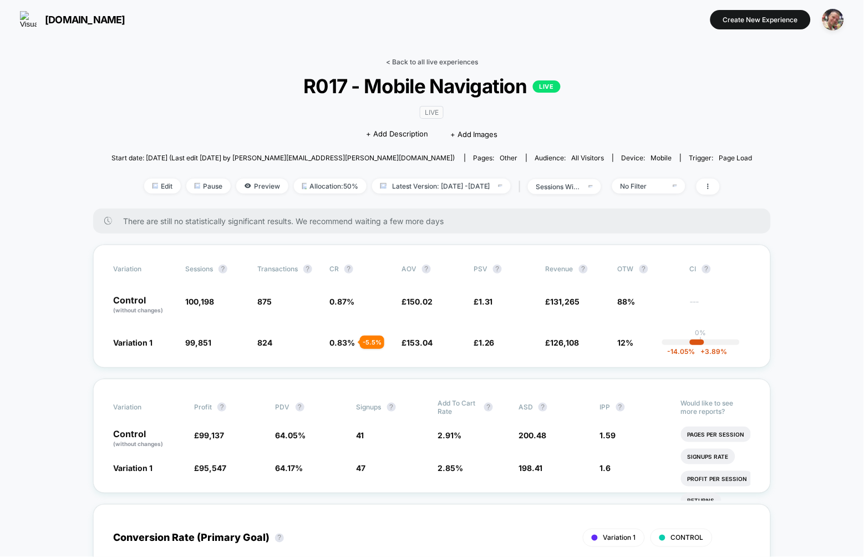
click at [438, 62] on link "< Back to all live experiences" at bounding box center [432, 62] width 92 height 8
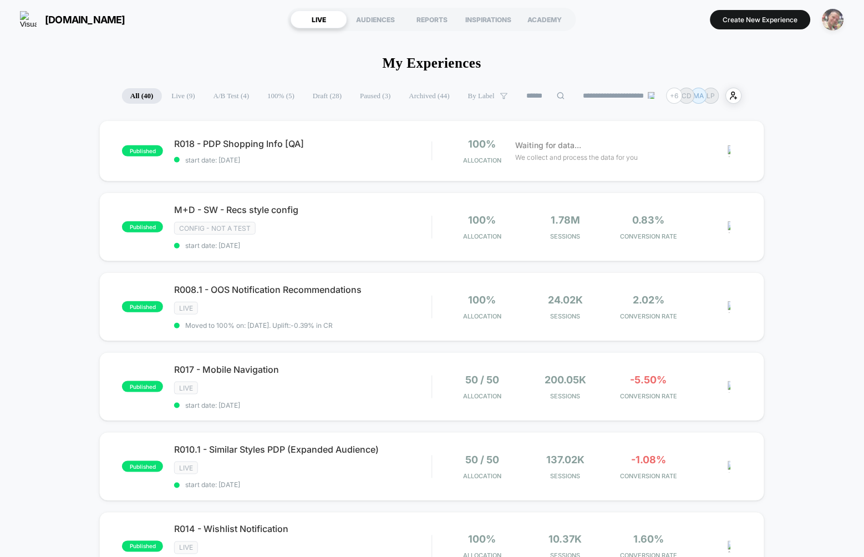
click at [838, 22] on img "button" at bounding box center [833, 20] width 22 height 22
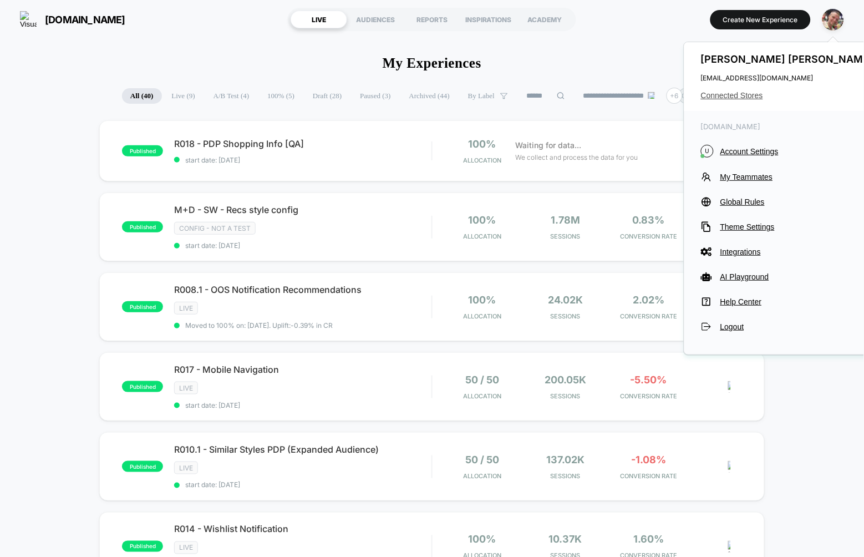
click at [727, 98] on span "Connected Stores" at bounding box center [788, 95] width 175 height 9
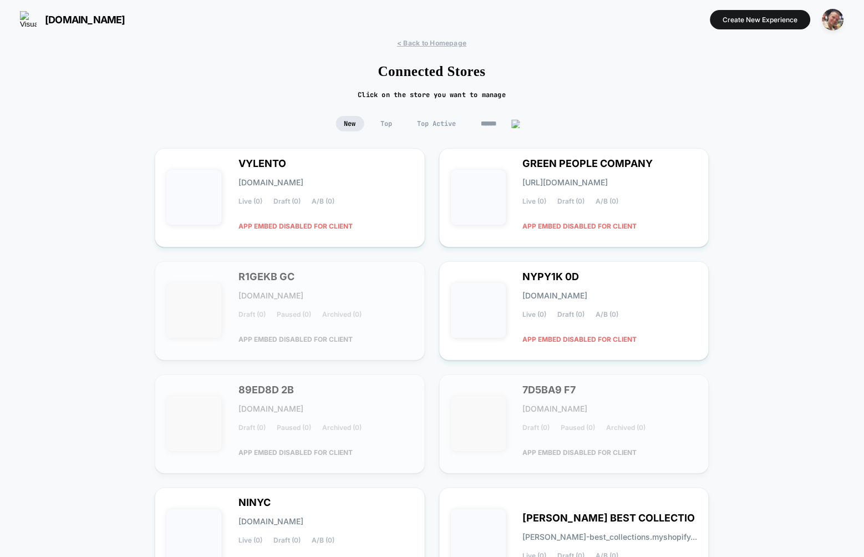
click at [489, 124] on input at bounding box center [500, 124] width 55 height 16
click at [833, 21] on img "button" at bounding box center [833, 20] width 22 height 22
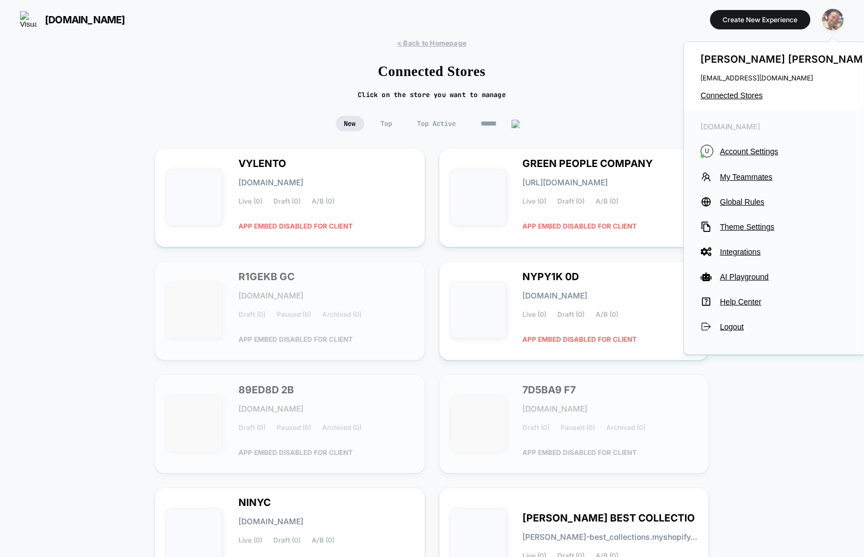
click at [833, 20] on img "button" at bounding box center [833, 20] width 22 height 22
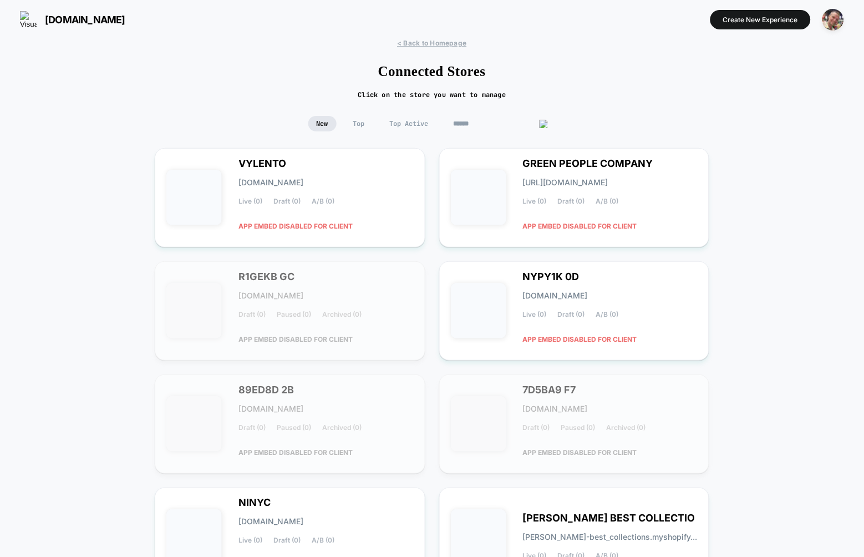
click at [505, 121] on input at bounding box center [500, 124] width 111 height 16
click at [400, 124] on span "Top Active" at bounding box center [408, 124] width 55 height 16
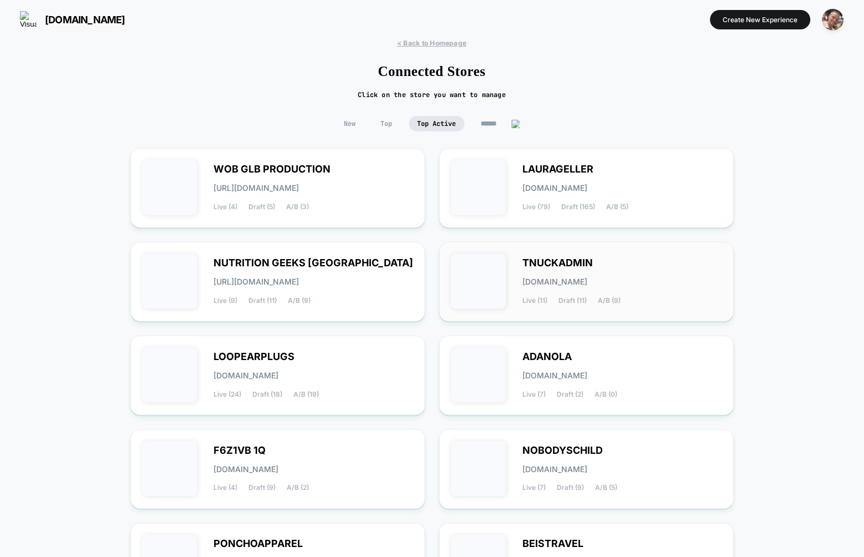
click at [551, 294] on div "TNUCKADMIN [DOMAIN_NAME] Live (11) Draft (11) A/B (9)" at bounding box center [623, 281] width 200 height 45
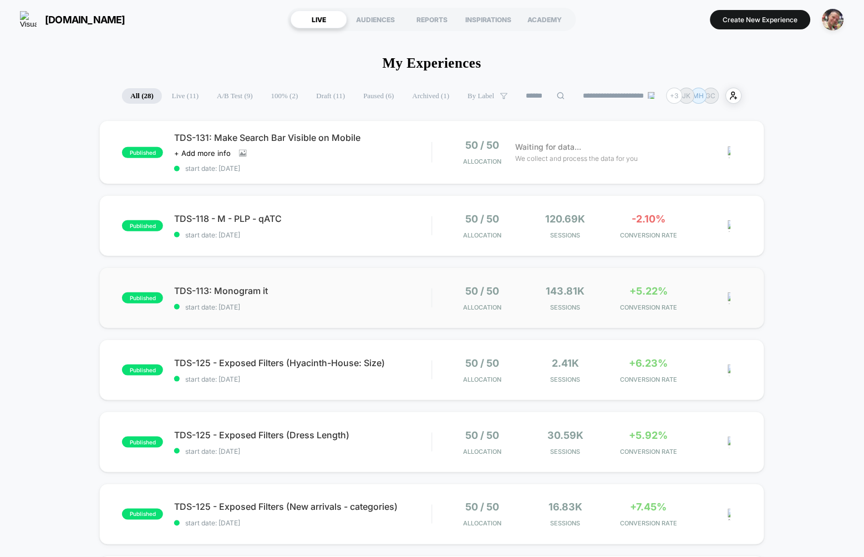
click at [517, 307] on div "50 / 50 Allocation" at bounding box center [483, 298] width 78 height 26
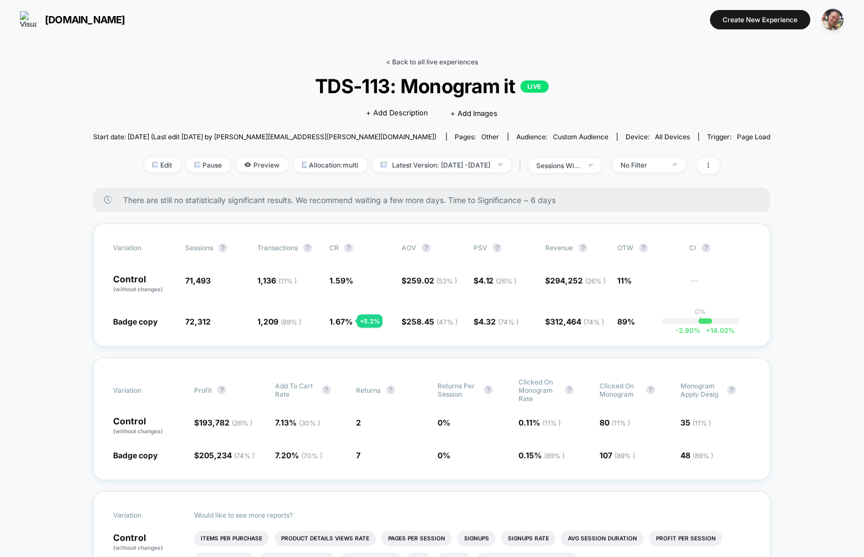
click at [410, 62] on link "< Back to all live experiences" at bounding box center [432, 62] width 92 height 8
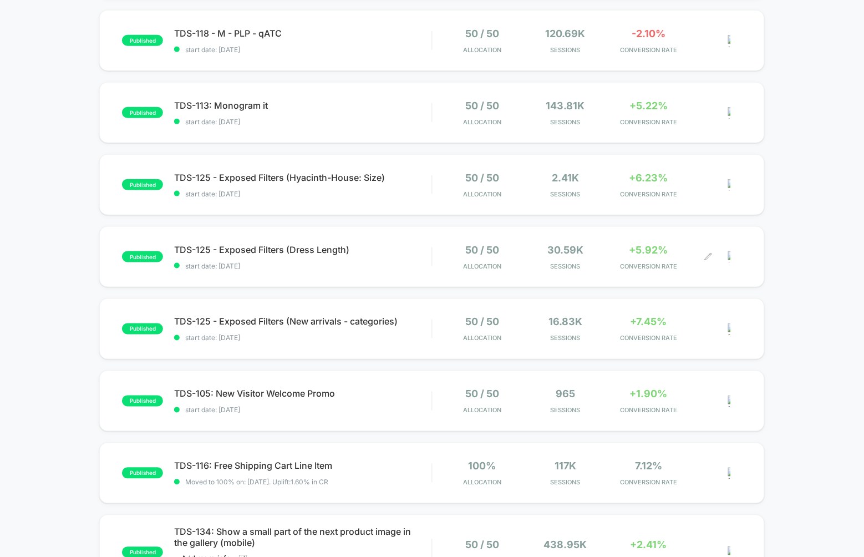
scroll to position [197, 0]
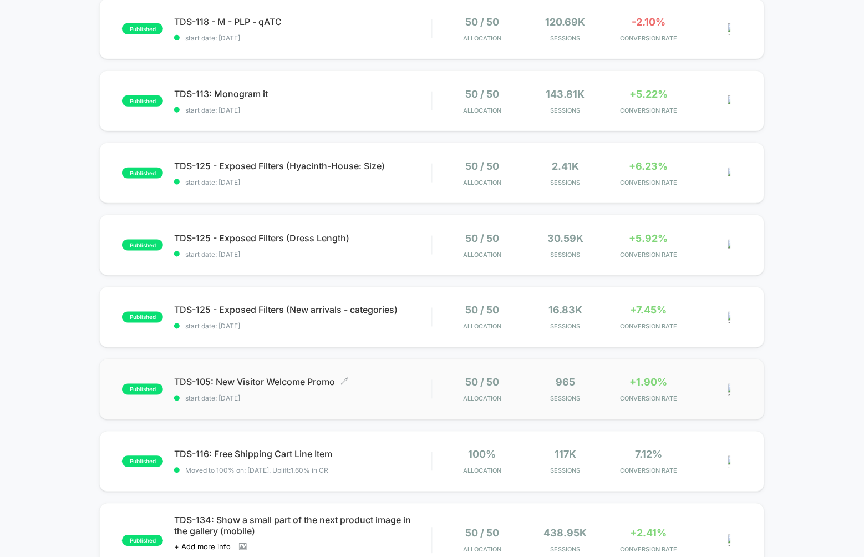
click at [406, 381] on span "TDS-105: New Visitor Welcome Promo Click to edit experience details" at bounding box center [302, 381] width 257 height 11
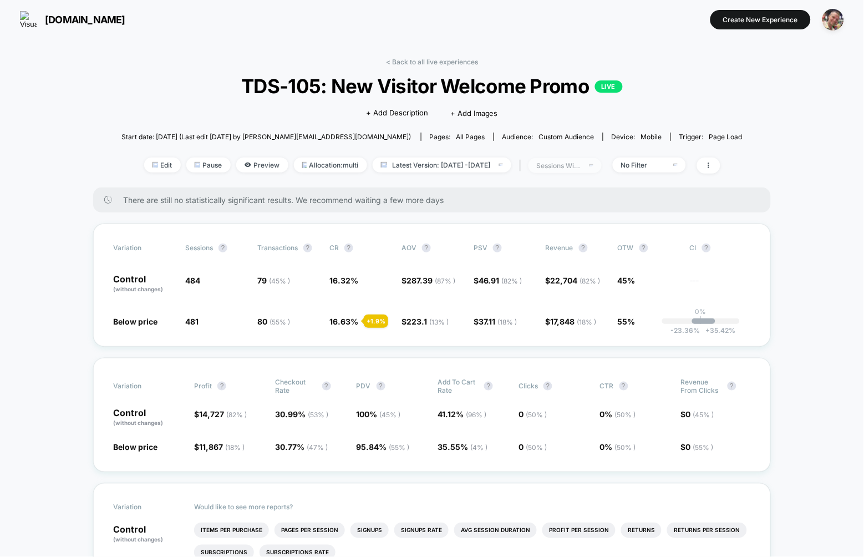
click at [602, 162] on span "sessions with impression" at bounding box center [564, 165] width 73 height 15
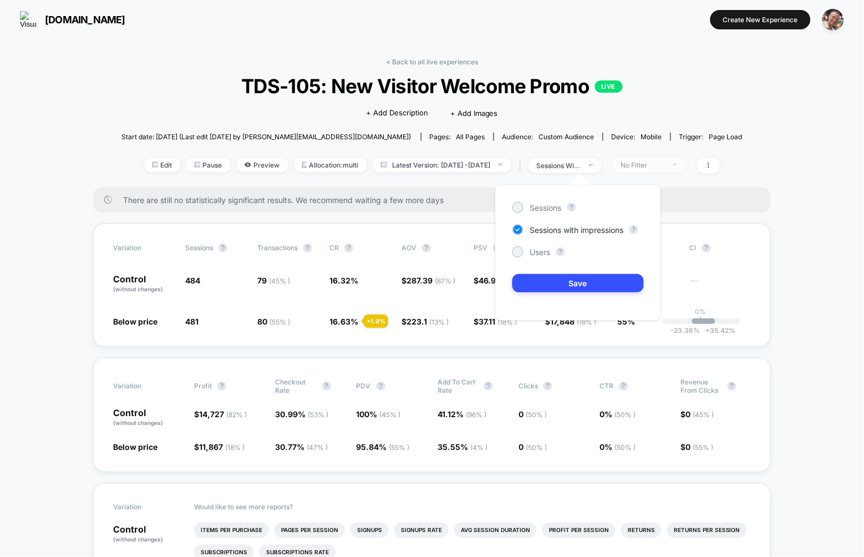
click at [686, 168] on span "No Filter" at bounding box center [649, 164] width 73 height 15
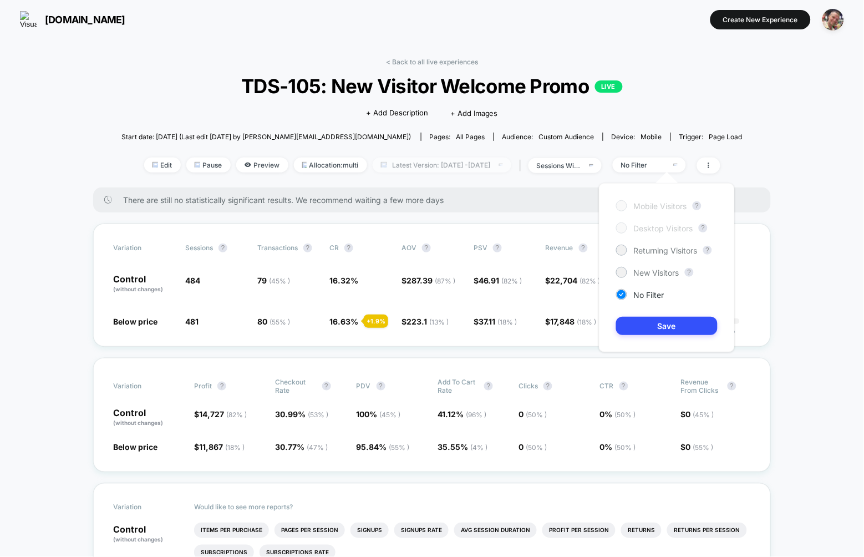
click at [488, 164] on span "Latest Version: [DATE] - [DATE]" at bounding box center [442, 164] width 139 height 15
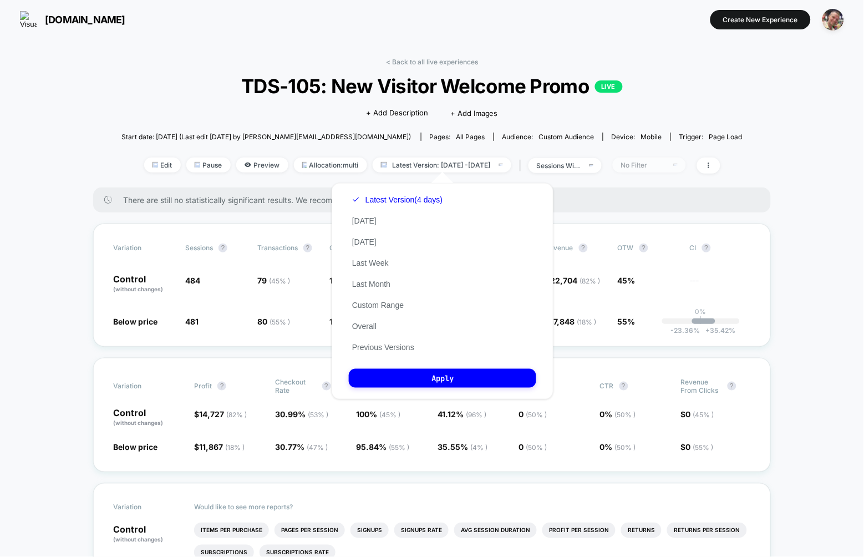
click at [653, 162] on div "No Filter" at bounding box center [643, 165] width 44 height 8
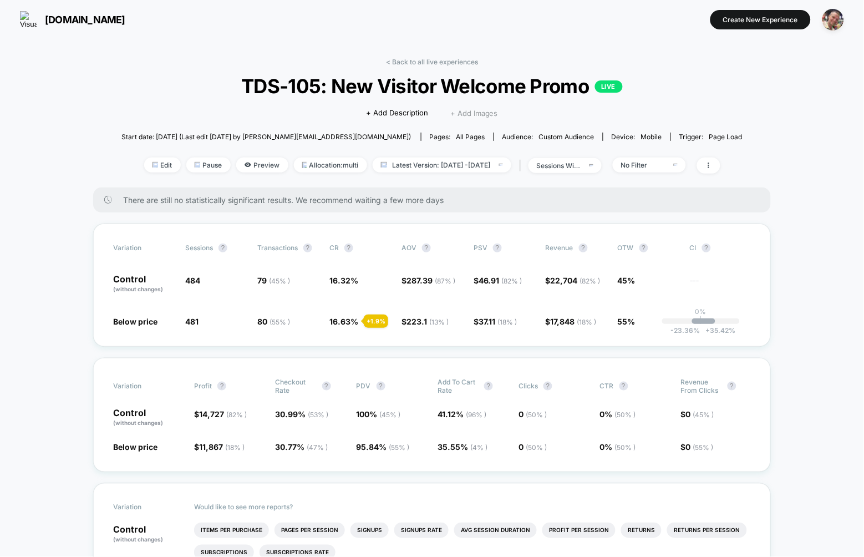
click at [470, 114] on span "+ Add Images" at bounding box center [474, 113] width 48 height 9
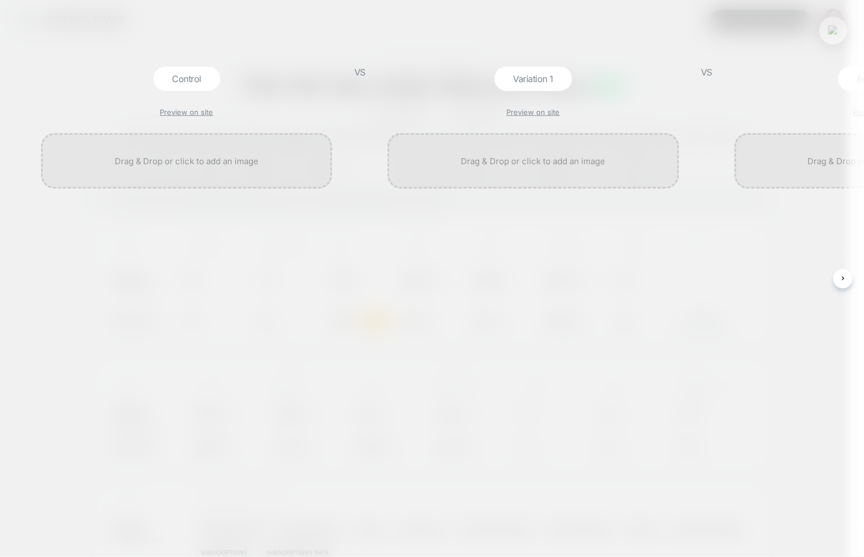
scroll to position [0, 1]
click at [827, 37] on button at bounding box center [833, 30] width 17 height 17
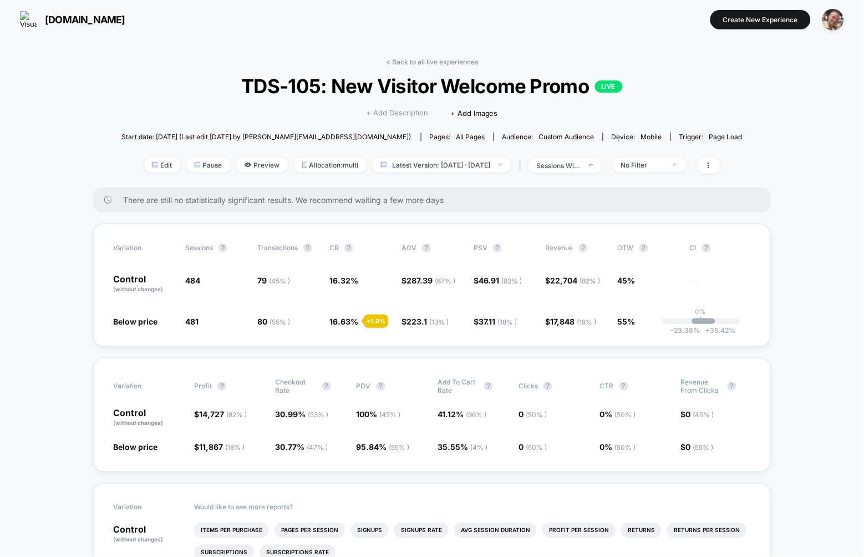
click at [403, 110] on span "+ Add Description" at bounding box center [397, 113] width 62 height 11
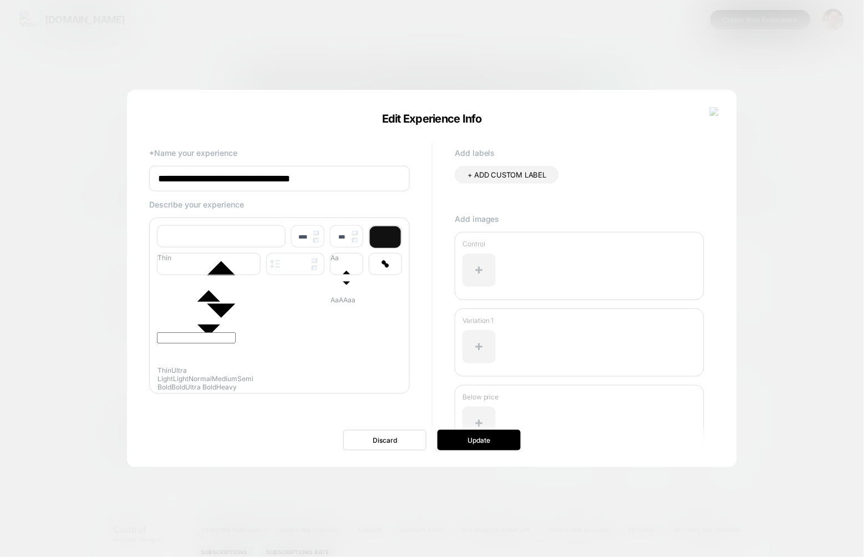
click at [791, 197] on div at bounding box center [432, 278] width 864 height 557
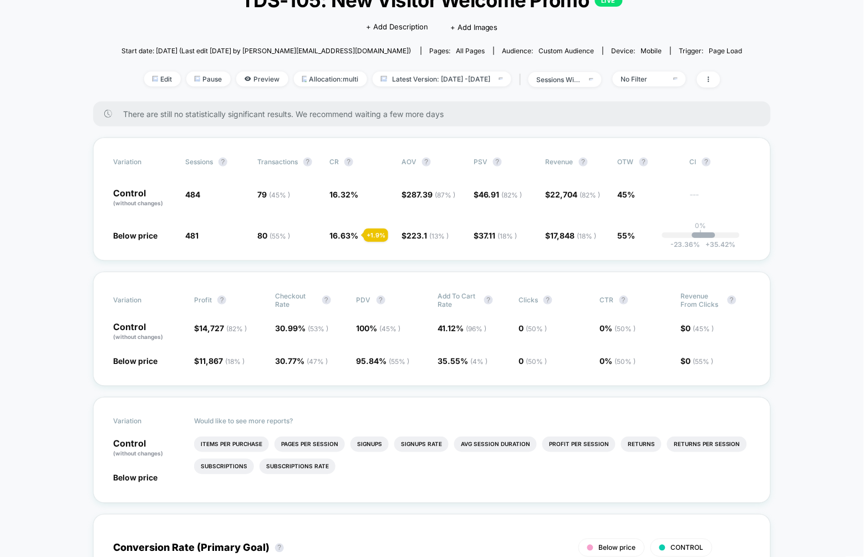
scroll to position [0, 0]
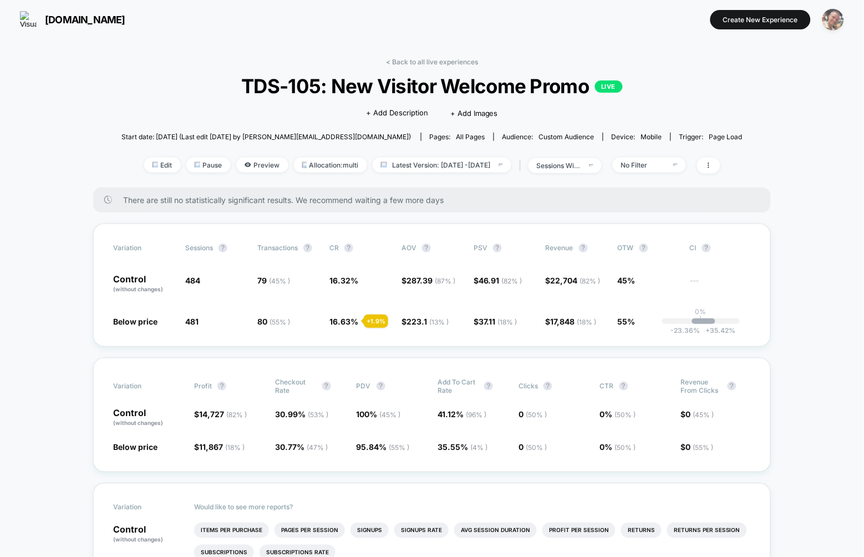
click at [834, 22] on img "button" at bounding box center [833, 20] width 22 height 22
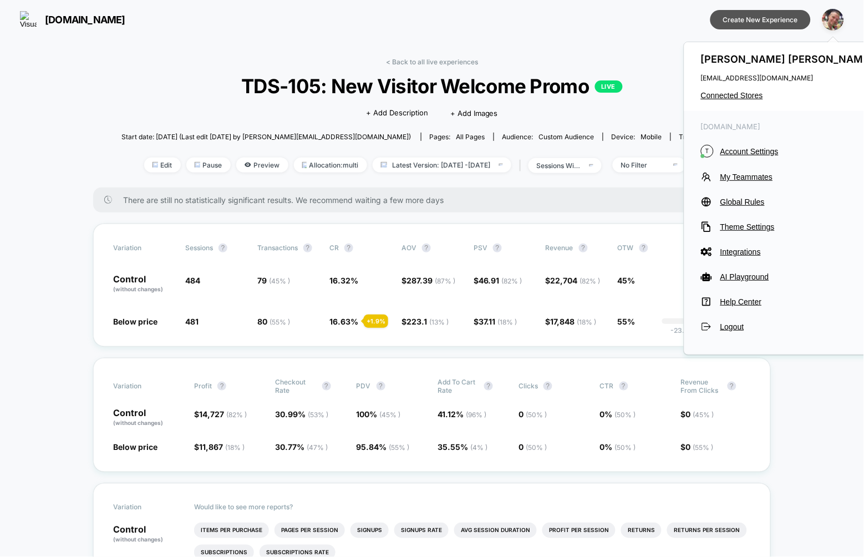
click at [782, 19] on button "Create New Experience" at bounding box center [760, 19] width 100 height 19
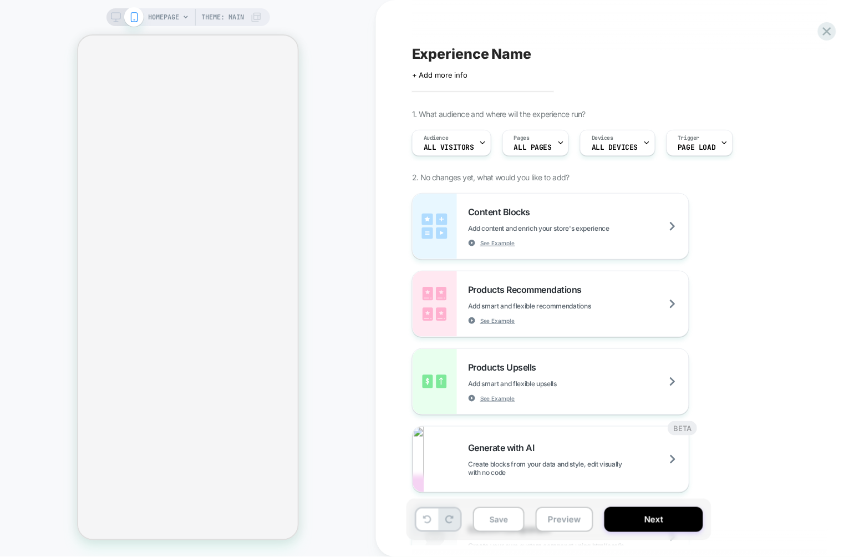
click at [594, 130] on div "Devices ALL DEVICES" at bounding box center [614, 142] width 68 height 25
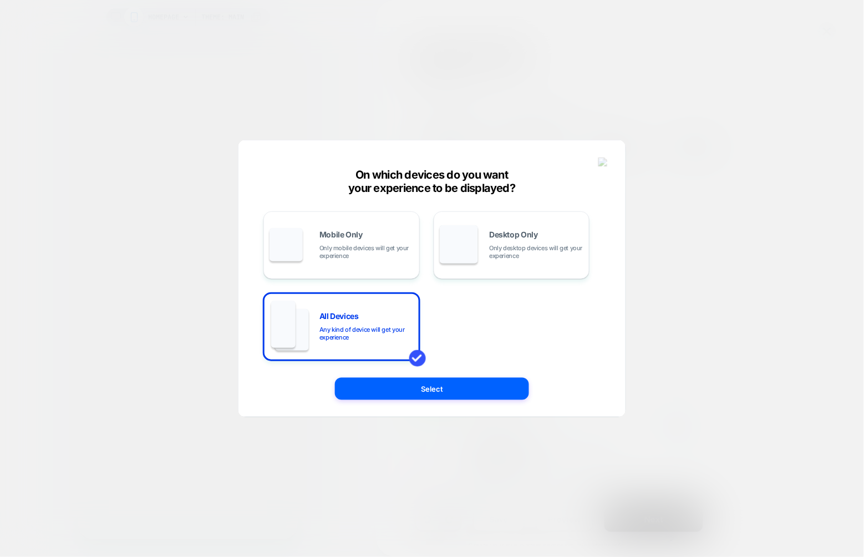
click at [711, 215] on div at bounding box center [432, 278] width 864 height 557
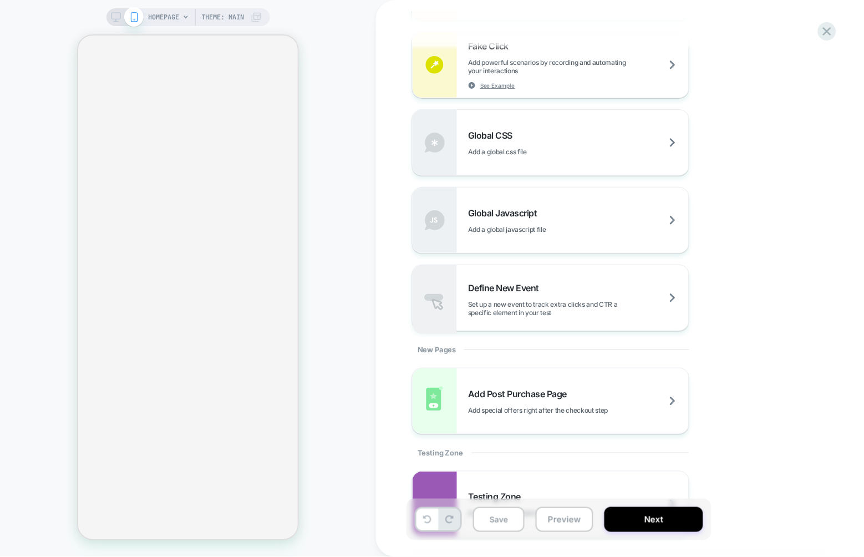
scroll to position [858, 0]
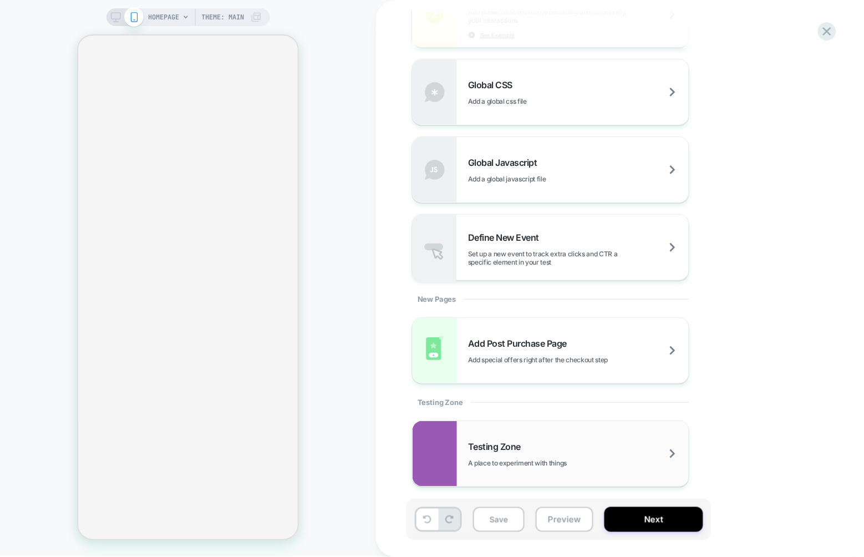
click at [541, 424] on div "Testing Zone A place to experiment with things" at bounding box center [550, 453] width 276 height 65
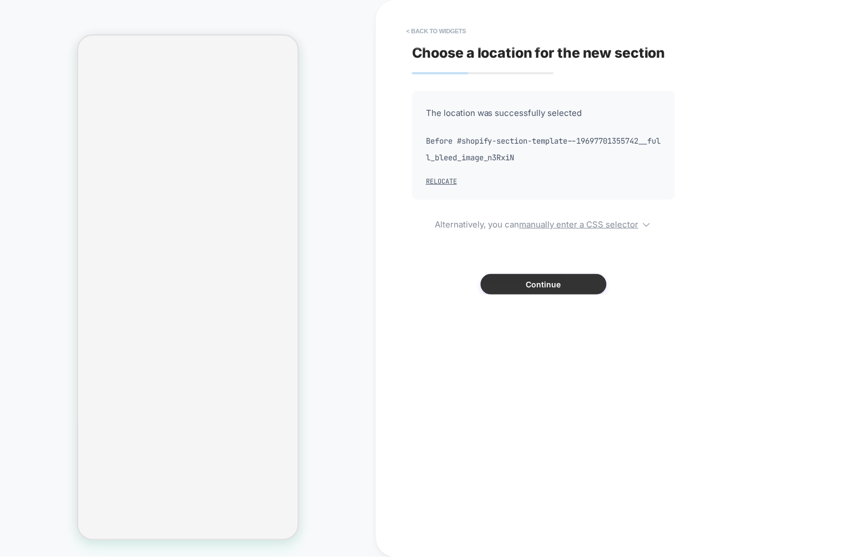
click at [517, 287] on button "Continue" at bounding box center [544, 284] width 126 height 21
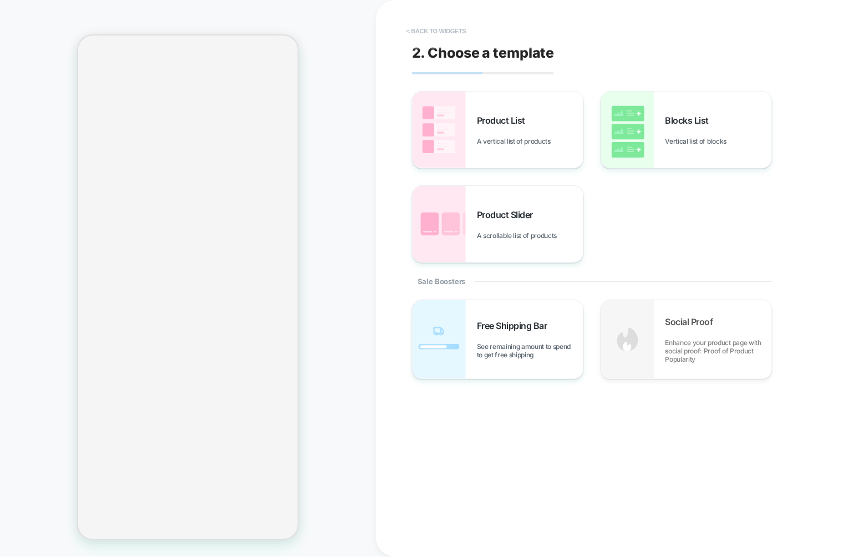
click at [416, 27] on button "< Back to widgets" at bounding box center [436, 31] width 71 height 18
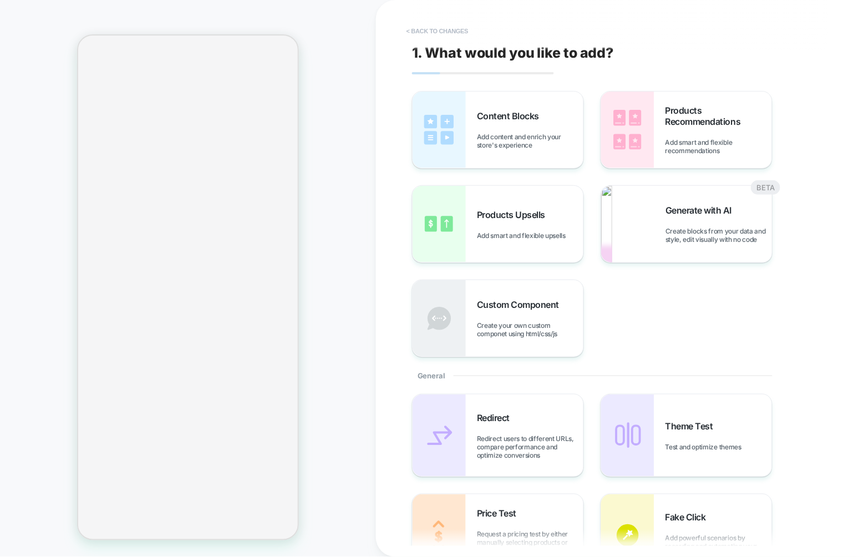
click at [418, 27] on button "< Back to changes" at bounding box center [437, 31] width 73 height 18
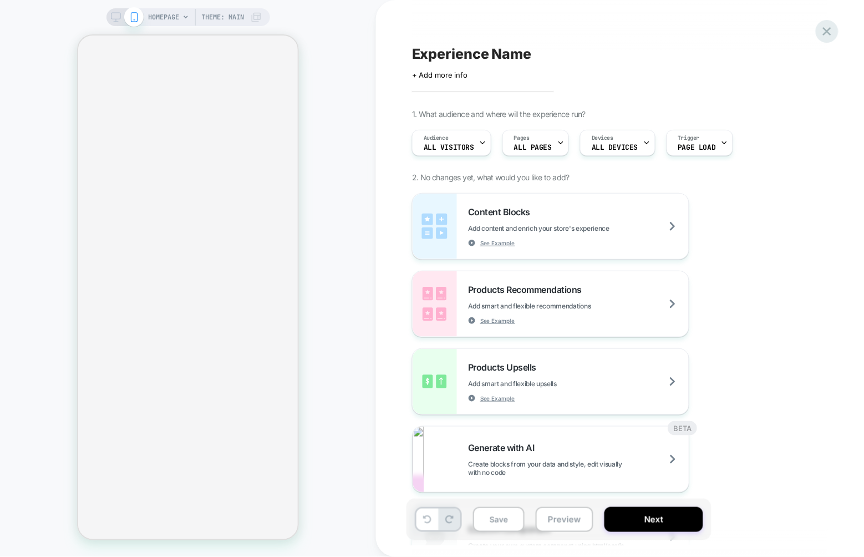
click at [818, 32] on div at bounding box center [827, 31] width 23 height 23
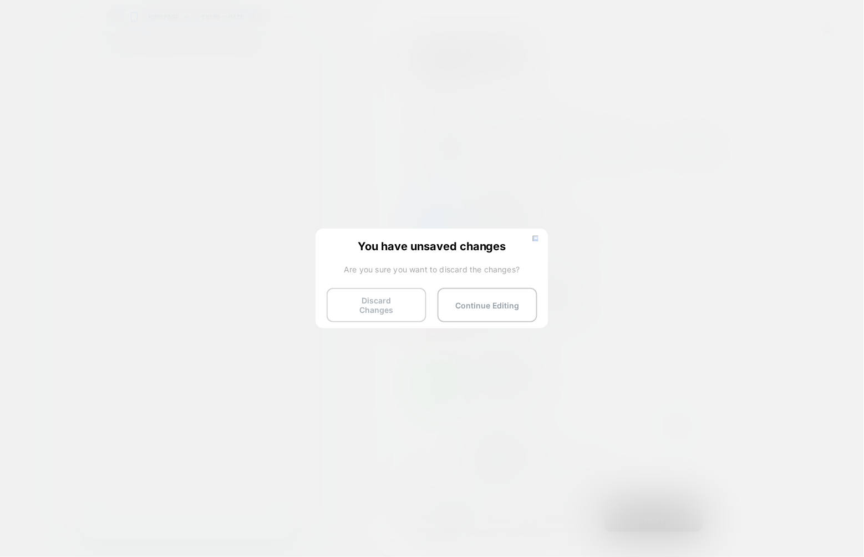
click at [379, 314] on button "Discard Changes" at bounding box center [377, 305] width 100 height 34
click at [388, 308] on button "Discard Changes" at bounding box center [377, 305] width 100 height 34
click at [384, 304] on button "Discard Changes" at bounding box center [377, 305] width 100 height 34
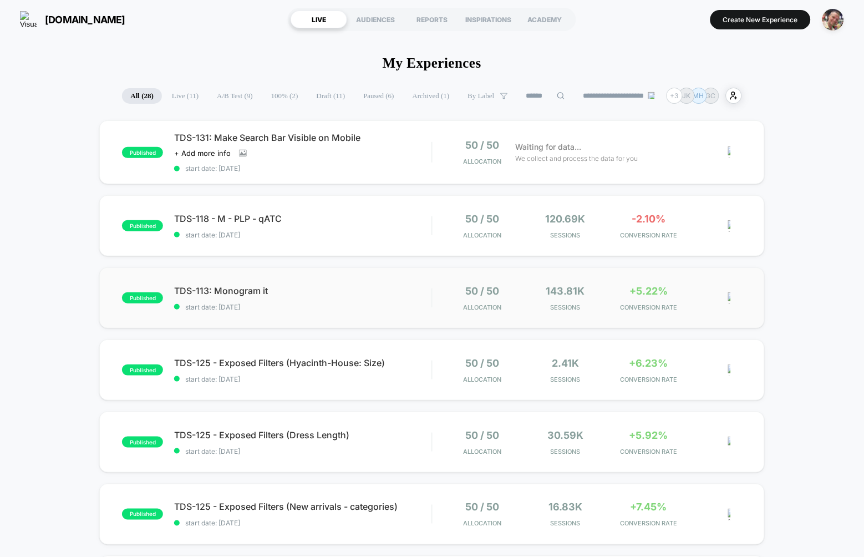
click at [404, 286] on span "TDS-113: Monogram it" at bounding box center [302, 290] width 257 height 11
